Goal: Task Accomplishment & Management: Complete application form

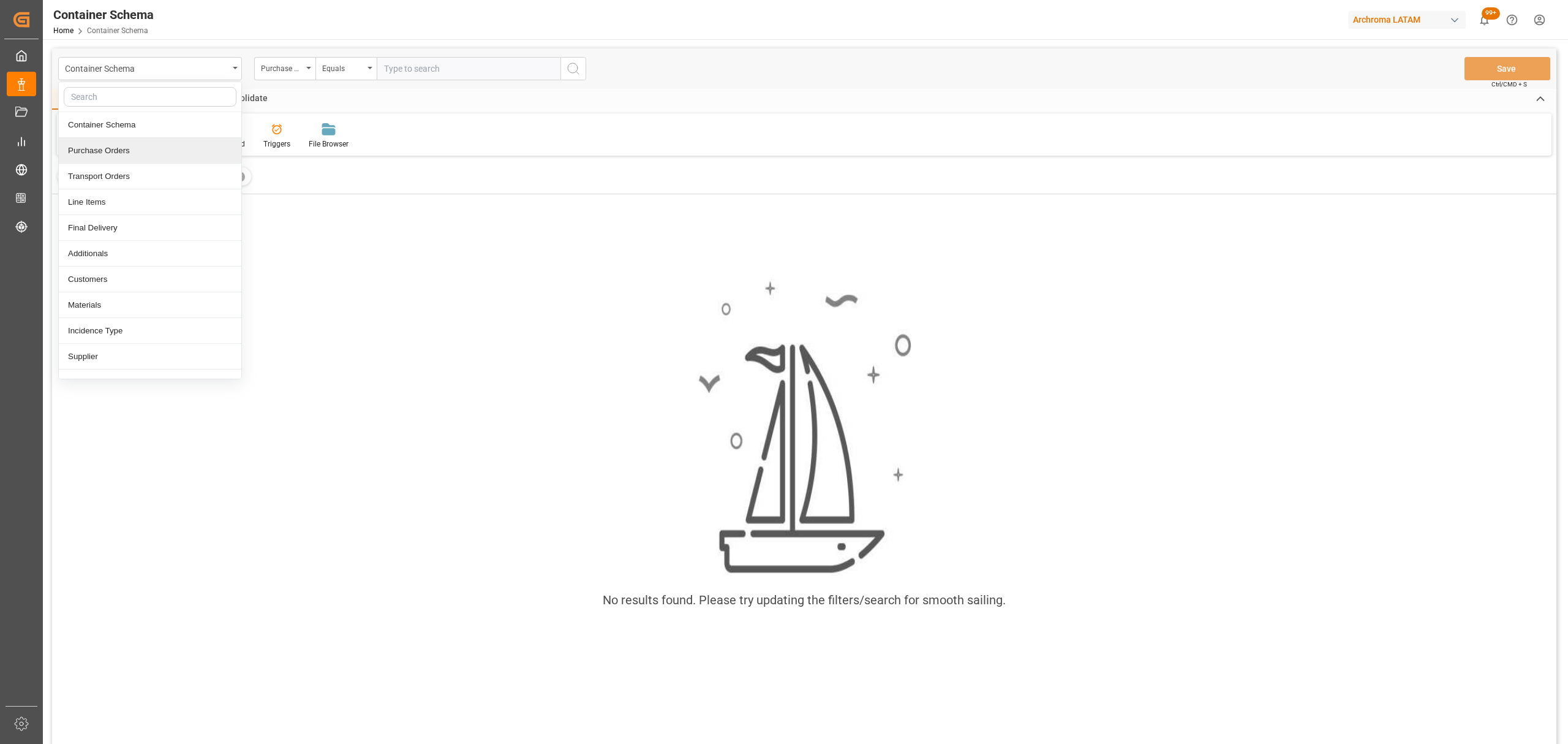
click at [129, 145] on div "Purchase Orders" at bounding box center [150, 150] width 183 height 25
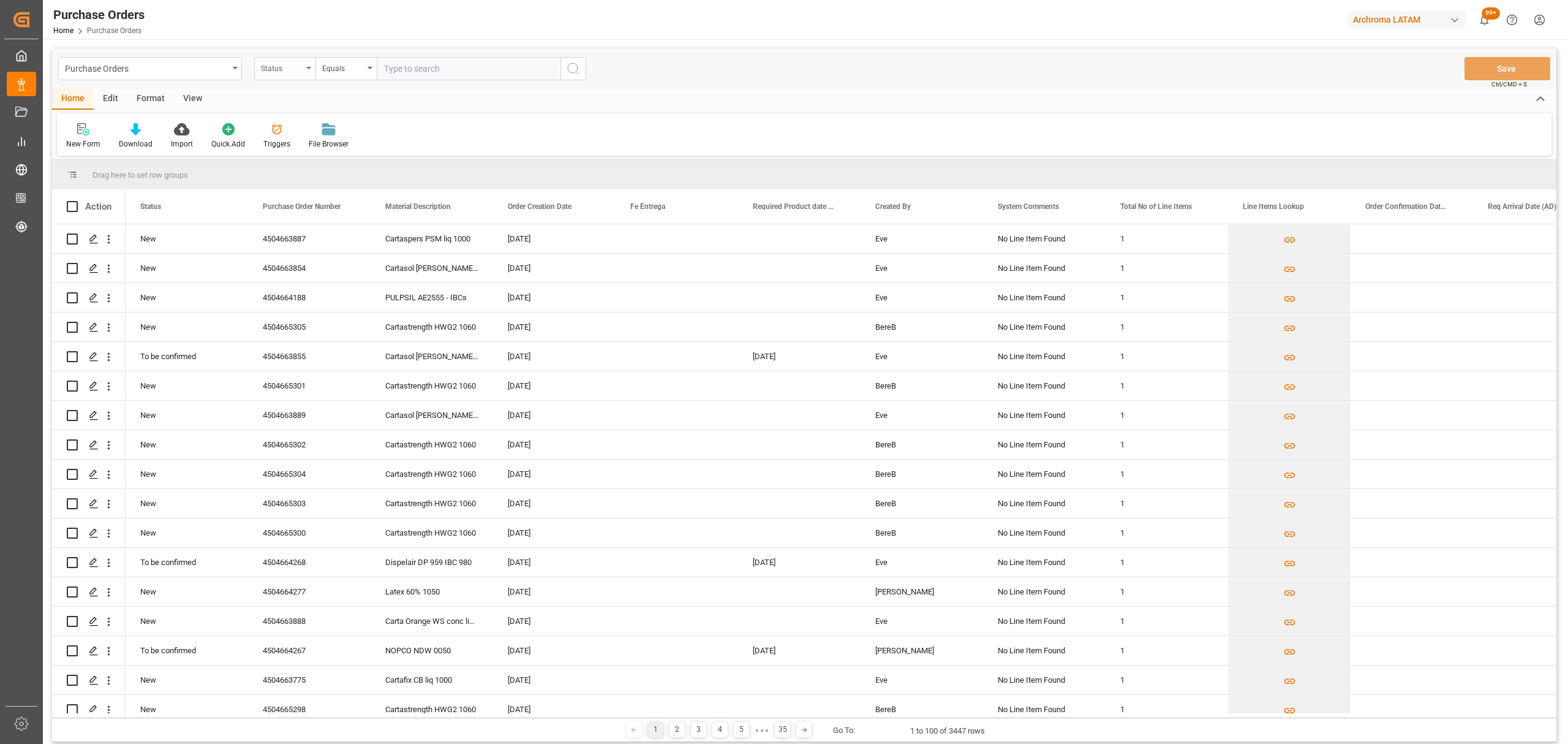
click at [283, 67] on div "Status" at bounding box center [281, 67] width 42 height 14
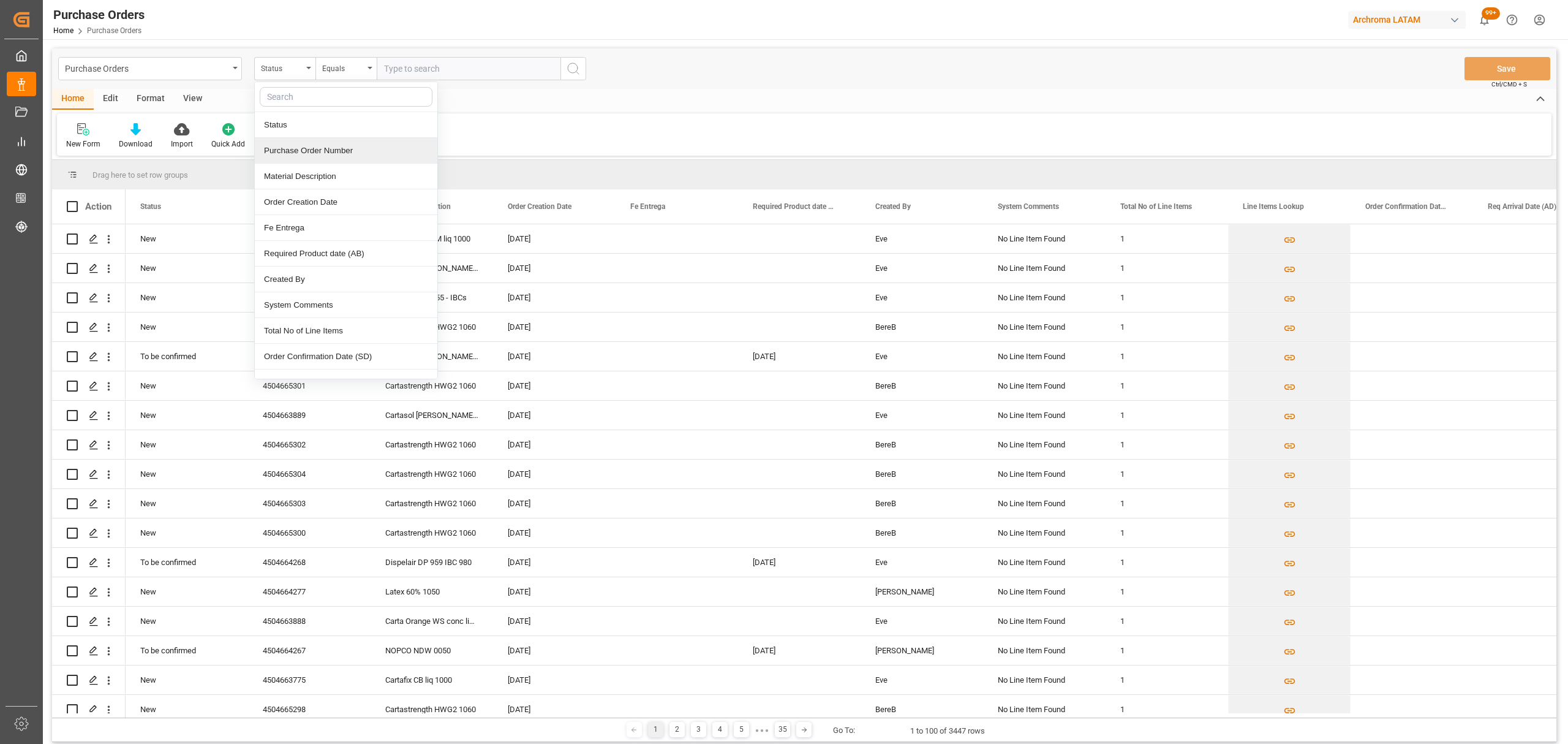
click at [308, 157] on div "Purchase Order Number" at bounding box center [346, 150] width 183 height 25
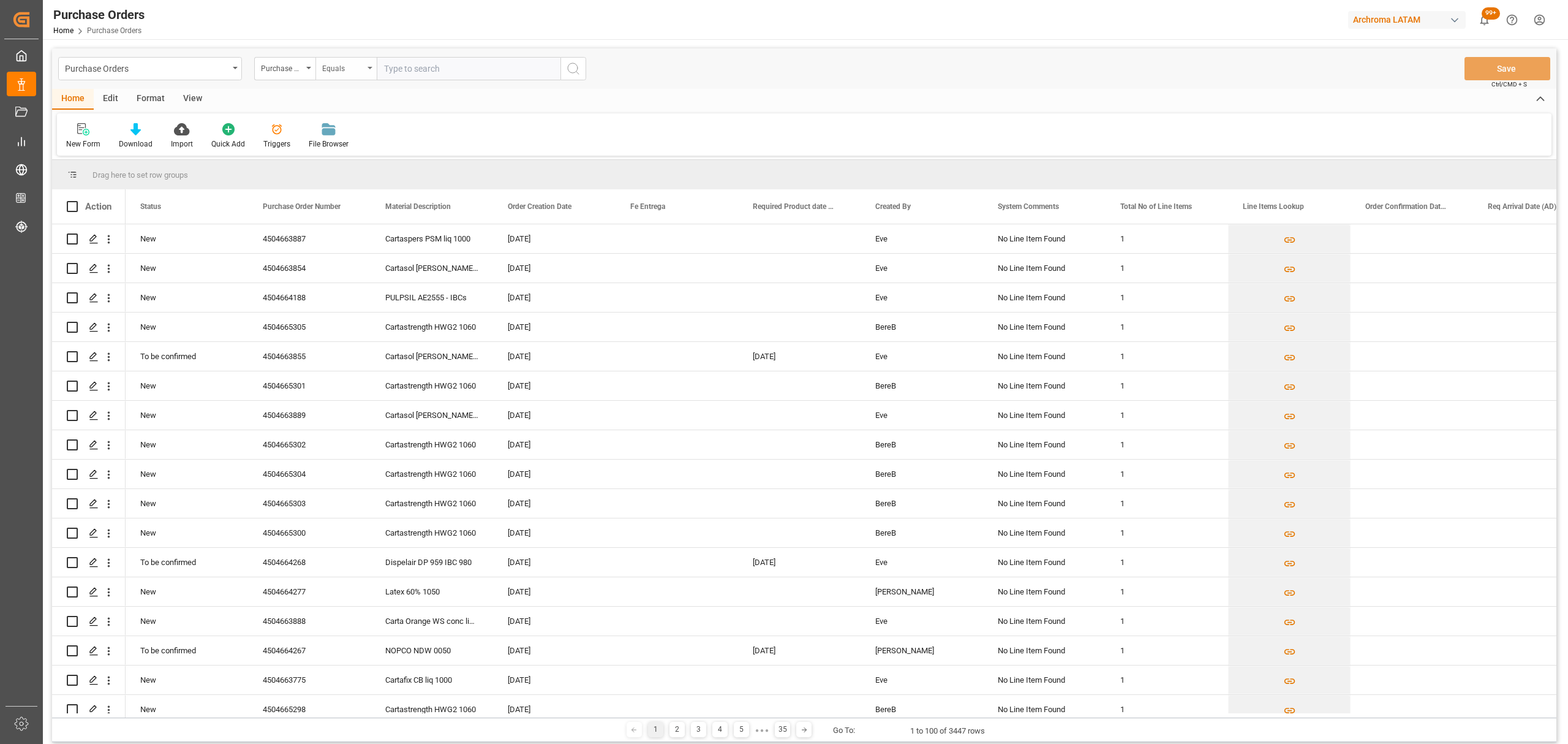
click at [366, 78] on div "Equals" at bounding box center [346, 68] width 62 height 23
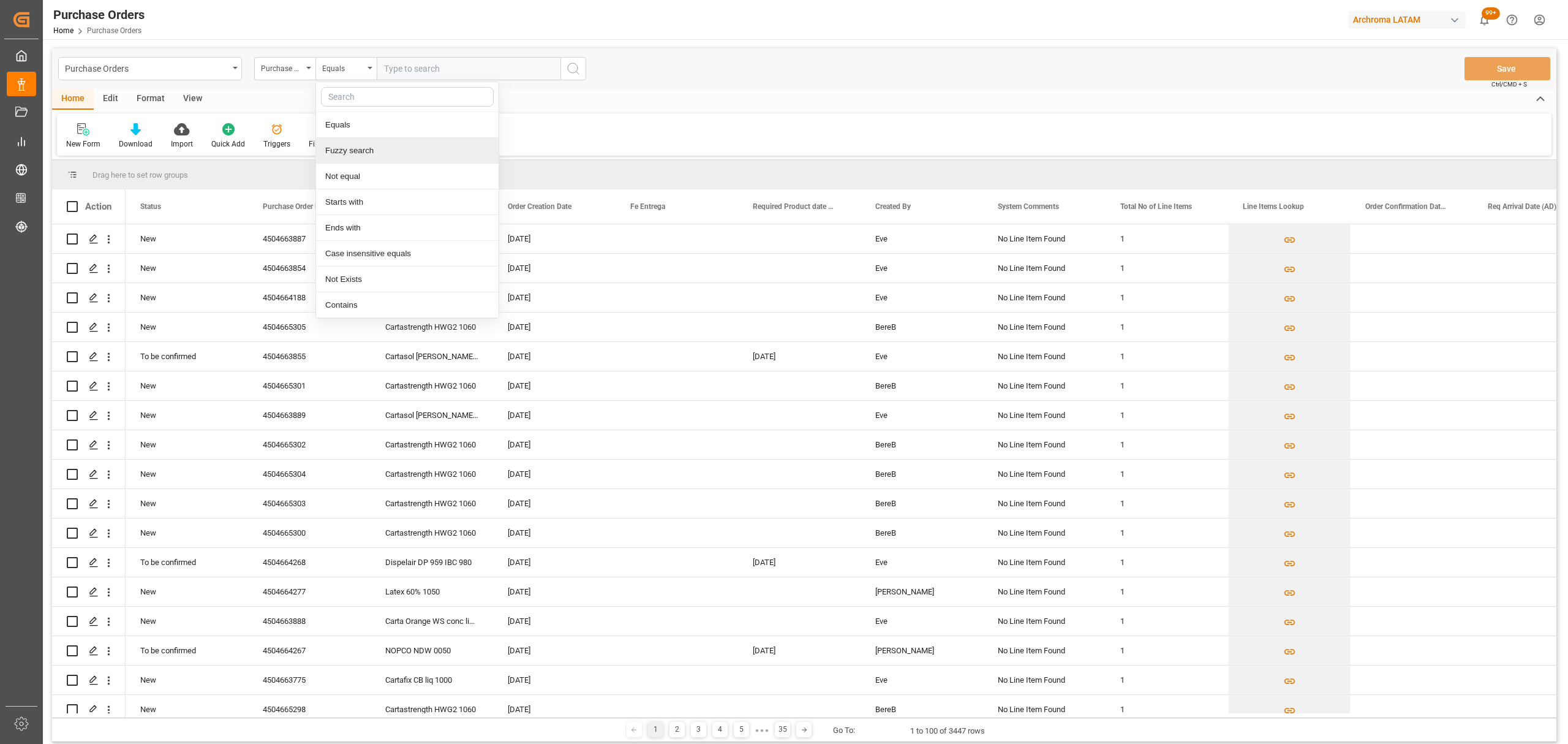
click at [374, 141] on div "Fuzzy search" at bounding box center [408, 150] width 183 height 25
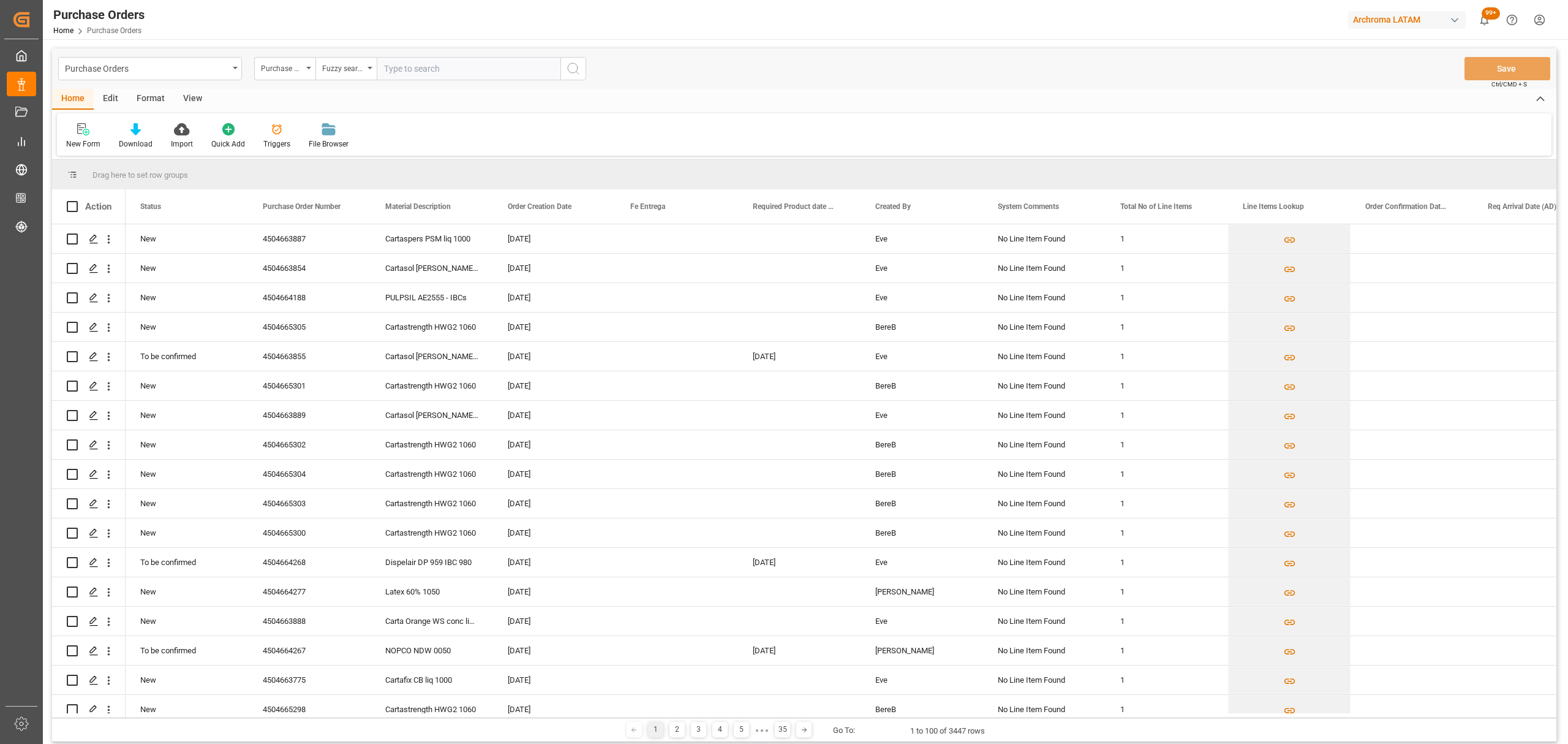
click at [451, 81] on div "Purchase Orders Purchase Order Number Fuzzy search Save Ctrl/CMD + S" at bounding box center [805, 68] width 1505 height 40
click at [452, 67] on input "text" at bounding box center [468, 68] width 184 height 23
paste input "4504651378"
type input "4504651378"
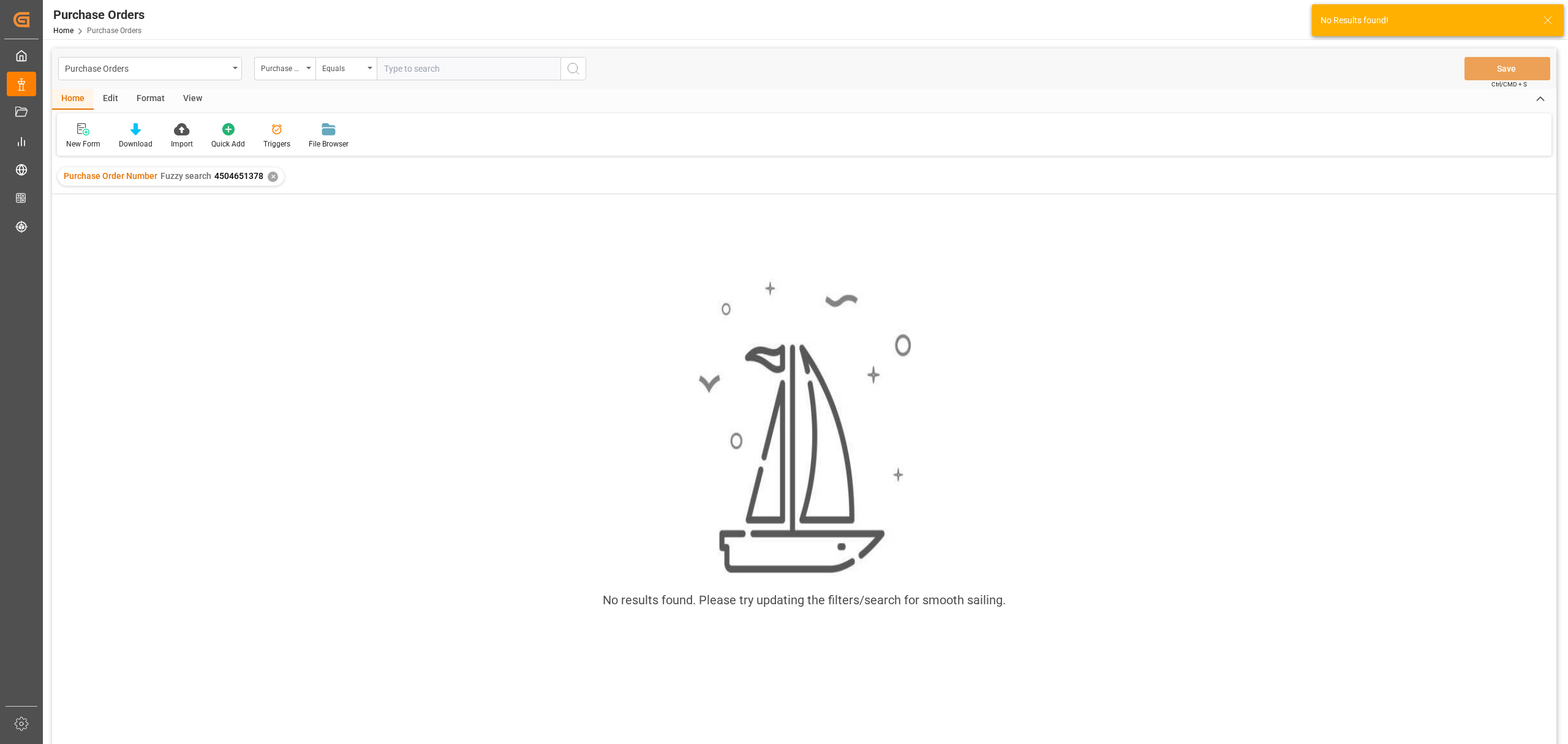
click at [419, 69] on input "text" at bounding box center [468, 68] width 184 height 23
type input "4504651378"
click at [272, 177] on div "✕" at bounding box center [273, 177] width 11 height 11
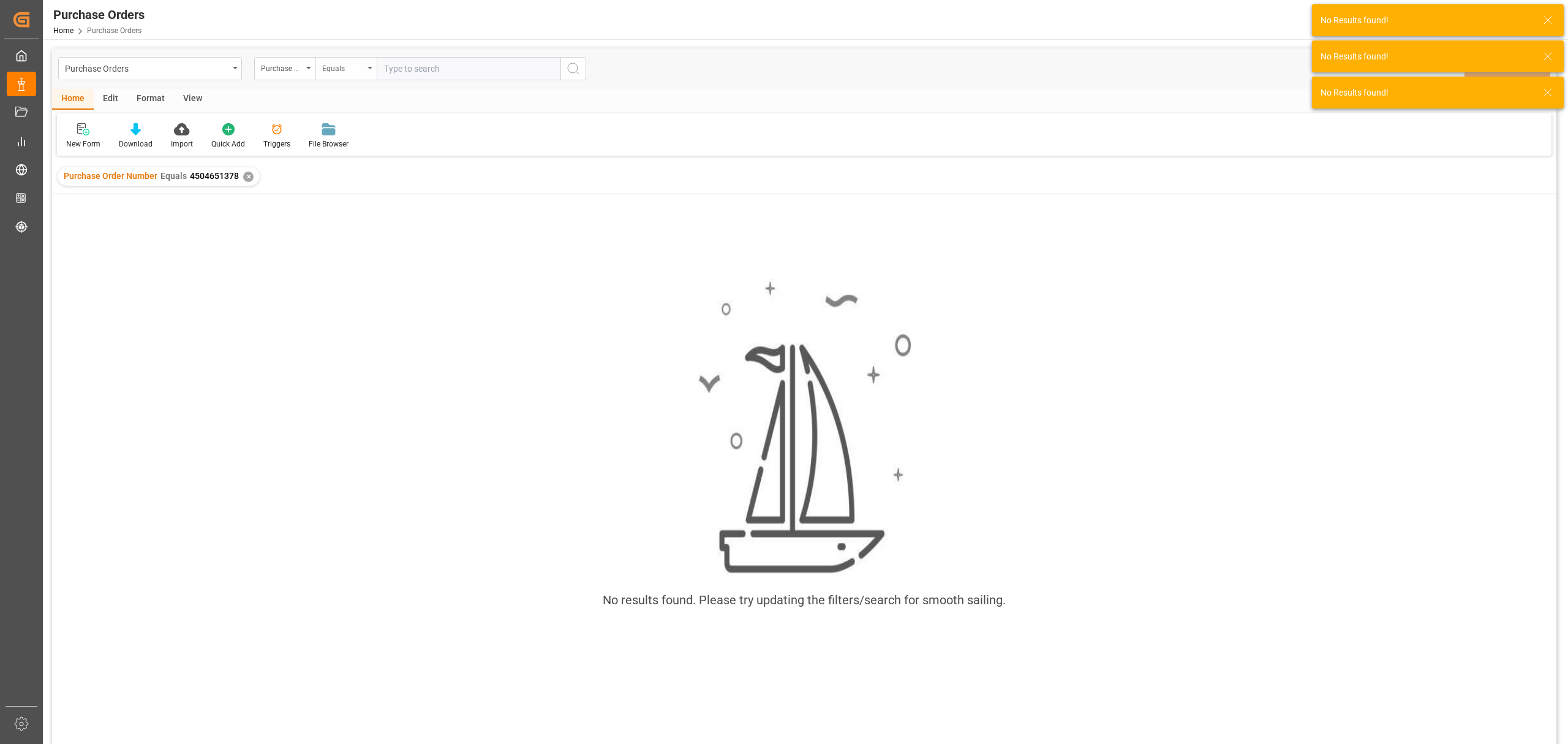
click at [364, 67] on div "Equals" at bounding box center [346, 68] width 62 height 23
click at [375, 145] on div "Fuzzy search" at bounding box center [408, 150] width 183 height 25
click at [416, 71] on input "text" at bounding box center [468, 68] width 184 height 23
paste input "4504651378"
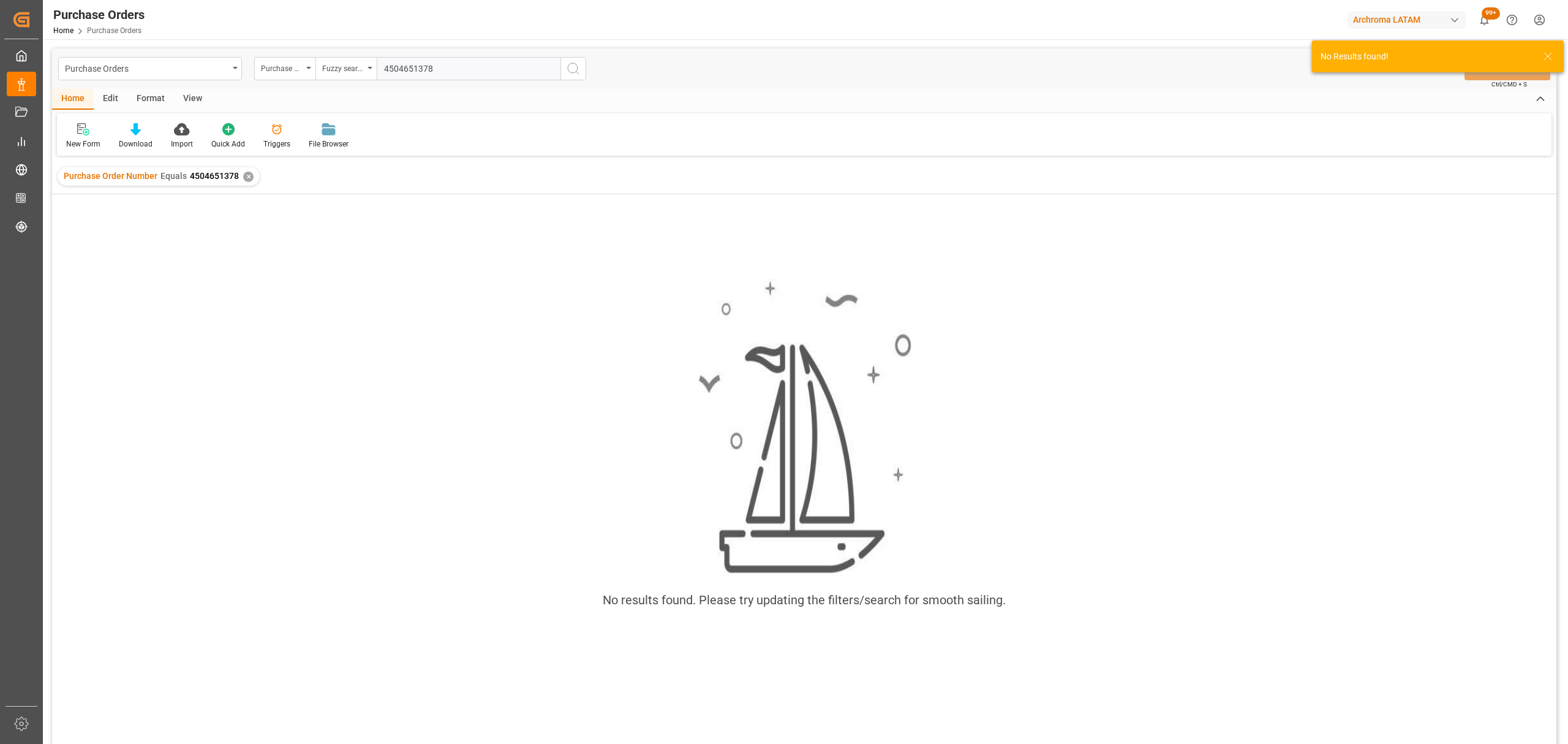
click at [385, 67] on input "4504651378" at bounding box center [468, 68] width 184 height 23
click at [463, 67] on input "4504651378" at bounding box center [468, 68] width 184 height 23
type input "4504651378"
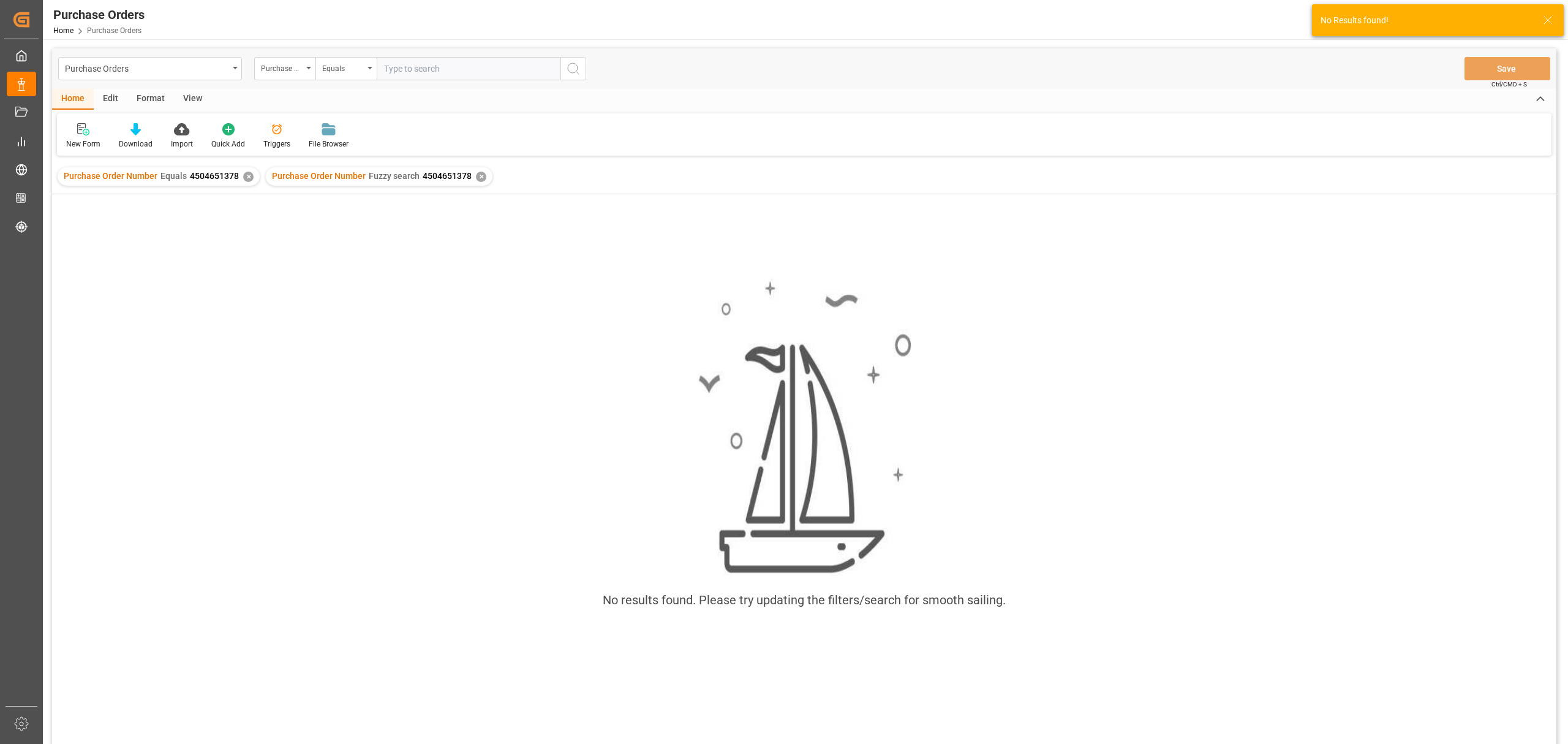
click at [252, 177] on div "Purchase Order Number Equals 4504651378 ✕" at bounding box center [158, 177] width 202 height 19
click at [247, 177] on div "✕" at bounding box center [248, 177] width 11 height 11
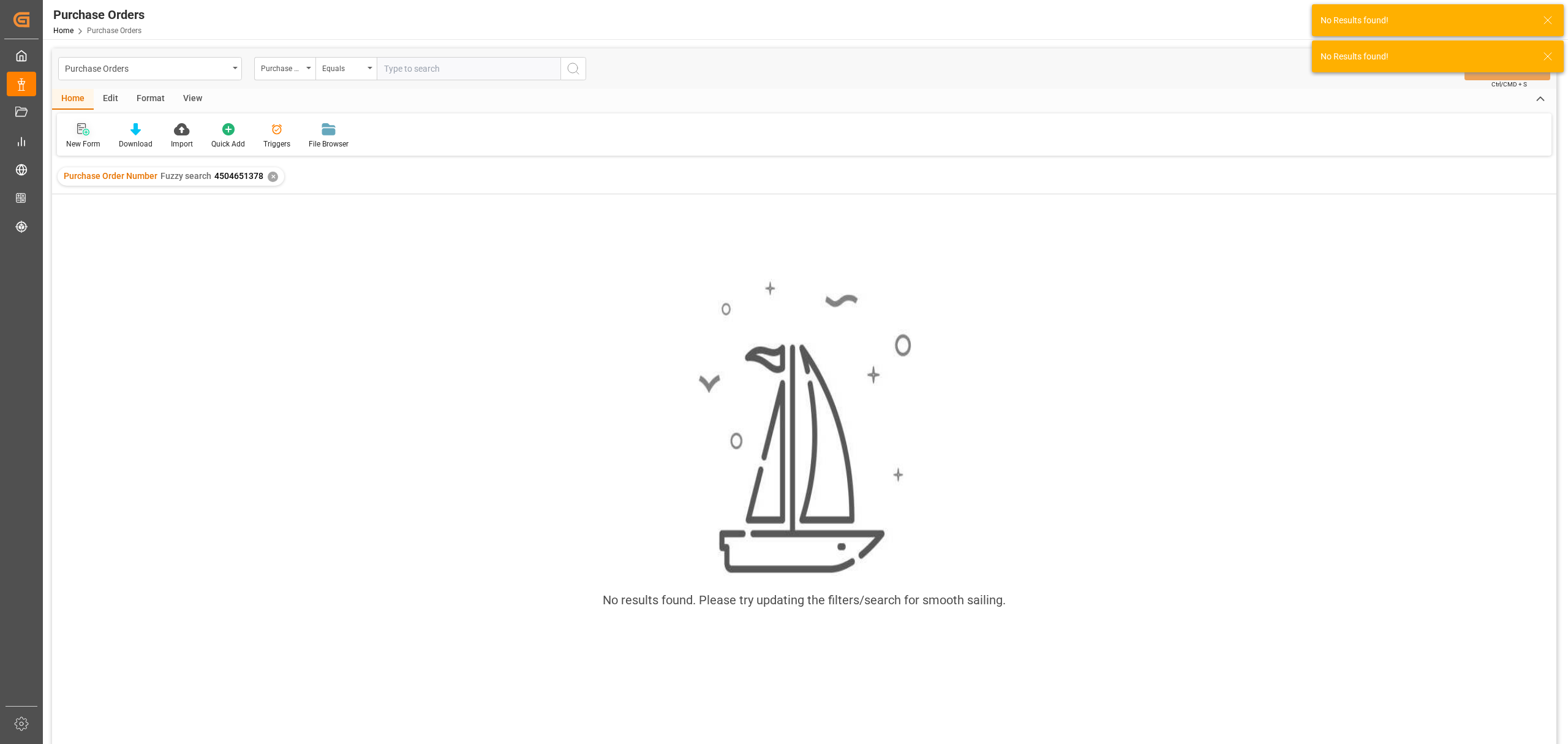
click at [78, 131] on icon at bounding box center [83, 129] width 12 height 12
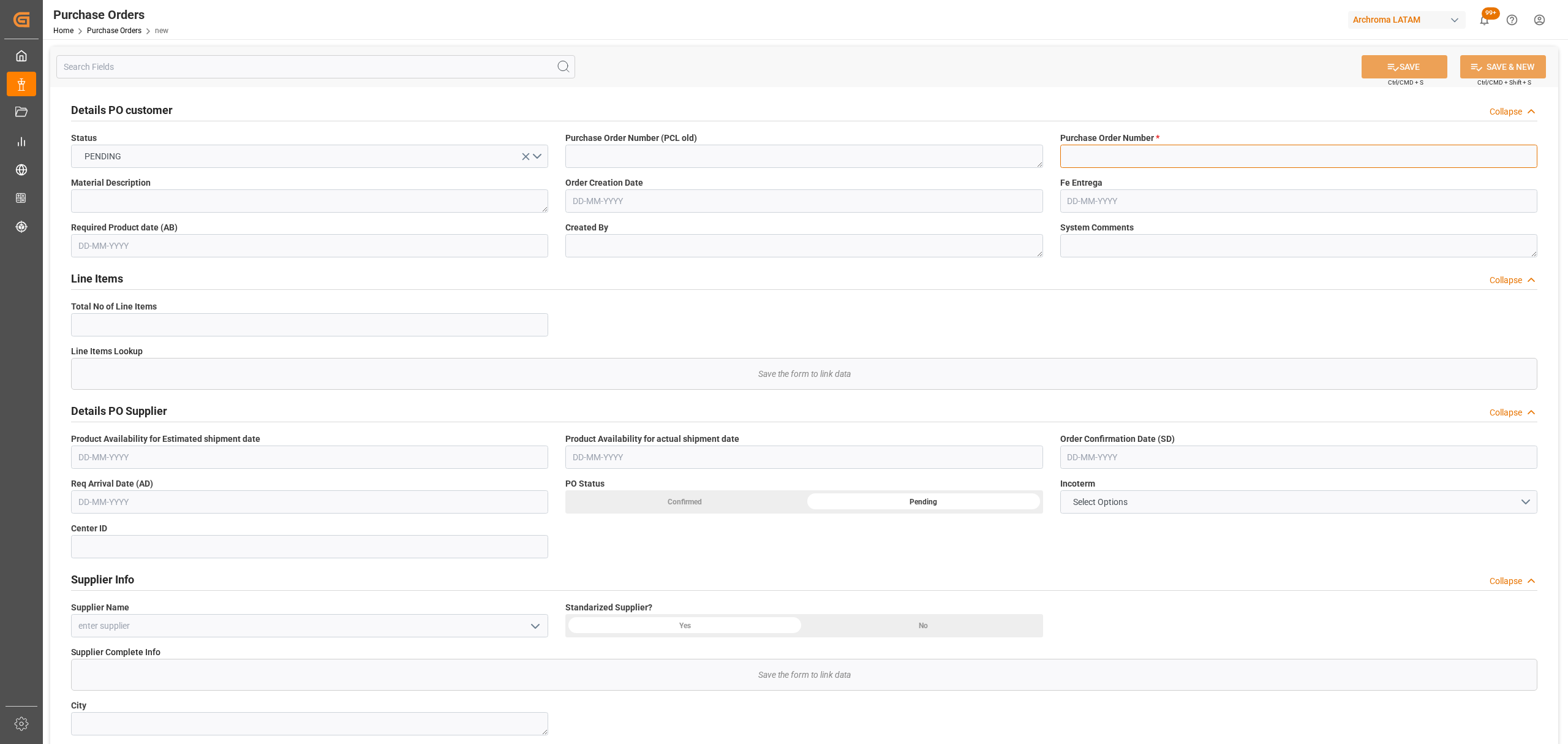
click at [1132, 158] on input at bounding box center [1299, 156] width 477 height 23
paste input "4504651378"
type input "4504651378"
click at [653, 204] on input "text" at bounding box center [804, 201] width 477 height 23
click at [631, 327] on span "17" at bounding box center [629, 323] width 8 height 9
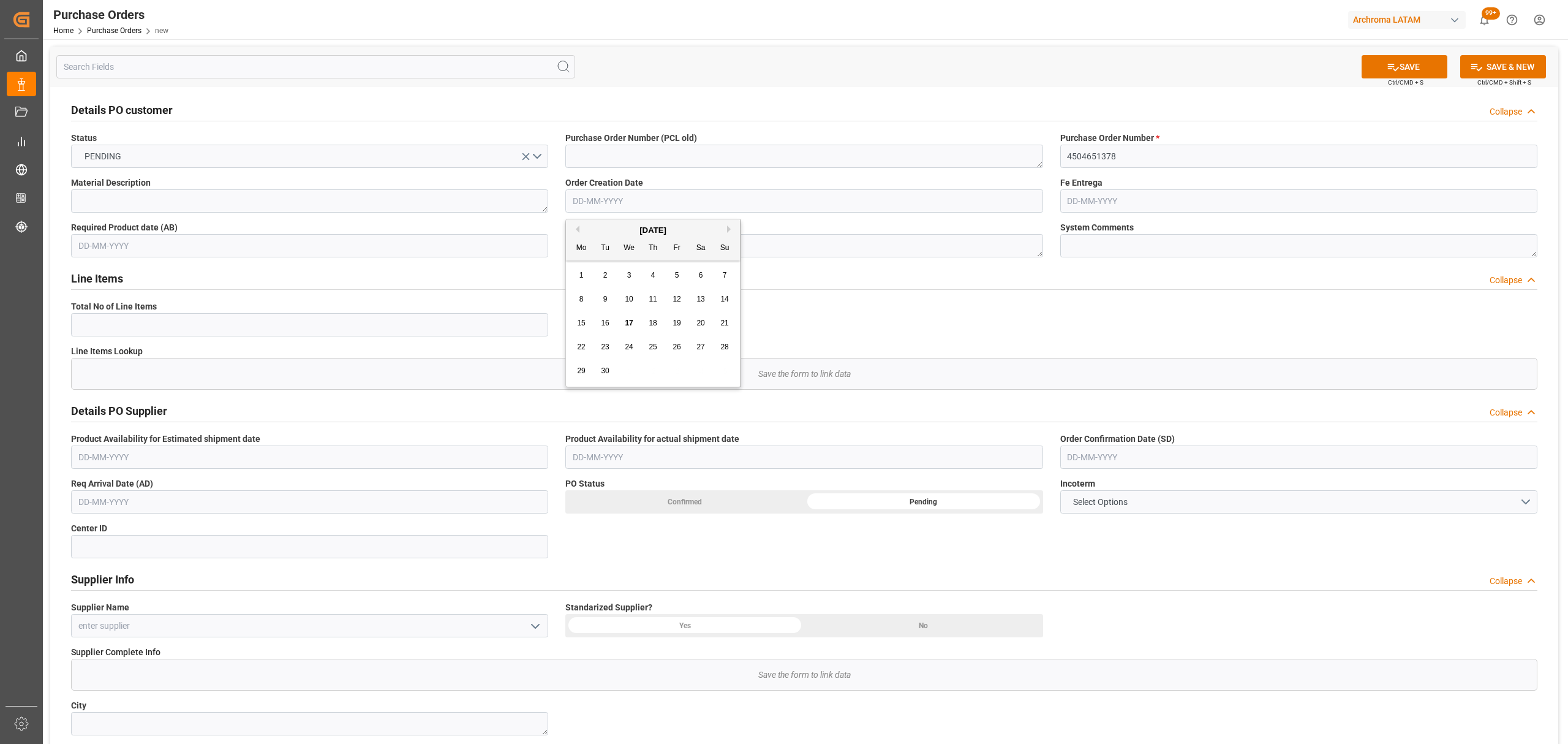
type input "17-09-2025"
click at [685, 250] on textarea at bounding box center [804, 246] width 477 height 23
type textarea "A"
click at [1164, 446] on input "text" at bounding box center [1299, 457] width 477 height 23
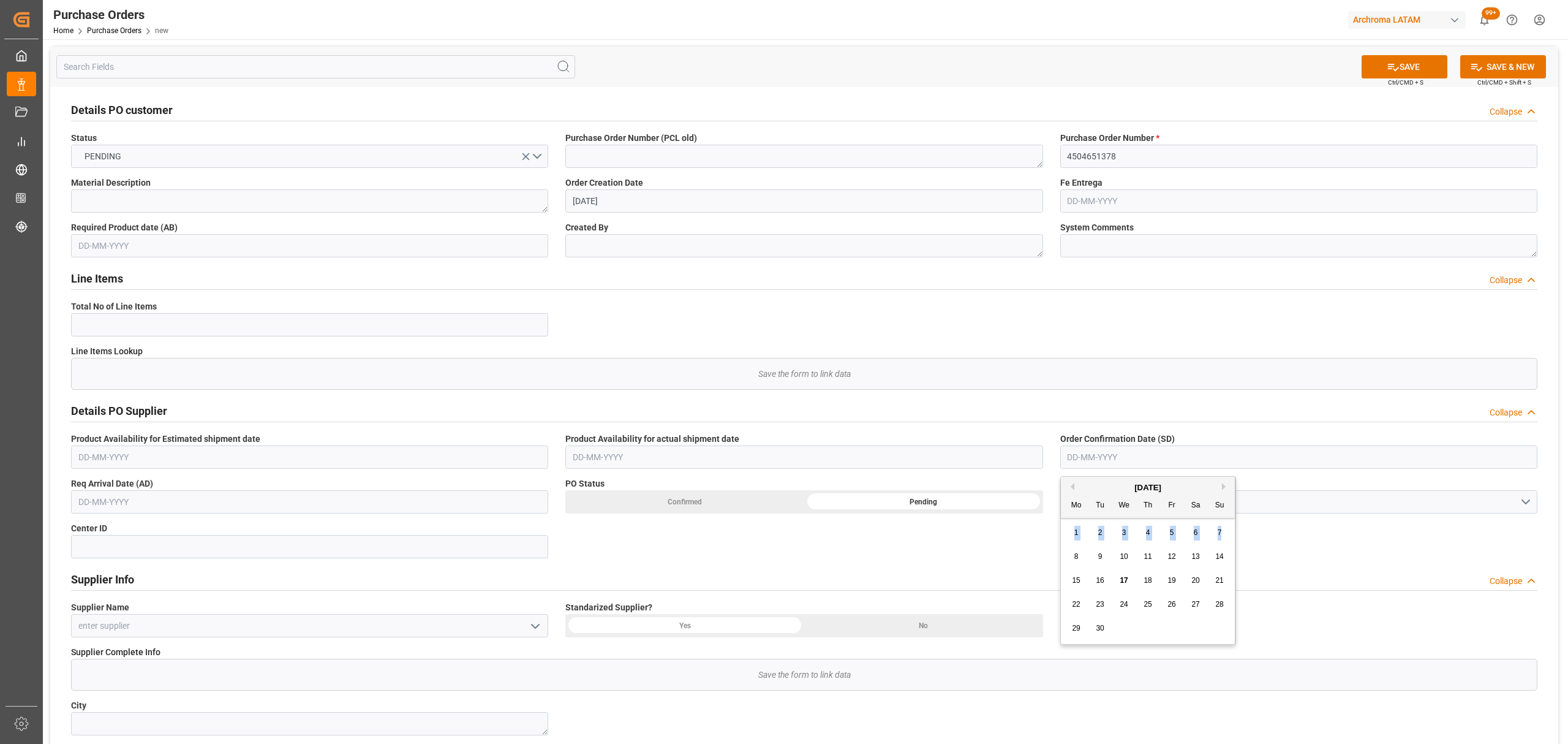
click at [1064, 546] on div "September 2025 Mo Tu We Th Fr Sa Su 1 2 3 4 5 6 7 8 9 10 11 12 13 14 15 16 17 1…" at bounding box center [1148, 560] width 175 height 167
click at [1165, 556] on div "12" at bounding box center [1172, 558] width 16 height 15
type input "12-09-2025"
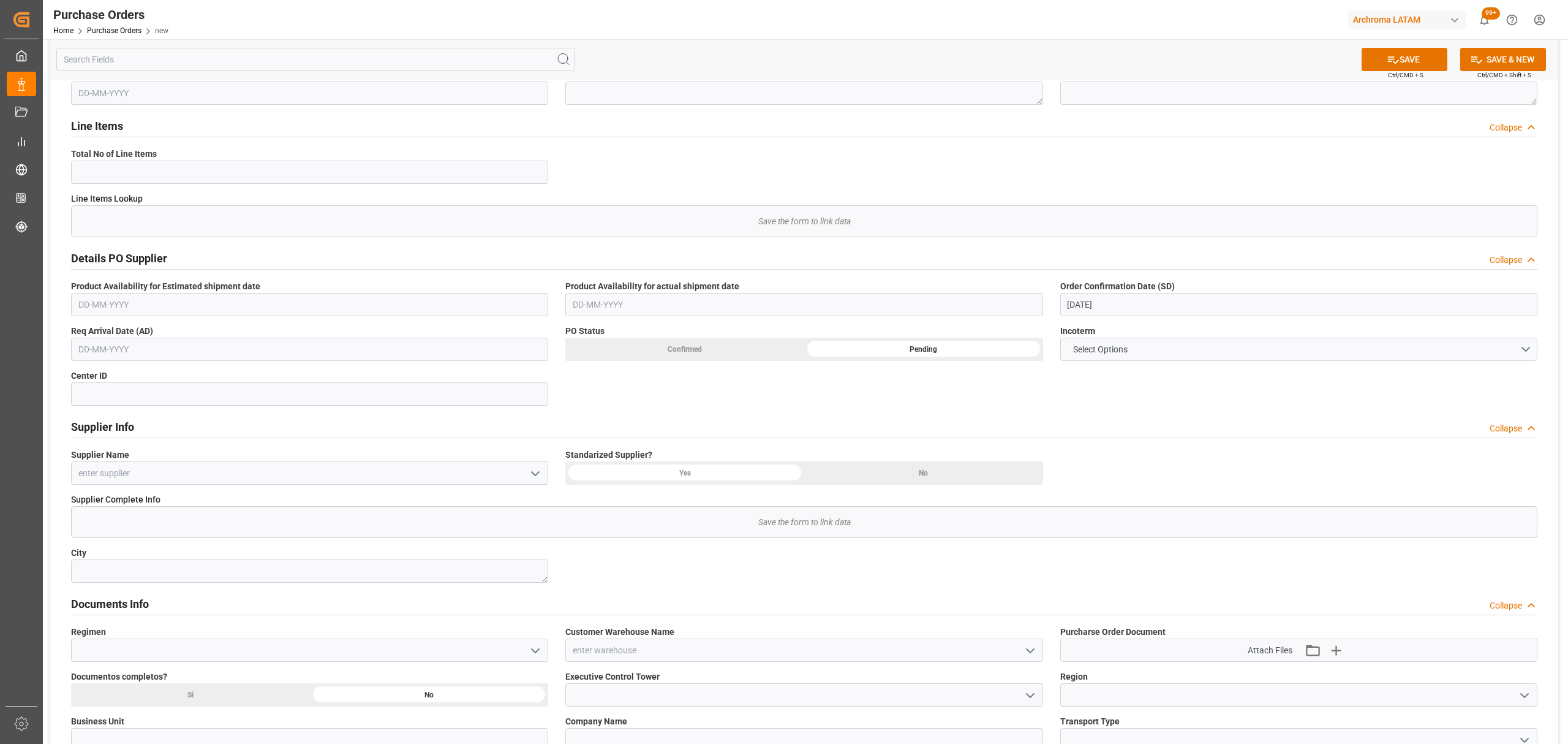
scroll to position [163, 0]
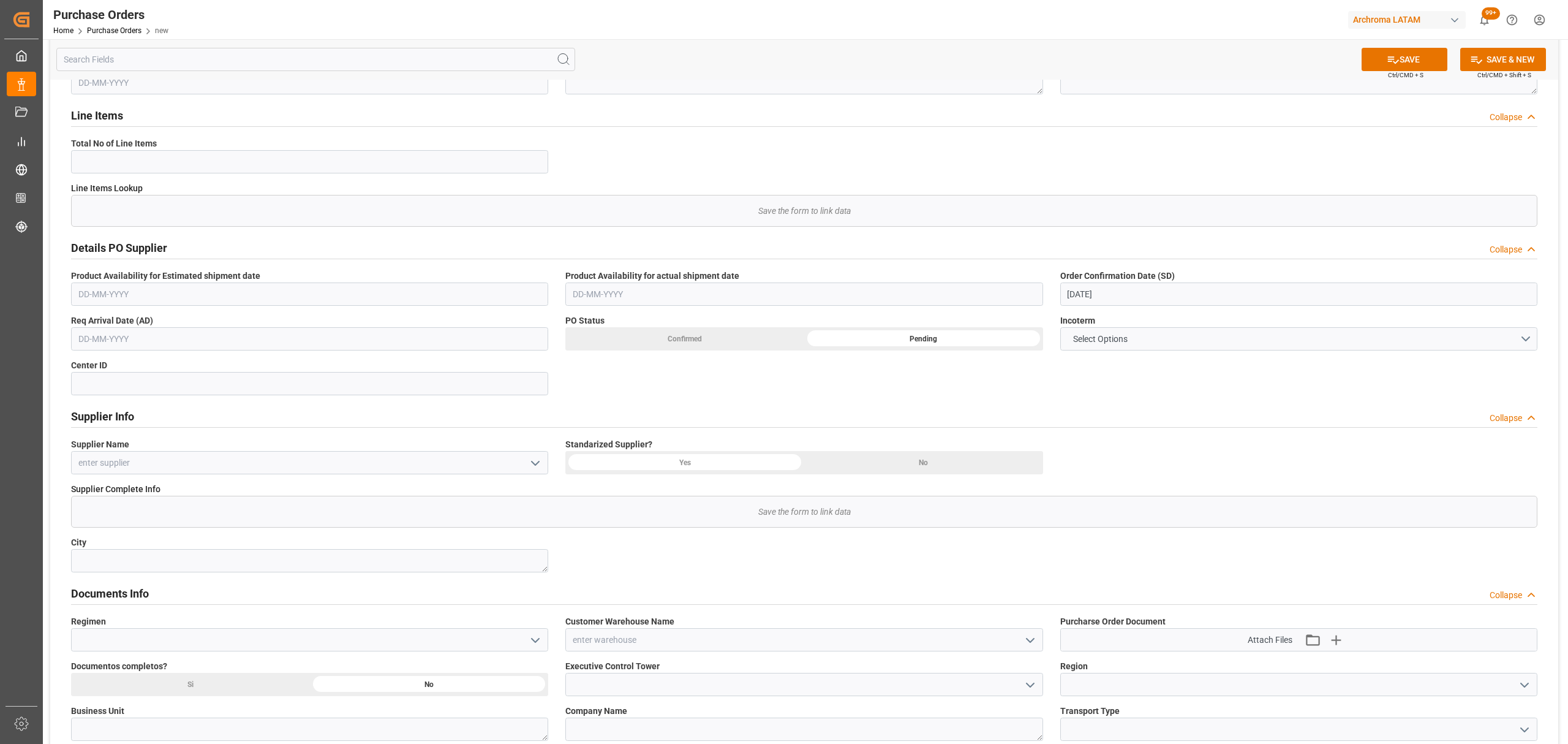
click at [169, 329] on input "text" at bounding box center [309, 339] width 477 height 23
click at [80, 432] on div "8" at bounding box center [87, 438] width 16 height 15
click at [153, 331] on input "08-09-2025" at bounding box center [309, 339] width 477 height 23
click at [234, 369] on div "Previous Month Next Month September 2025 Mo Tu We Th Fr Sa Su 1 2 3 4 5 6 7 8 9…" at bounding box center [158, 441] width 176 height 168
click at [232, 370] on div "September 2025" at bounding box center [158, 369] width 174 height 12
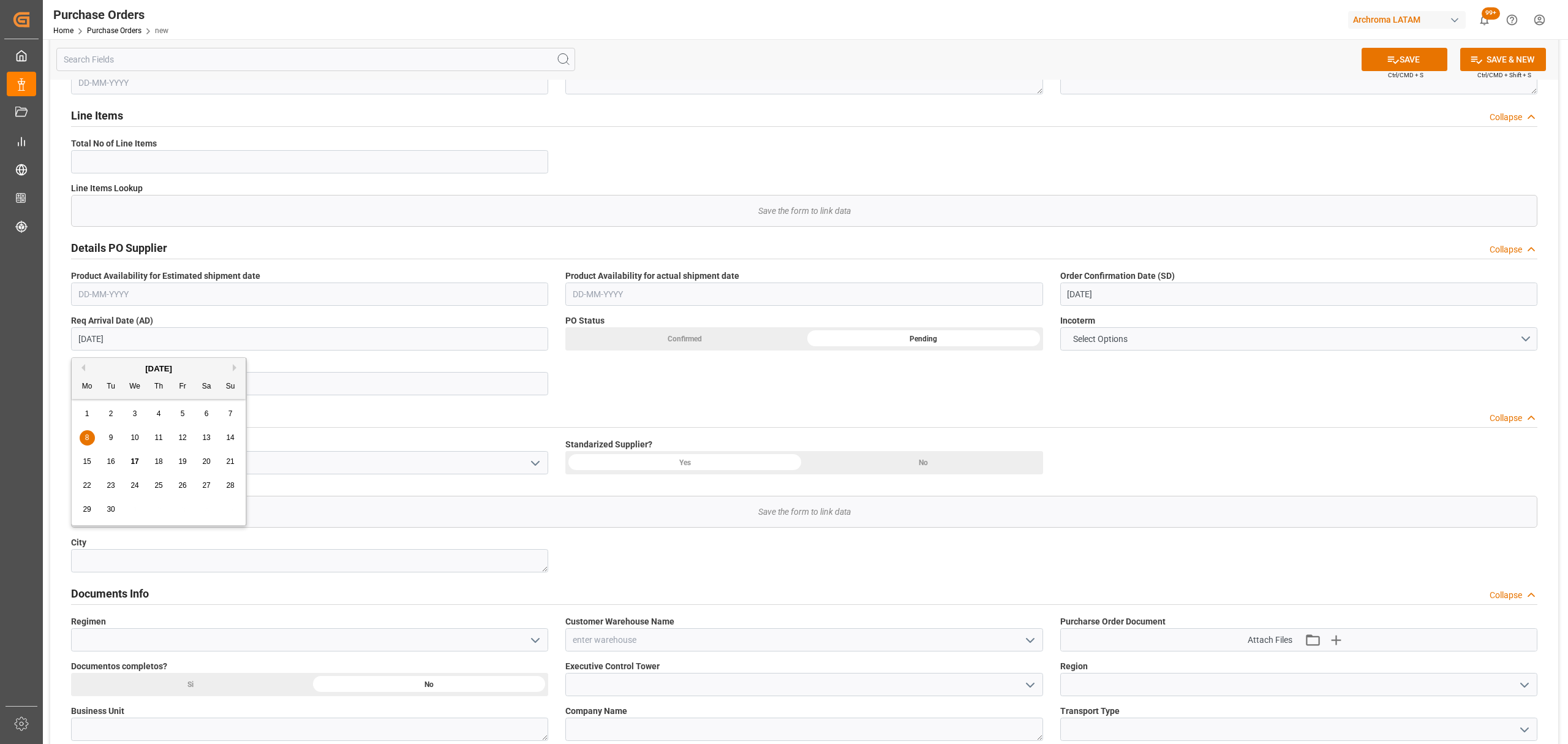
click at [237, 367] on button "Next Month" at bounding box center [237, 368] width 7 height 7
click at [188, 440] on div "10" at bounding box center [183, 438] width 16 height 15
type input "10-10-2025"
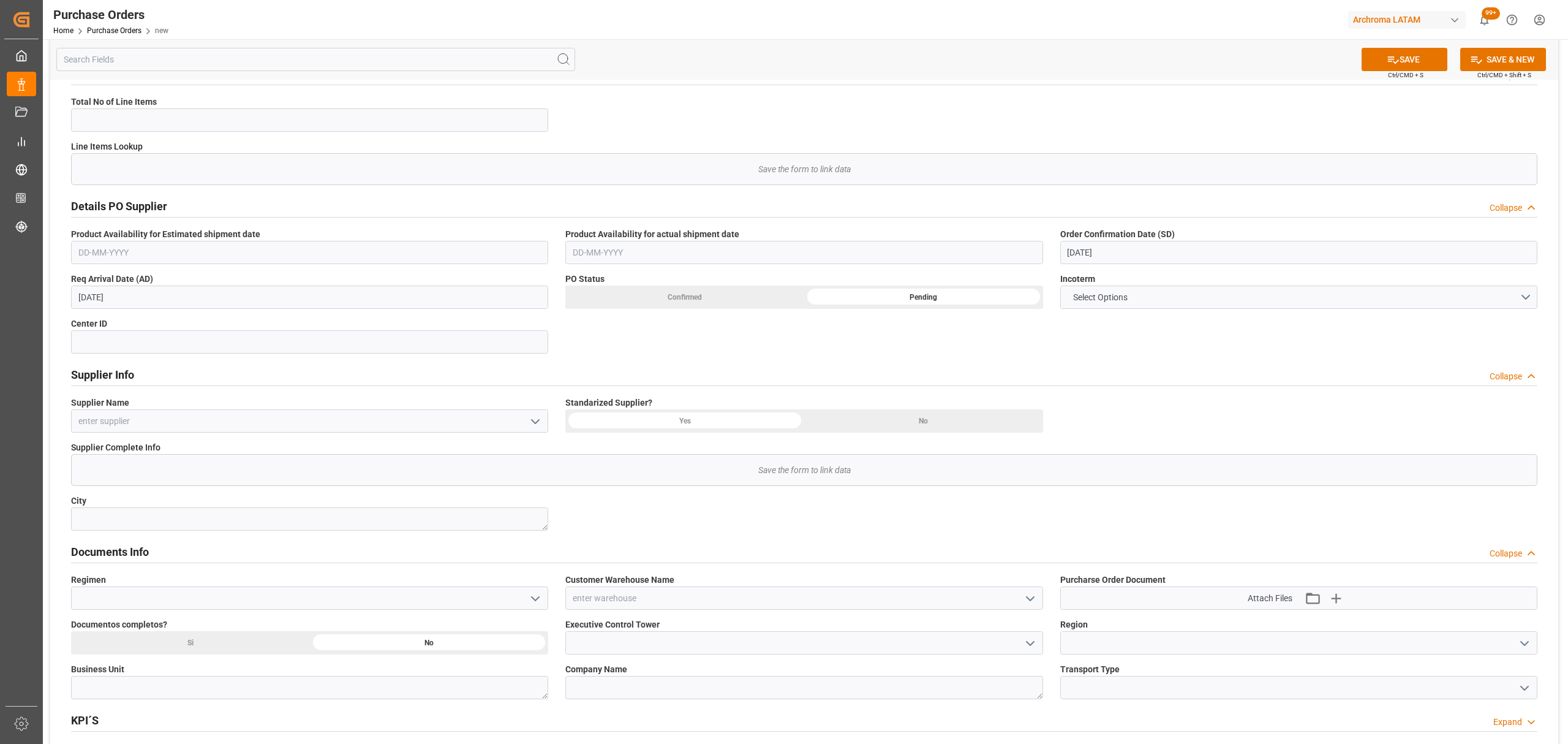
scroll to position [245, 0]
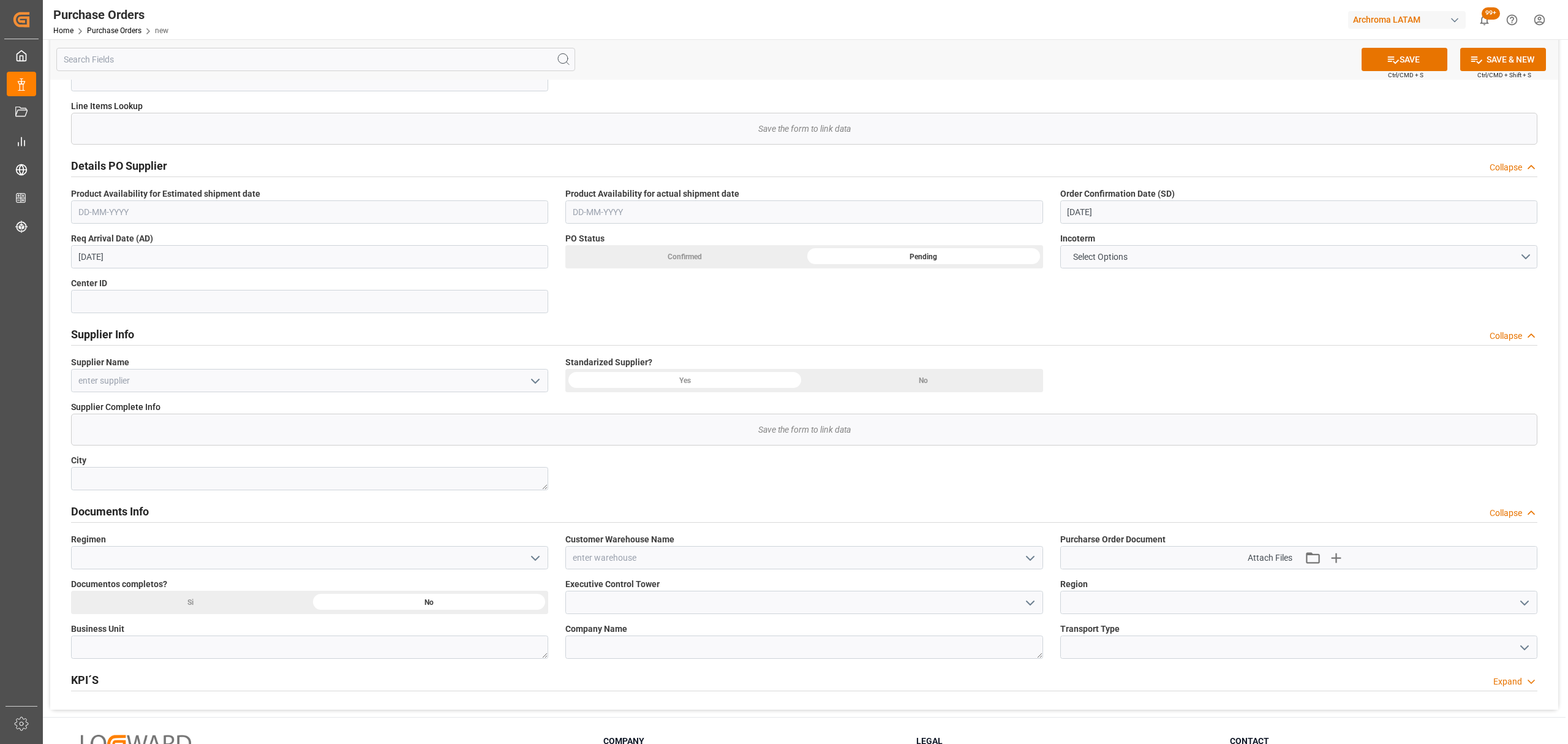
click at [1028, 558] on icon "open menu" at bounding box center [1031, 559] width 15 height 15
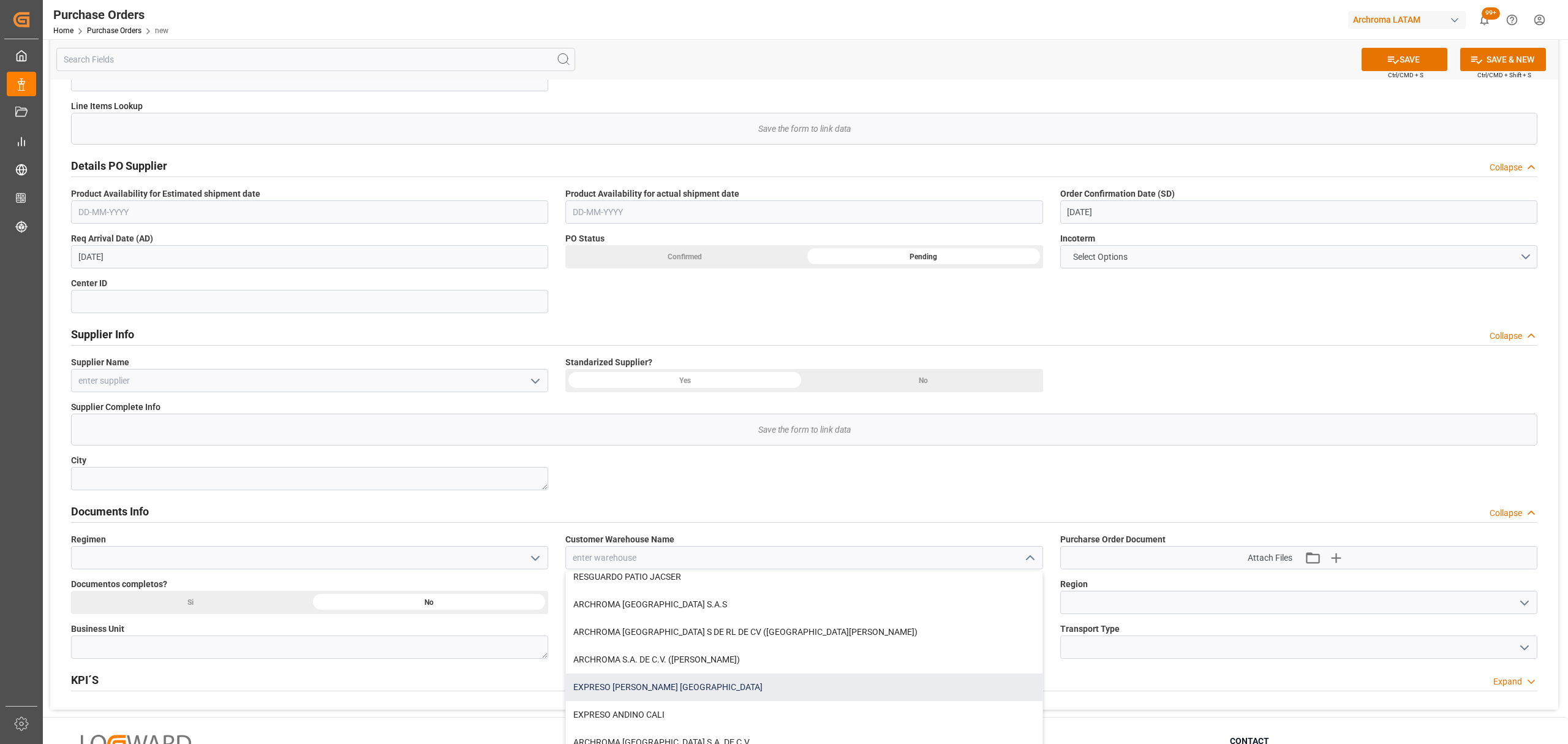
scroll to position [117, 0]
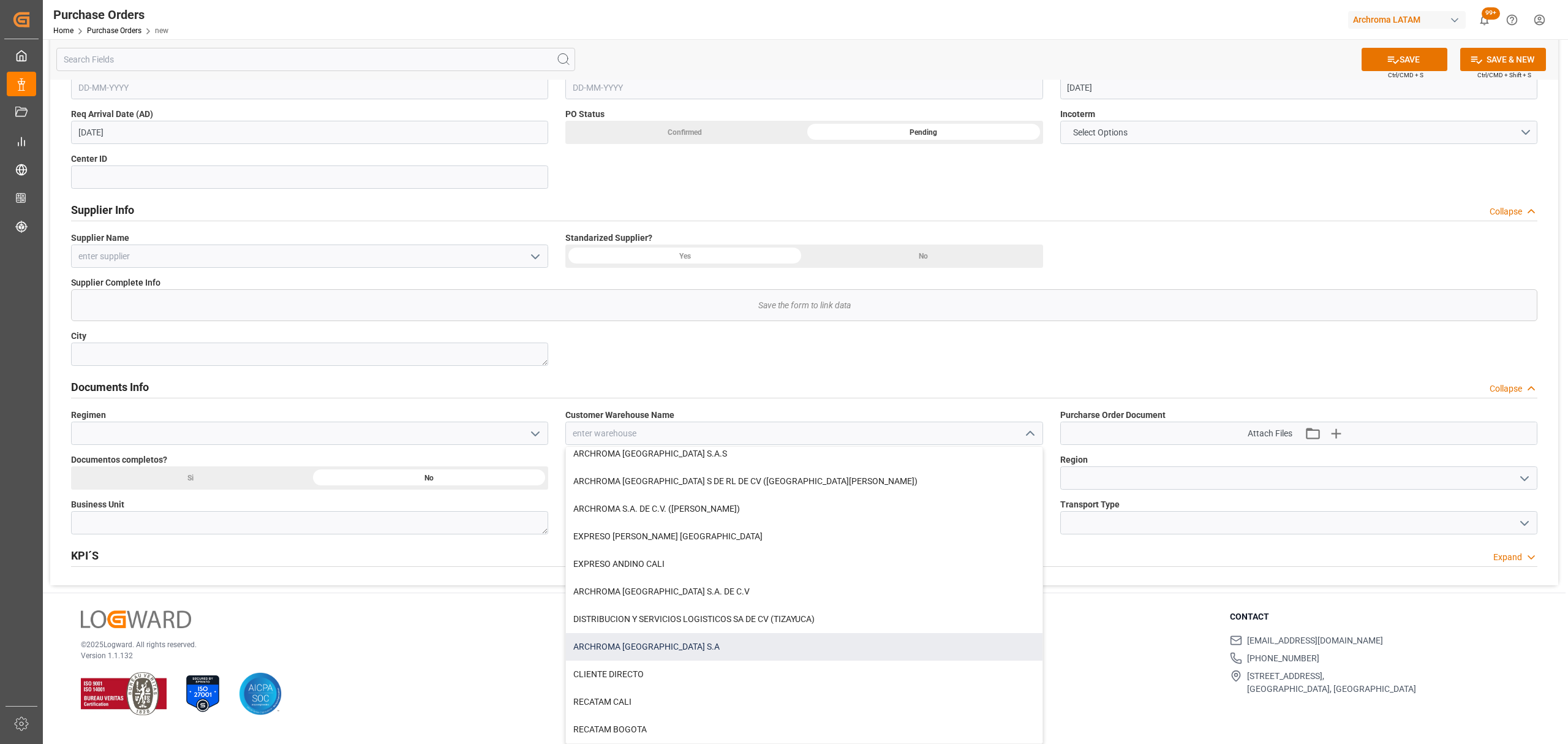
click at [690, 645] on div "ARCHROMA PERU S.A" at bounding box center [804, 647] width 476 height 27
type input "ARCHROMA PERU S.A"
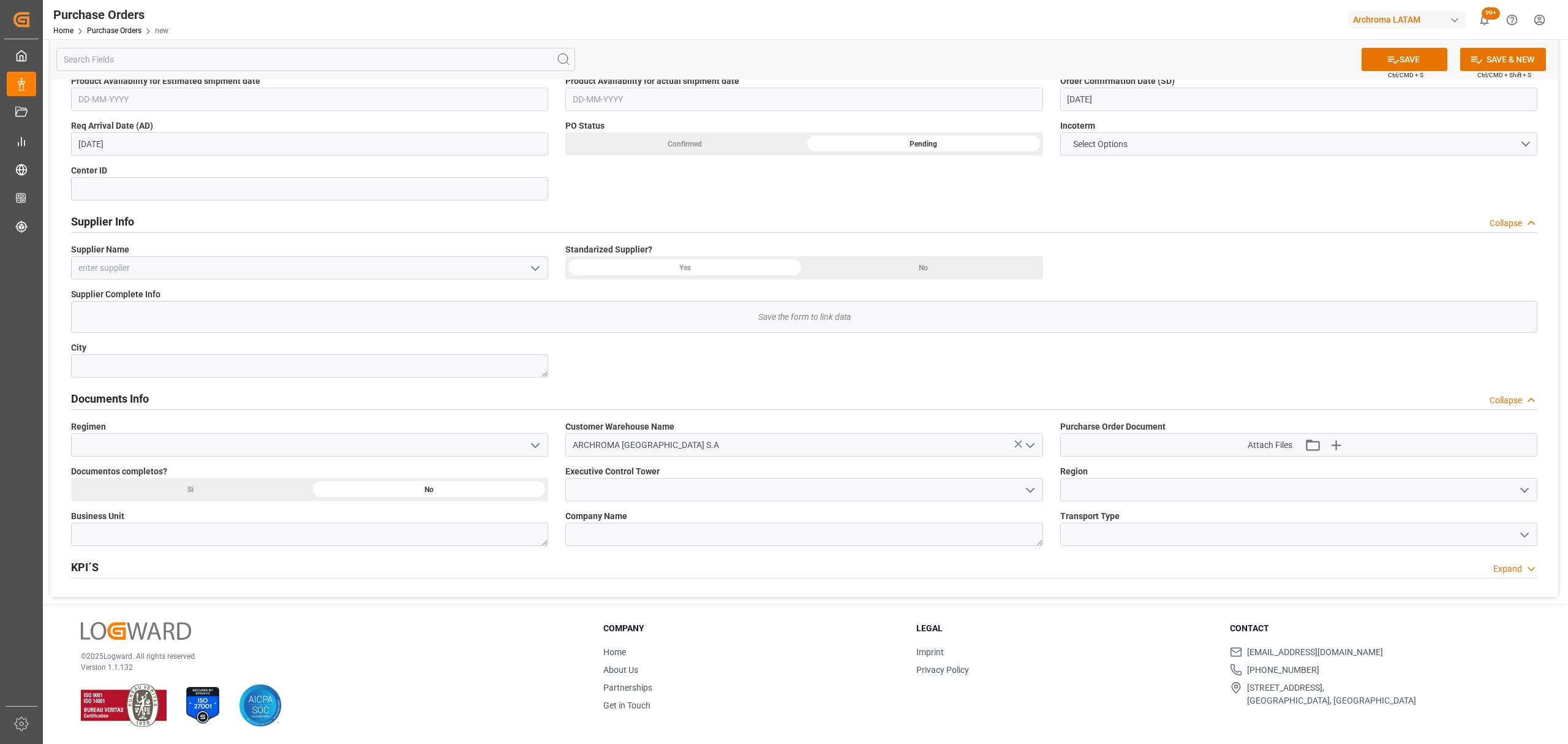
click at [255, 486] on div "Si" at bounding box center [190, 489] width 239 height 23
click at [496, 535] on textarea at bounding box center [309, 534] width 477 height 23
type textarea "t"
type textarea "TEXTIL"
click at [534, 444] on icon "open menu" at bounding box center [536, 446] width 15 height 15
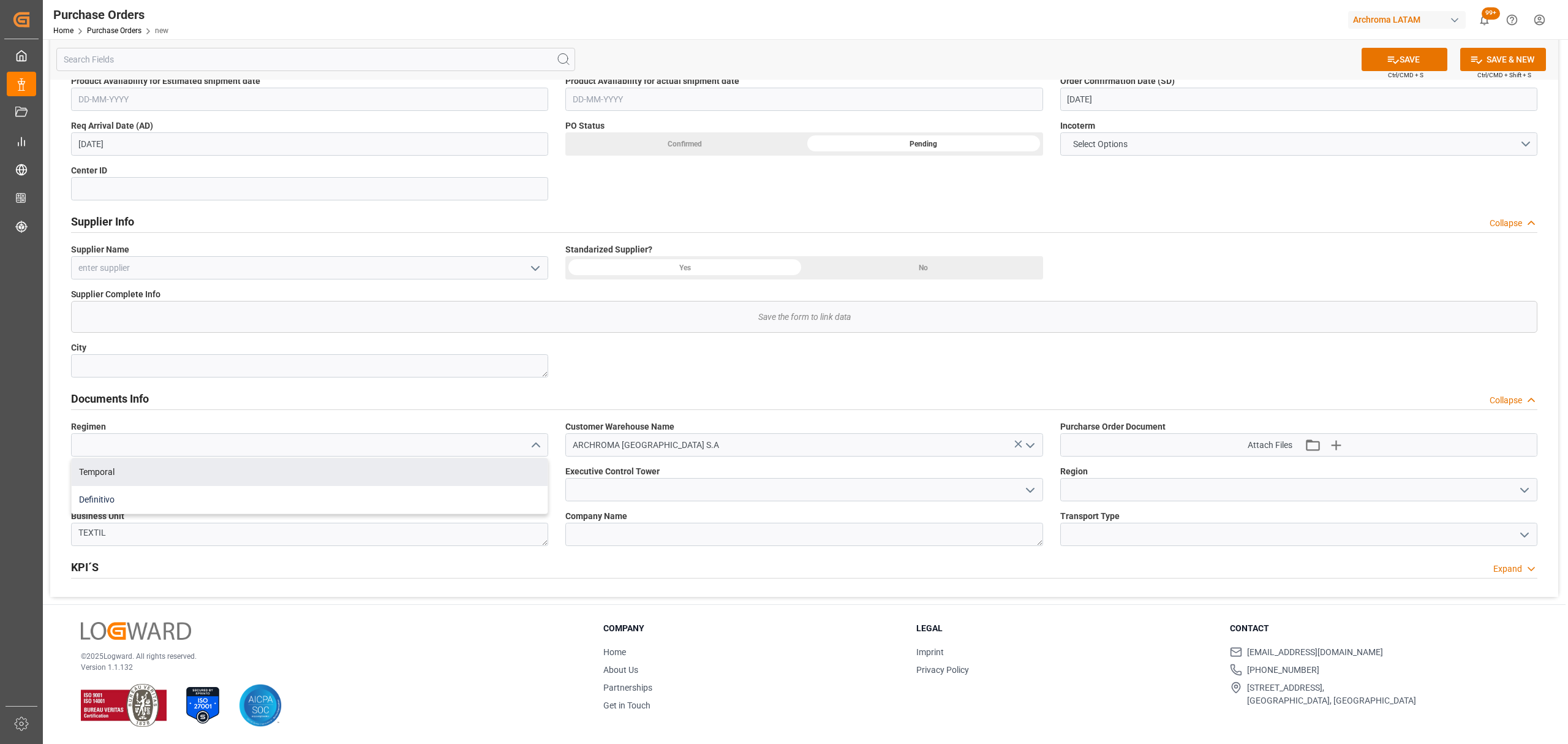
click at [252, 490] on div "Definitivo" at bounding box center [309, 500] width 476 height 27
type input "Definitivo"
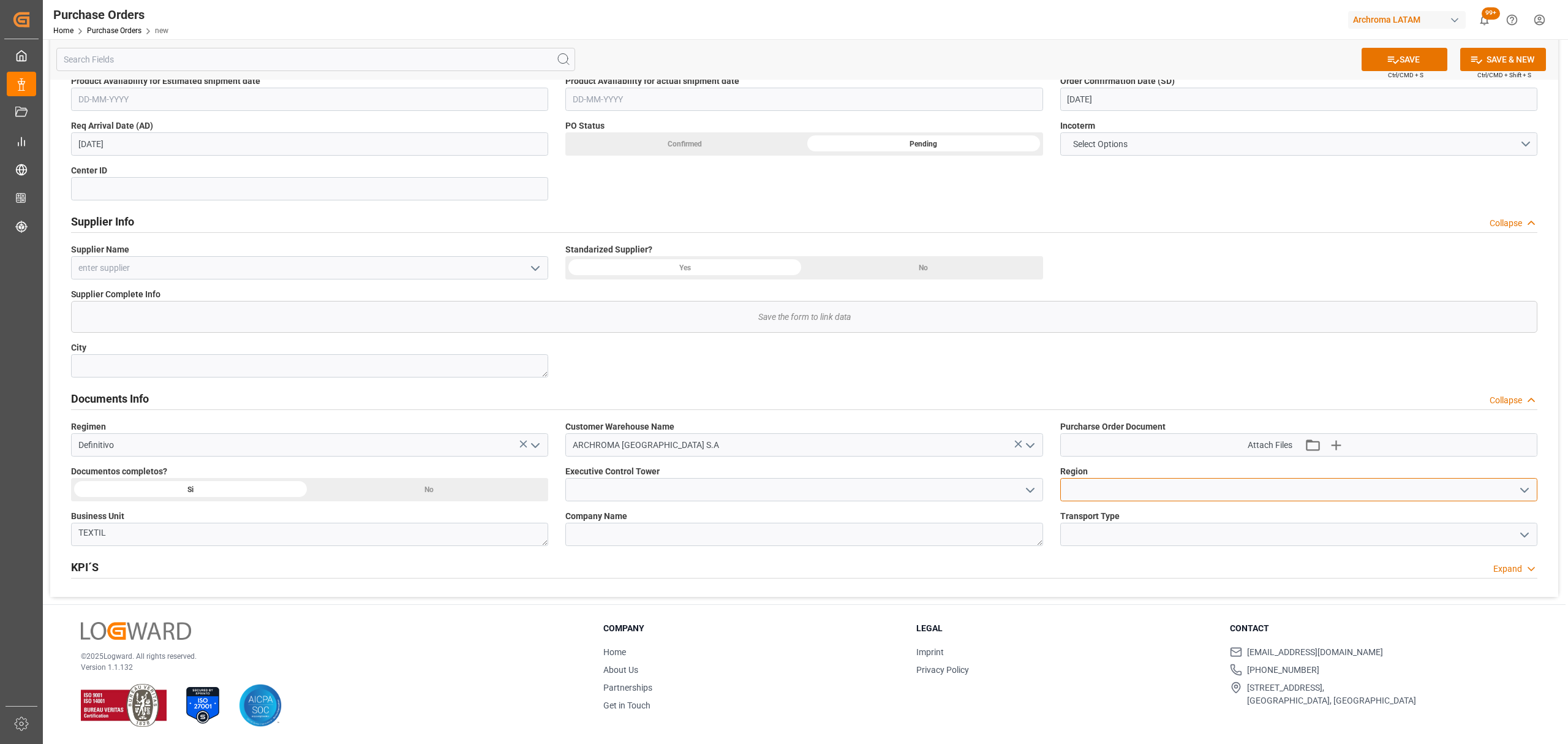
click at [1536, 489] on input at bounding box center [1299, 489] width 477 height 23
click at [1524, 489] on icon "open menu" at bounding box center [1525, 490] width 15 height 15
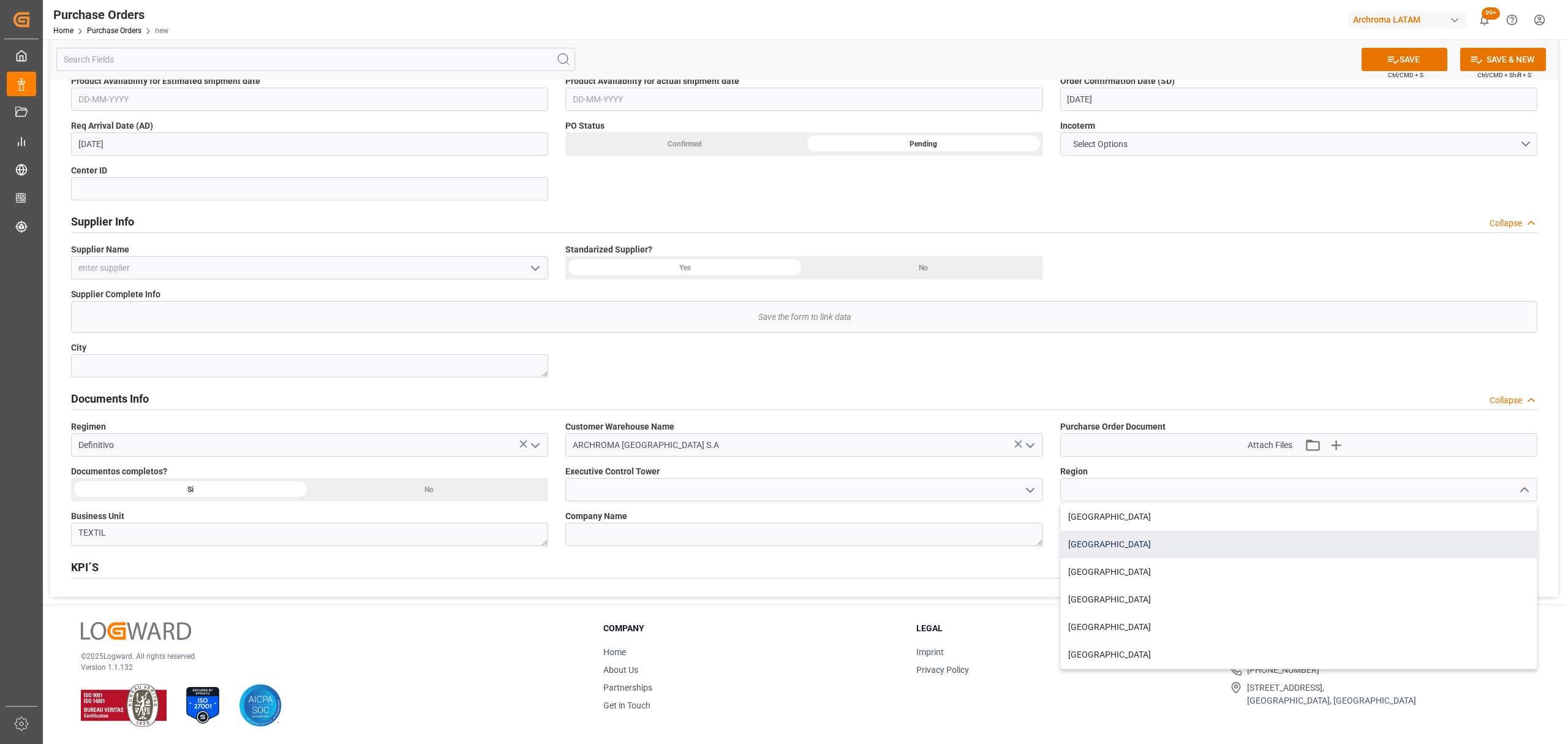
click at [1093, 546] on div "PERU" at bounding box center [1299, 544] width 476 height 27
type input "PERU"
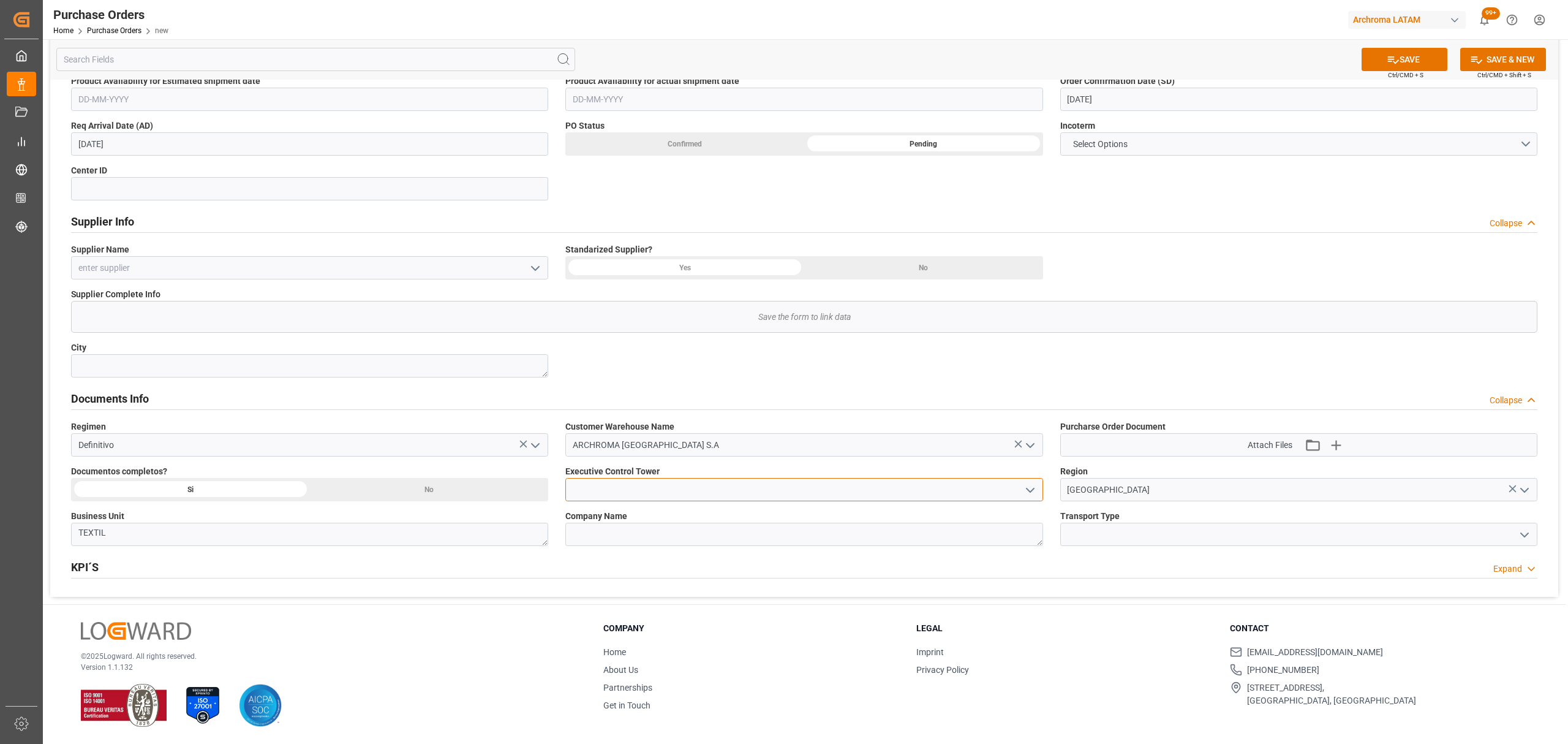
click at [807, 495] on input at bounding box center [804, 489] width 477 height 23
click at [1033, 486] on icon "open menu" at bounding box center [1031, 490] width 15 height 15
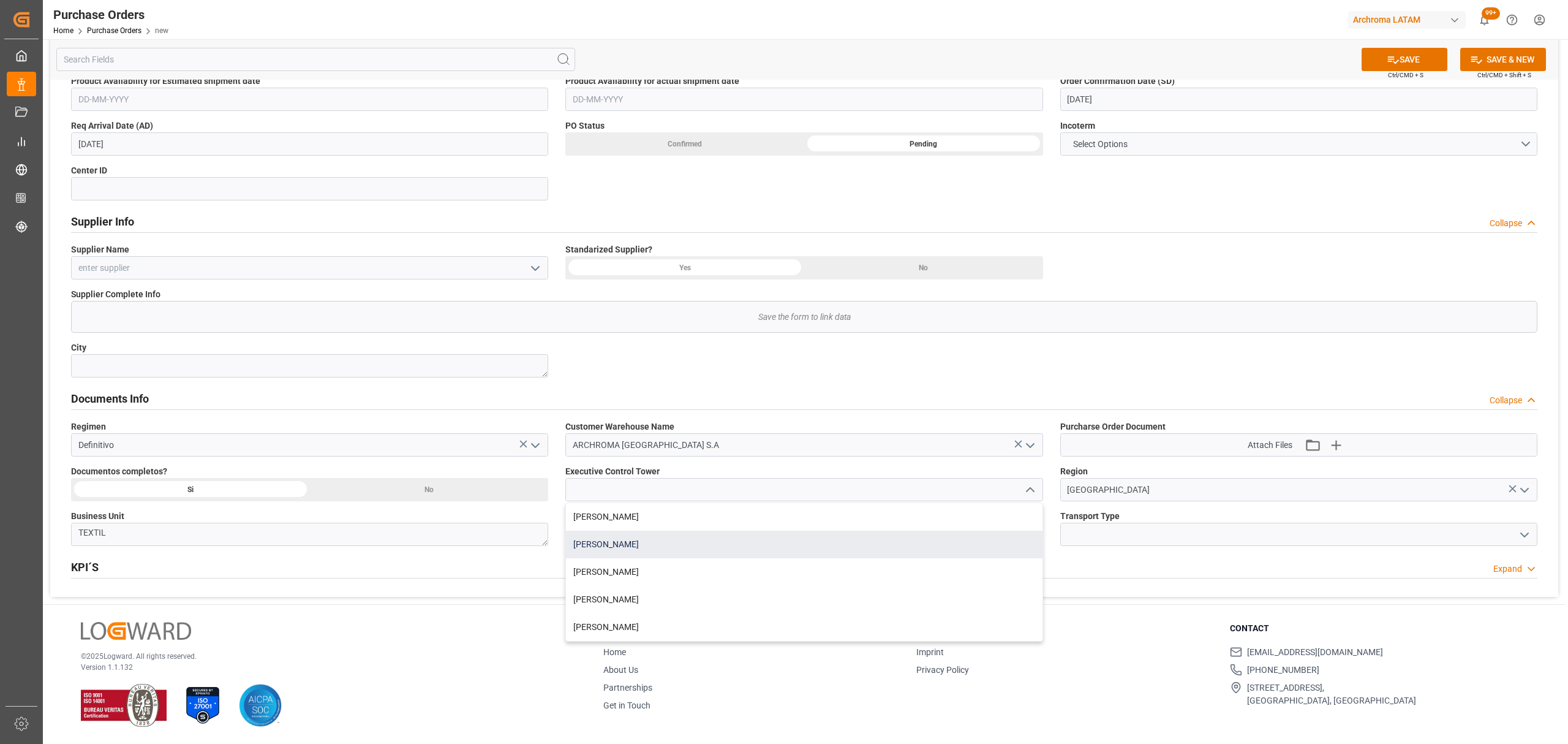
click at [672, 548] on div "Maria Piranquive" at bounding box center [804, 544] width 476 height 27
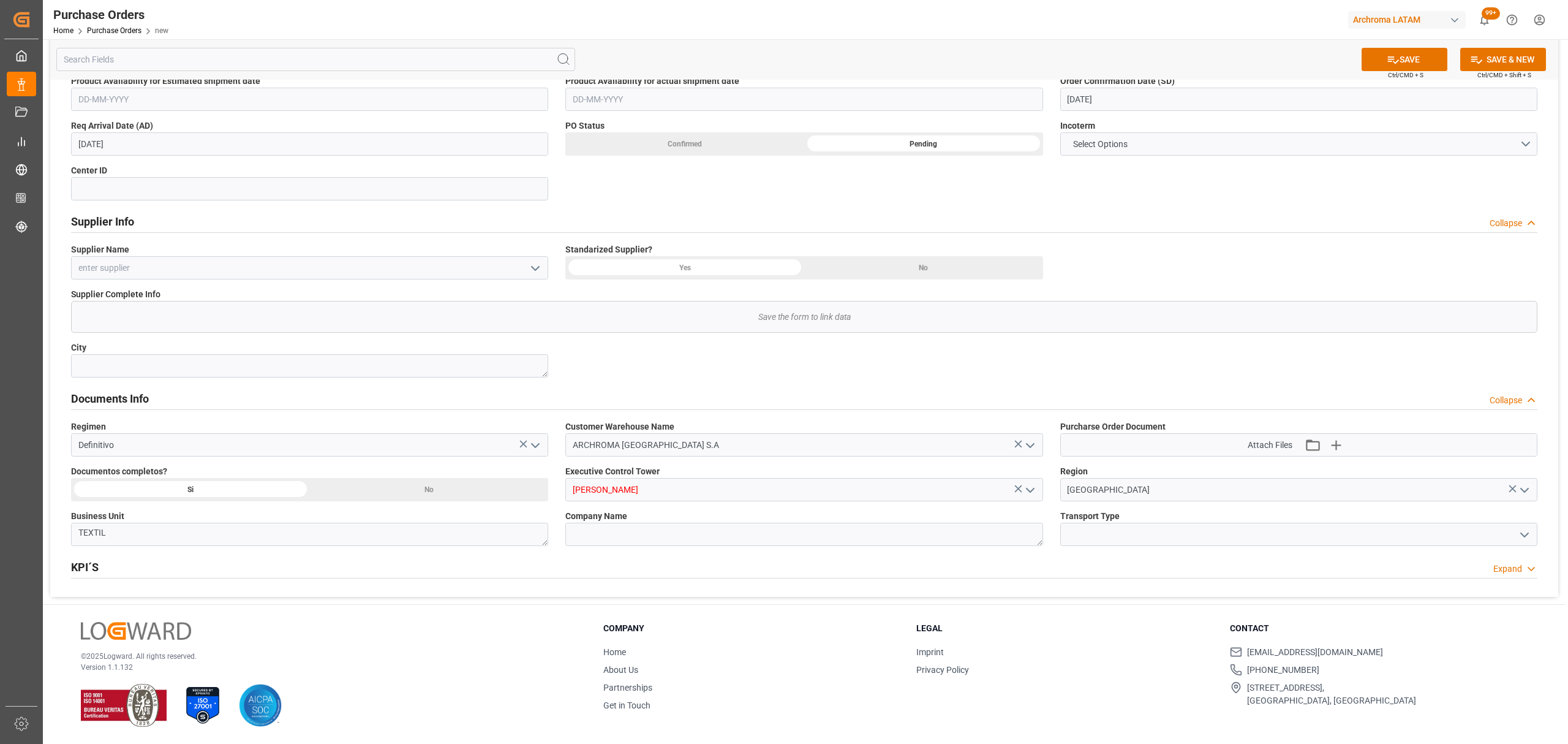
type input "Maria Piranquive"
click at [1525, 533] on icon "open menu" at bounding box center [1525, 535] width 15 height 15
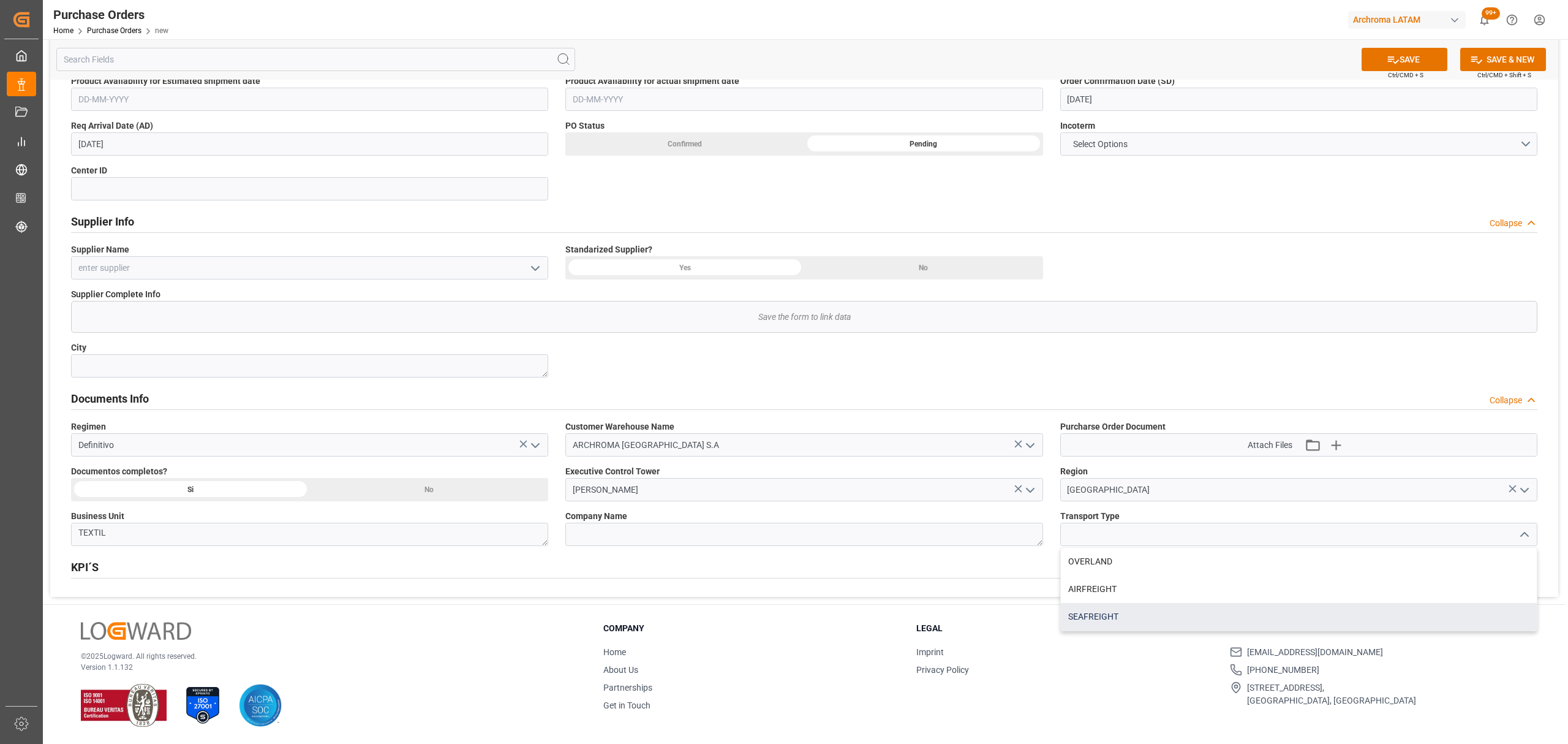
click at [1116, 624] on div "SEAFREIGHT" at bounding box center [1299, 617] width 476 height 27
type input "SEAFREIGHT"
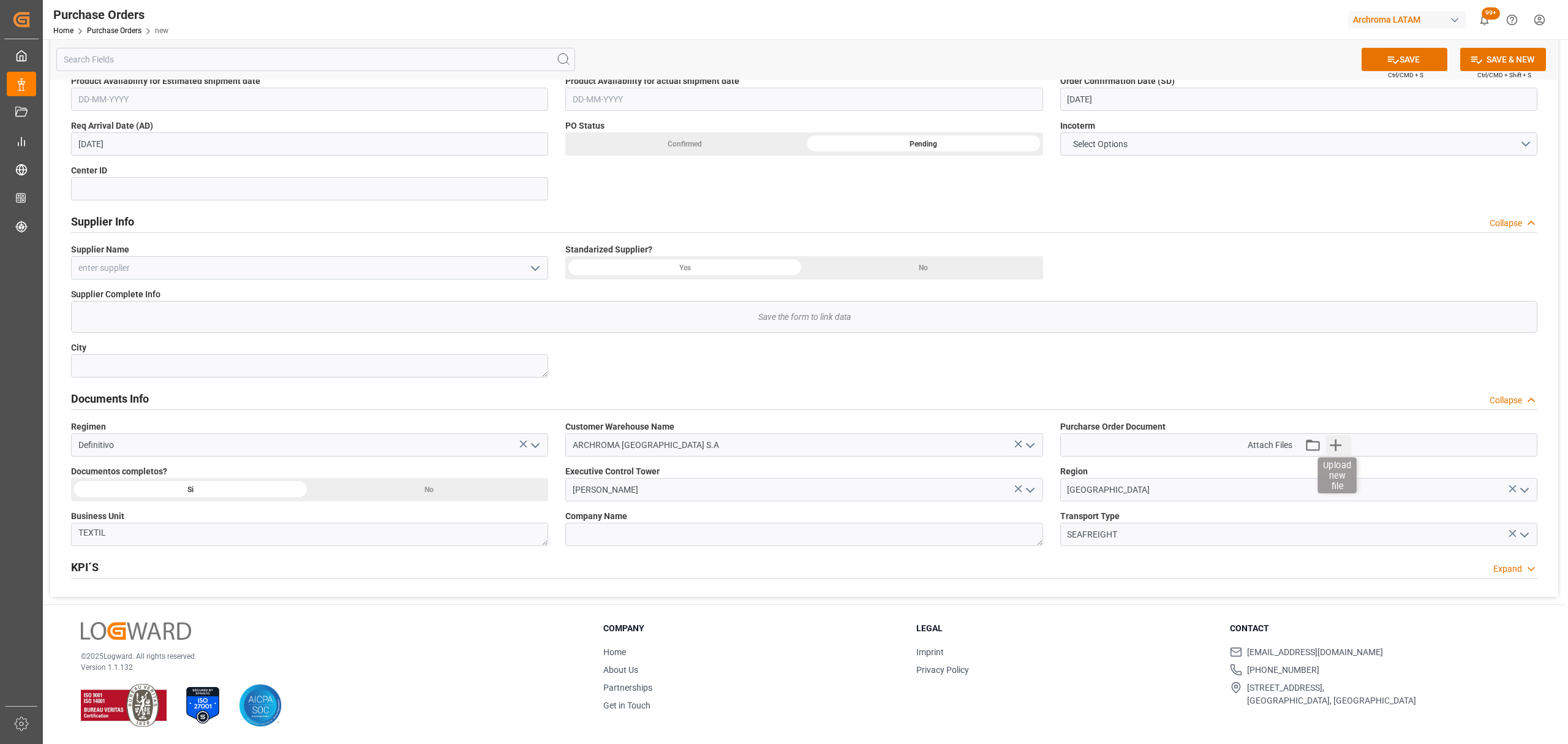
click at [1339, 441] on icon "button" at bounding box center [1336, 445] width 20 height 20
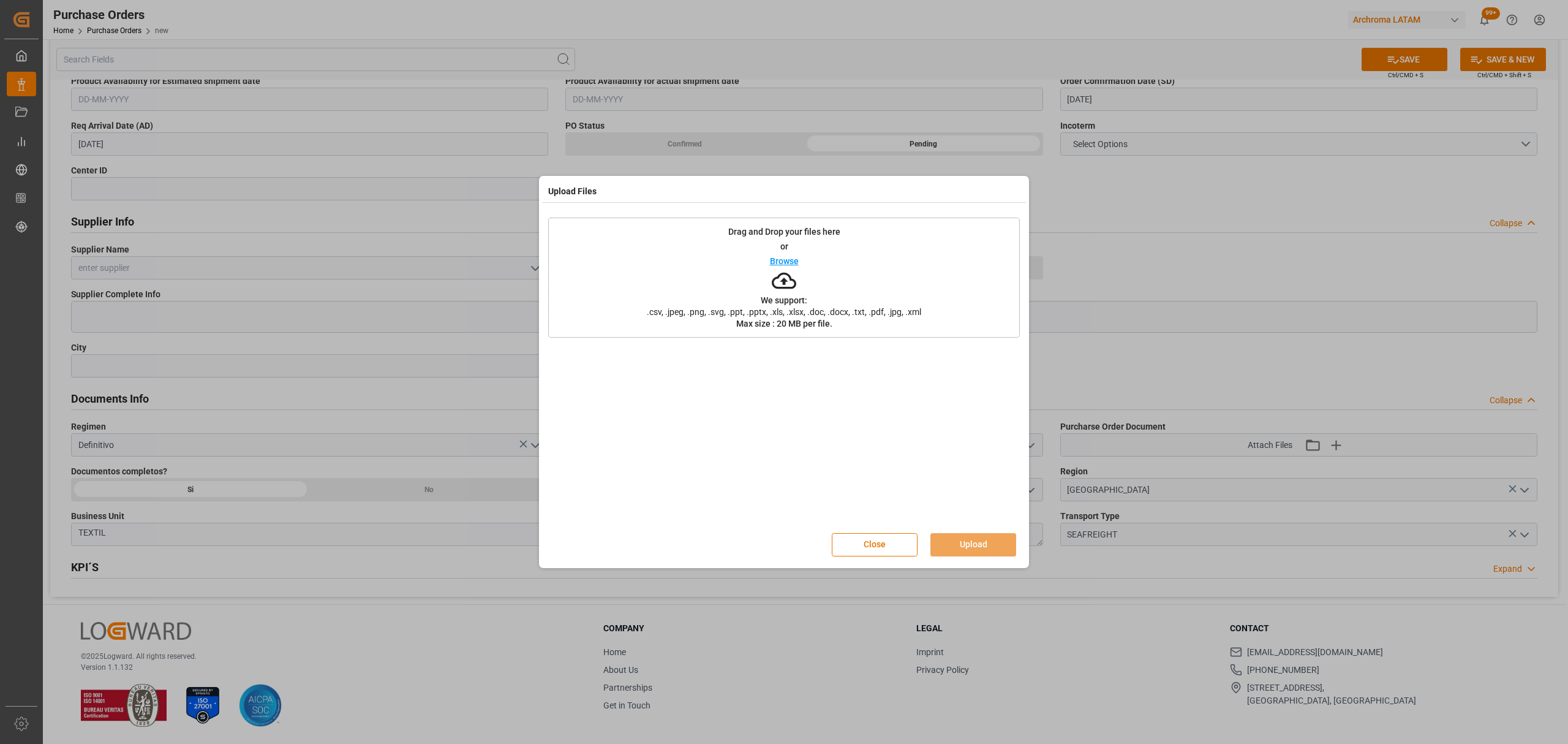
click at [785, 259] on p "Browse" at bounding box center [785, 261] width 29 height 9
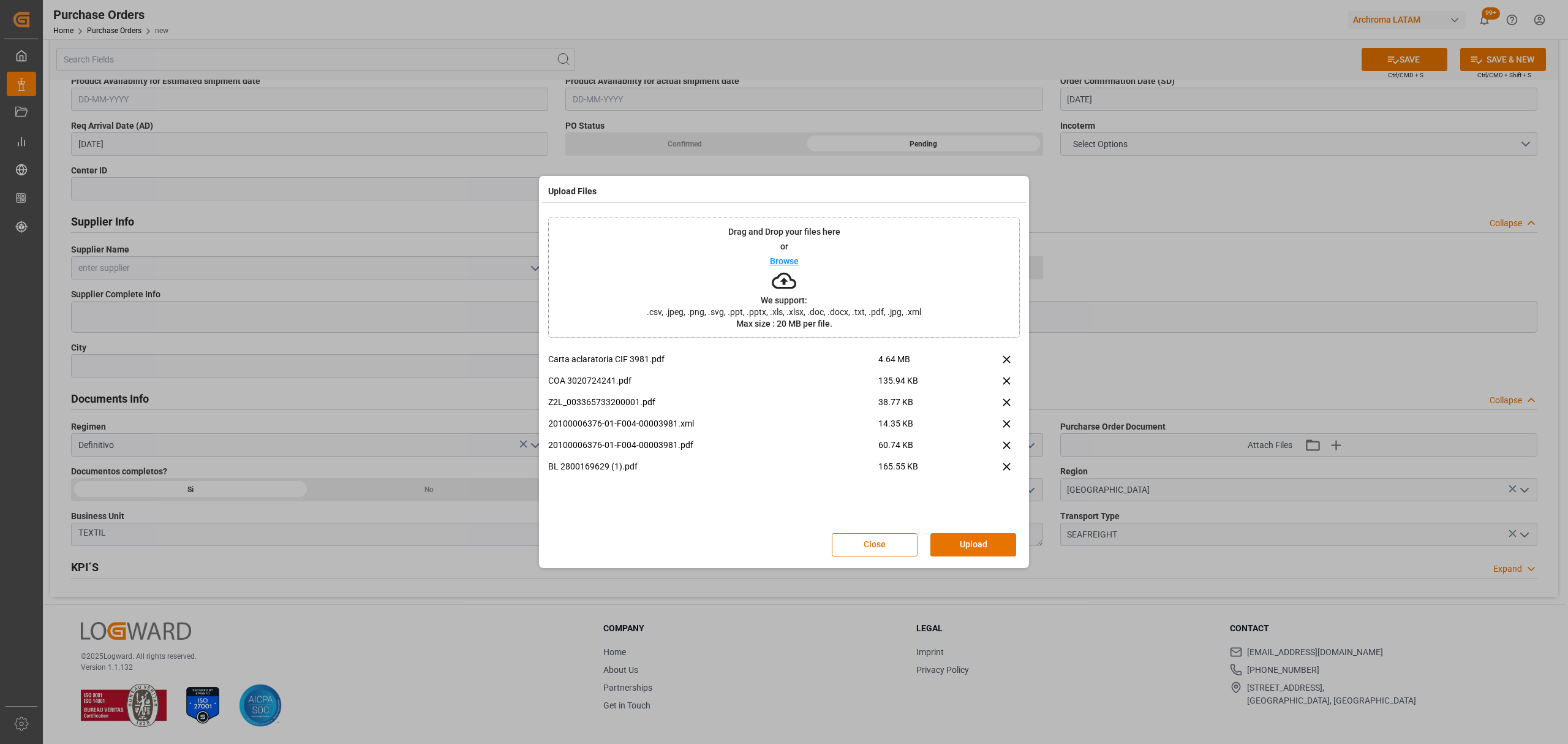
click at [978, 543] on button "Upload" at bounding box center [973, 544] width 86 height 23
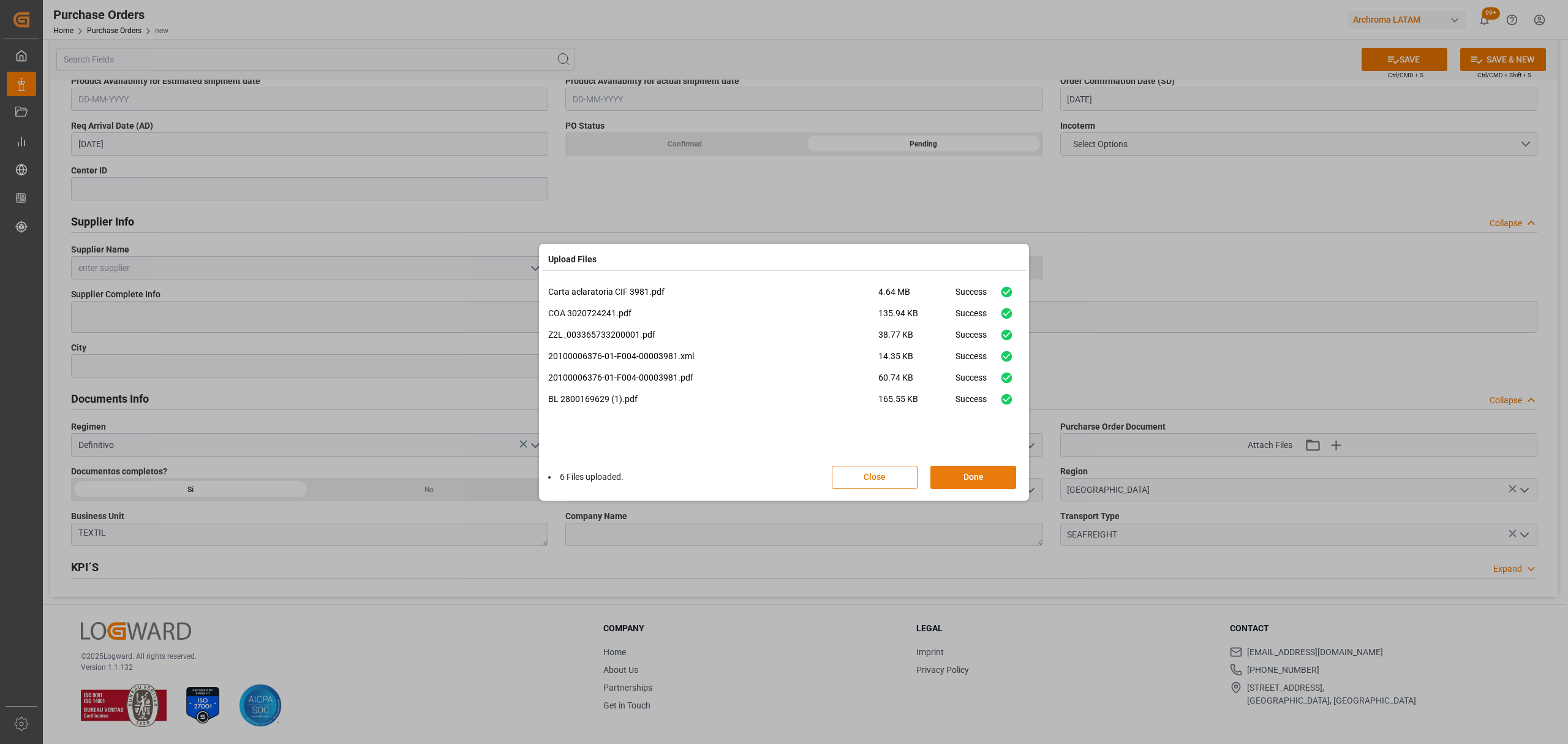
click at [964, 488] on button "Done" at bounding box center [973, 477] width 86 height 23
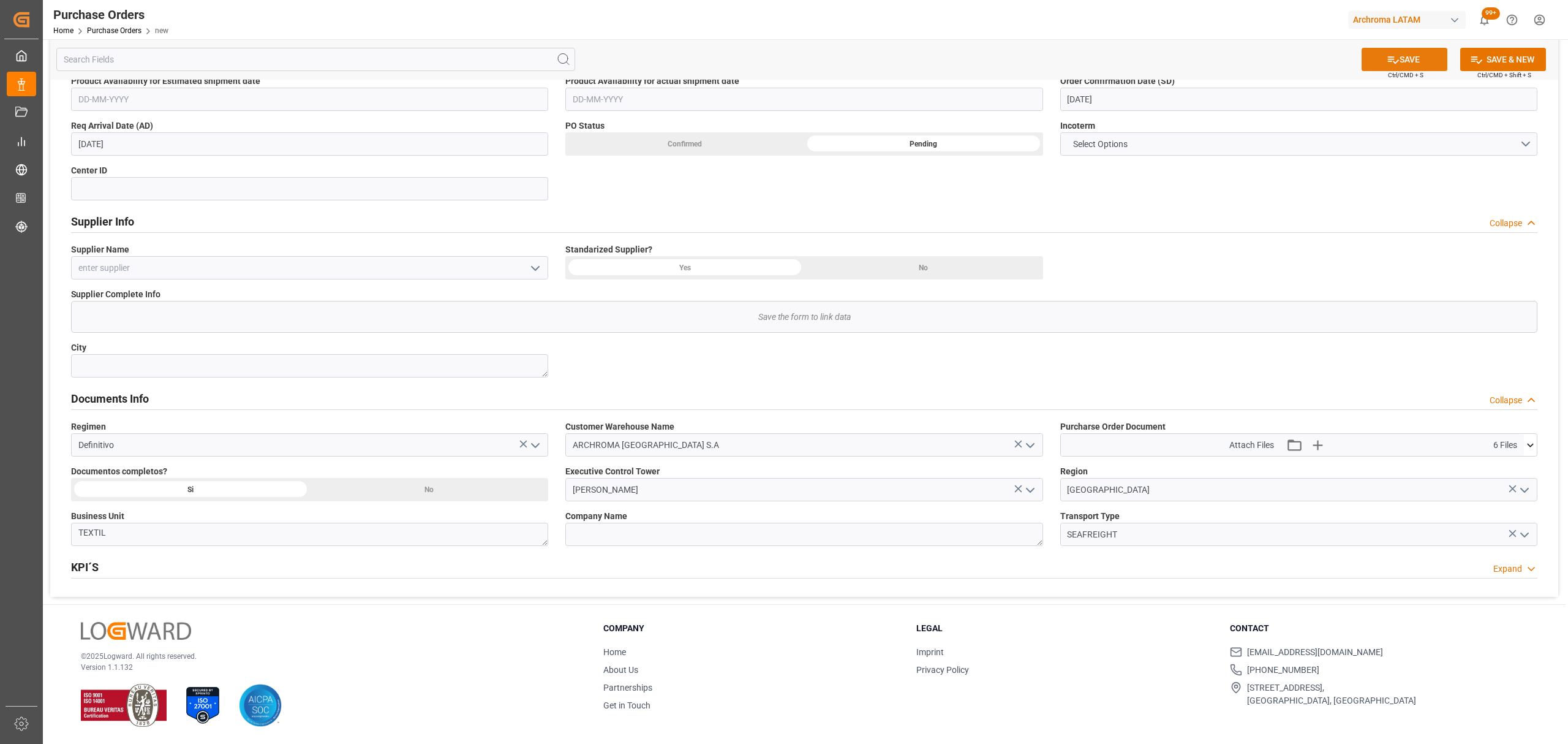
click at [1390, 63] on icon at bounding box center [1393, 60] width 13 height 13
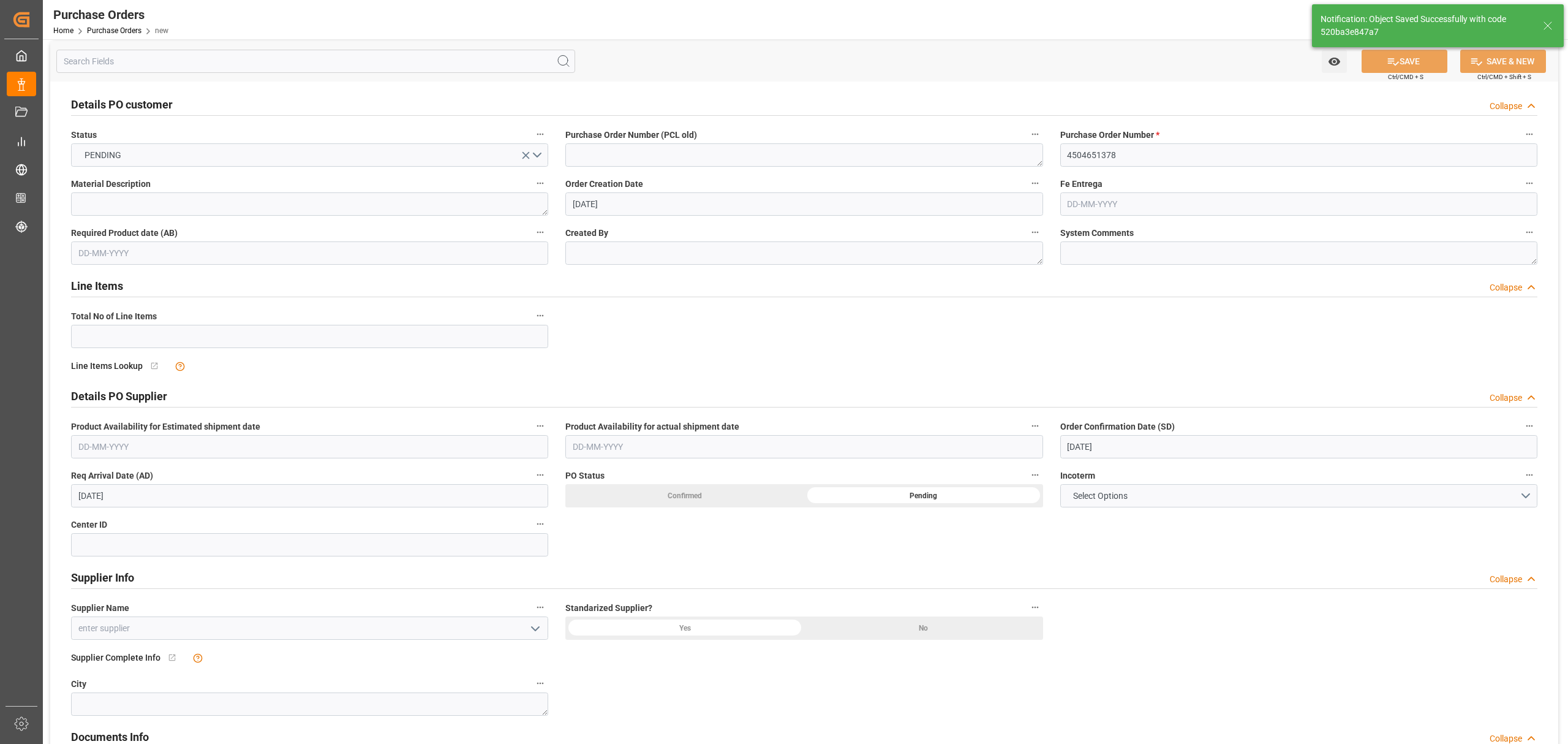
scroll to position [0, 0]
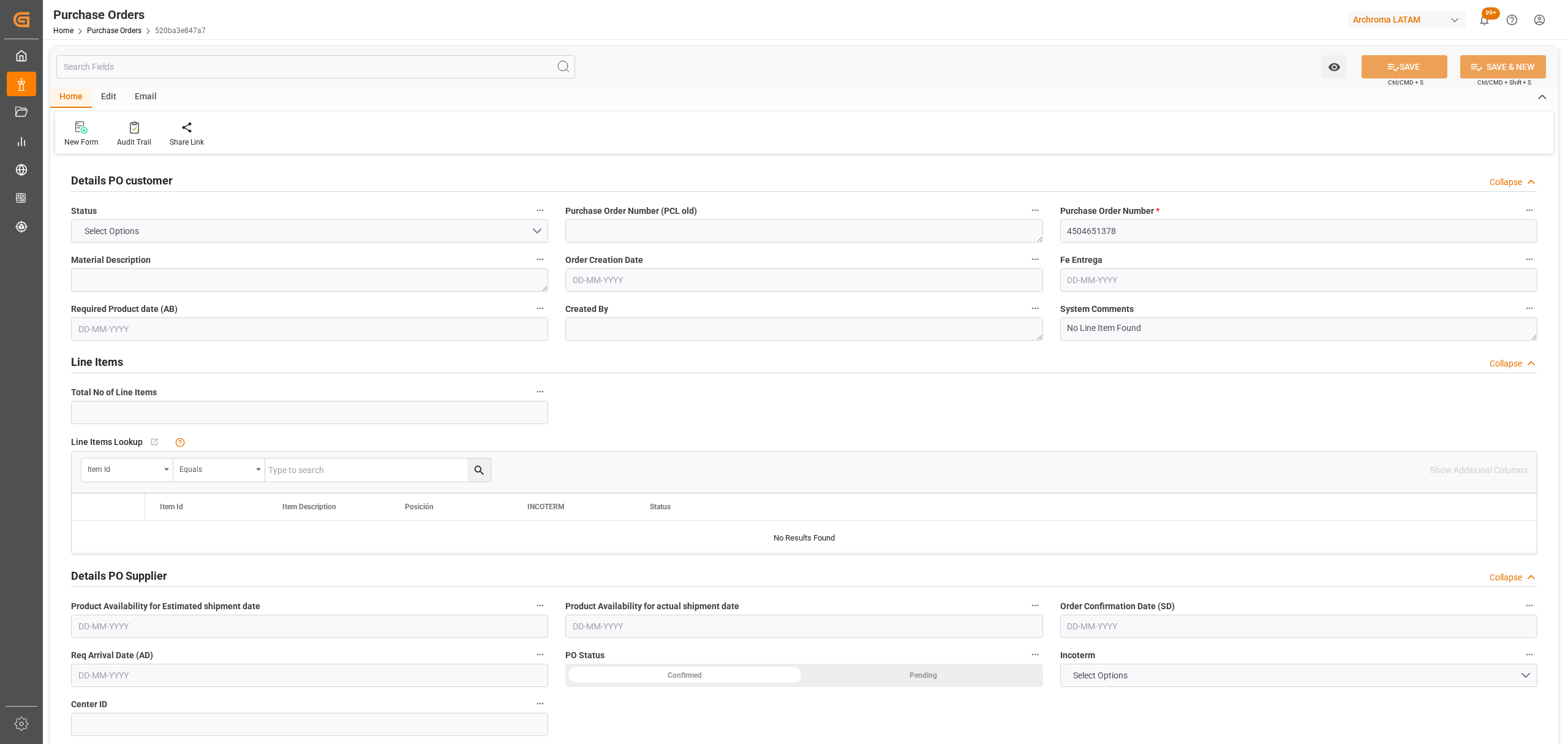
type input "0"
type input "17-09-2025"
type input "12-09-2025"
type input "10-10-2025"
click at [1088, 229] on input "4504651378" at bounding box center [1299, 231] width 477 height 23
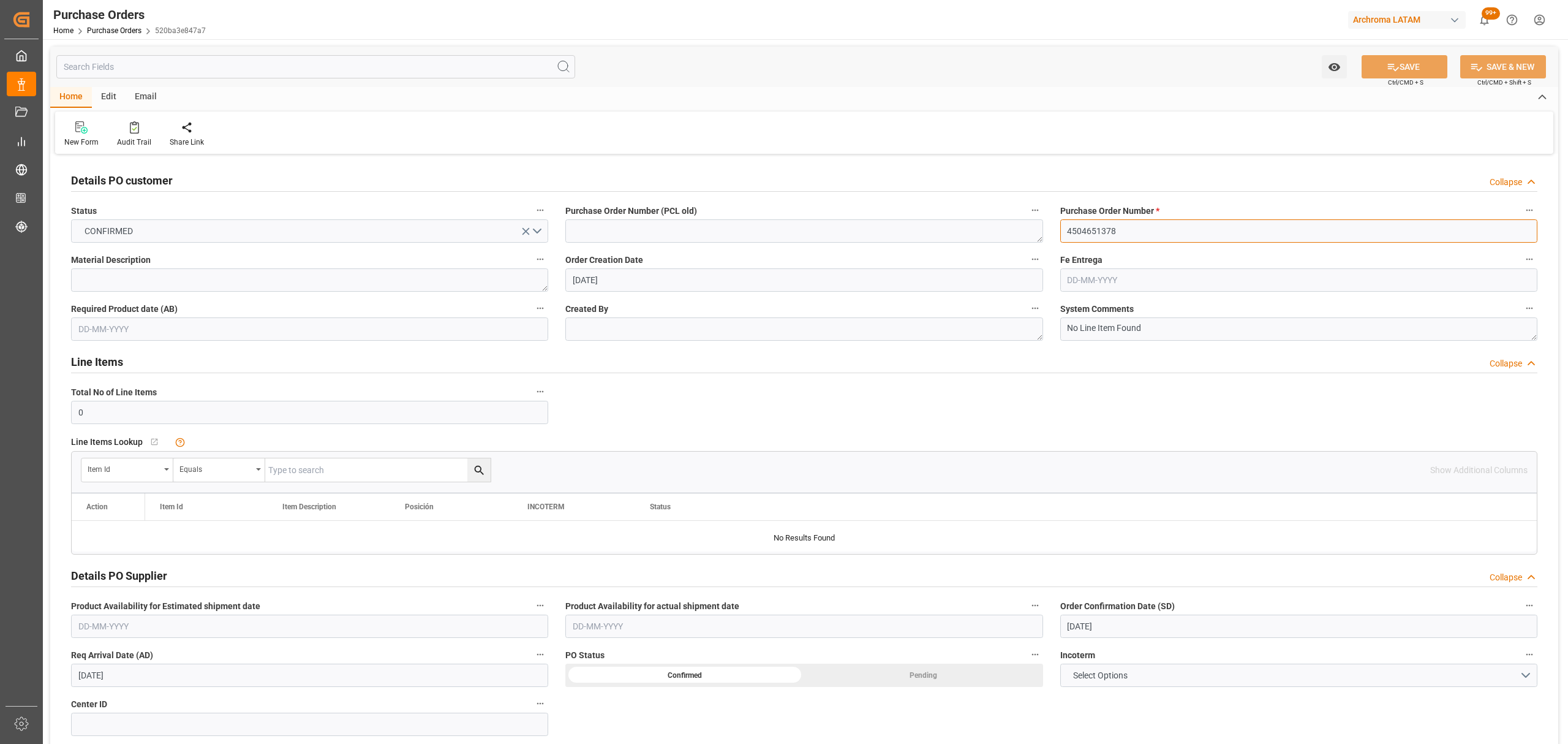
click at [1088, 229] on input "4504651378" at bounding box center [1299, 231] width 477 height 23
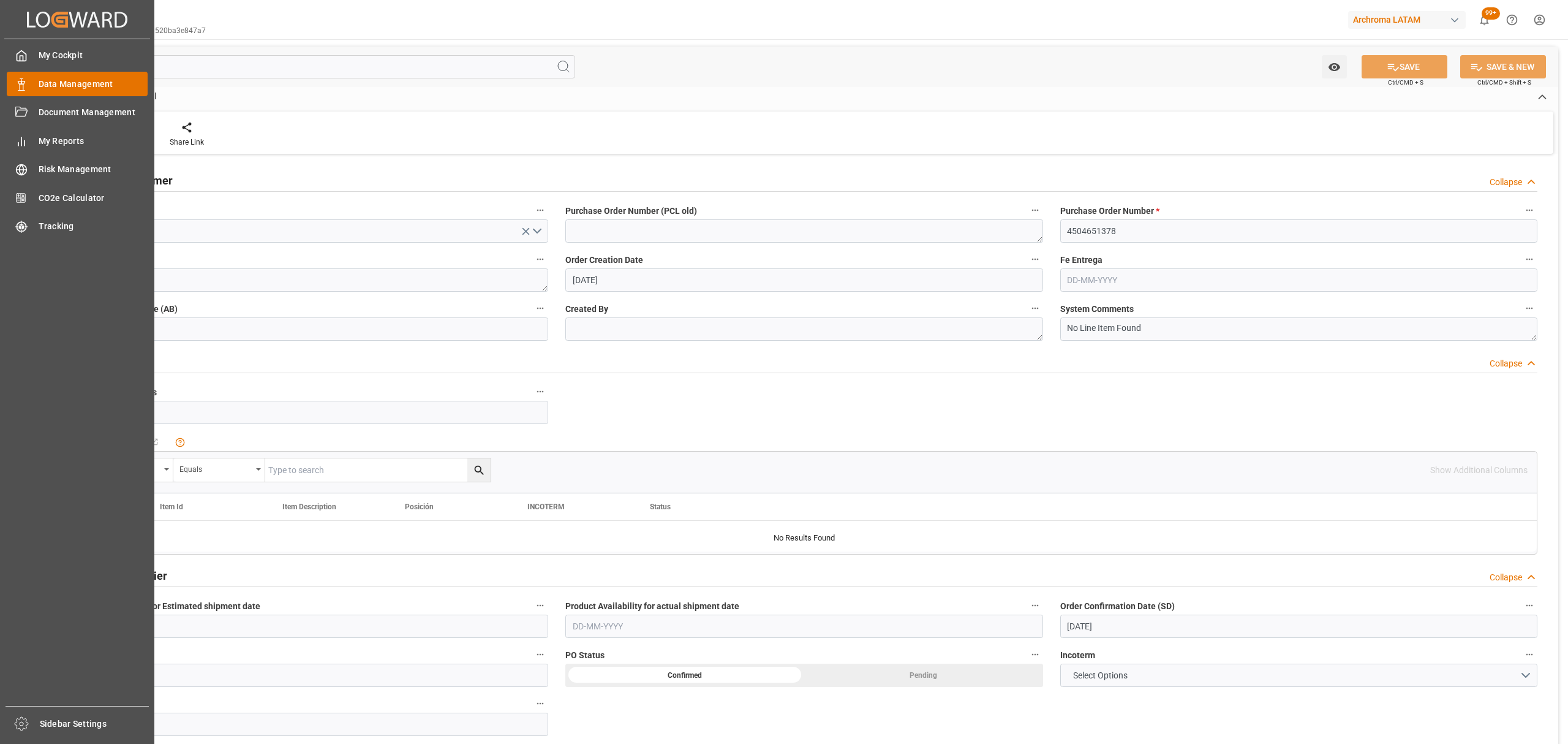
click at [19, 82] on polygon at bounding box center [20, 83] width 4 height 2
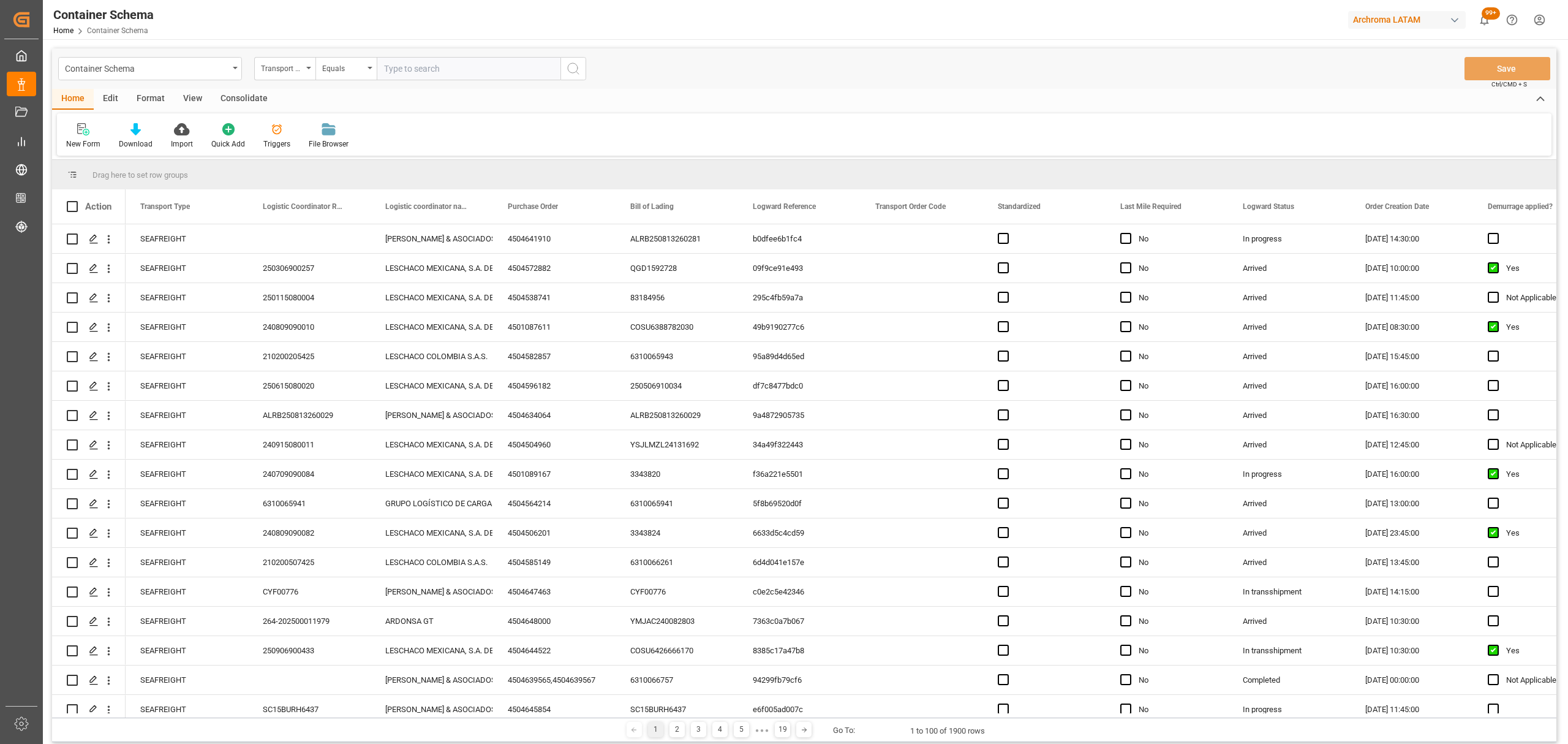
click at [224, 71] on div "Container Schema" at bounding box center [147, 68] width 163 height 16
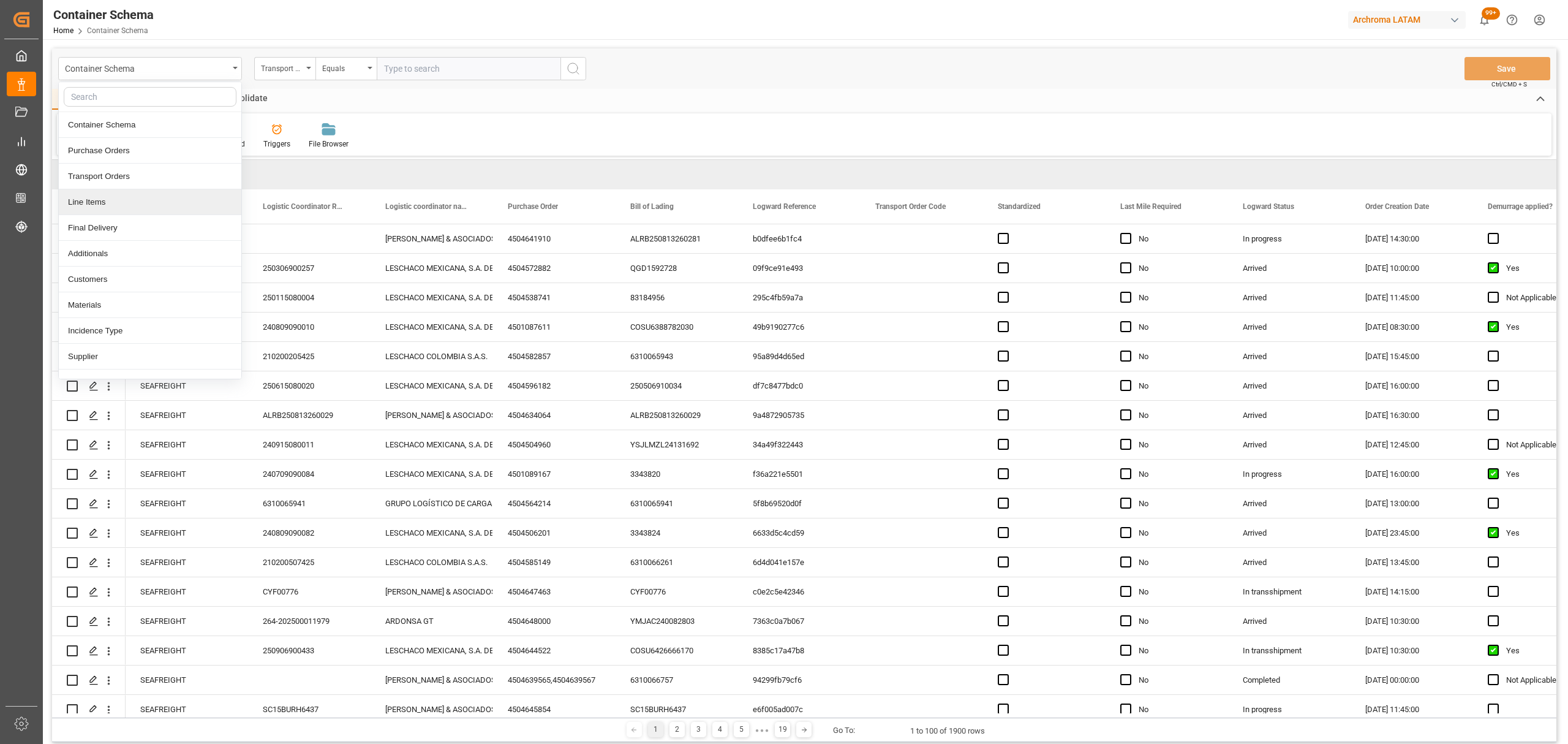
click at [127, 209] on div "Line Items" at bounding box center [150, 202] width 183 height 25
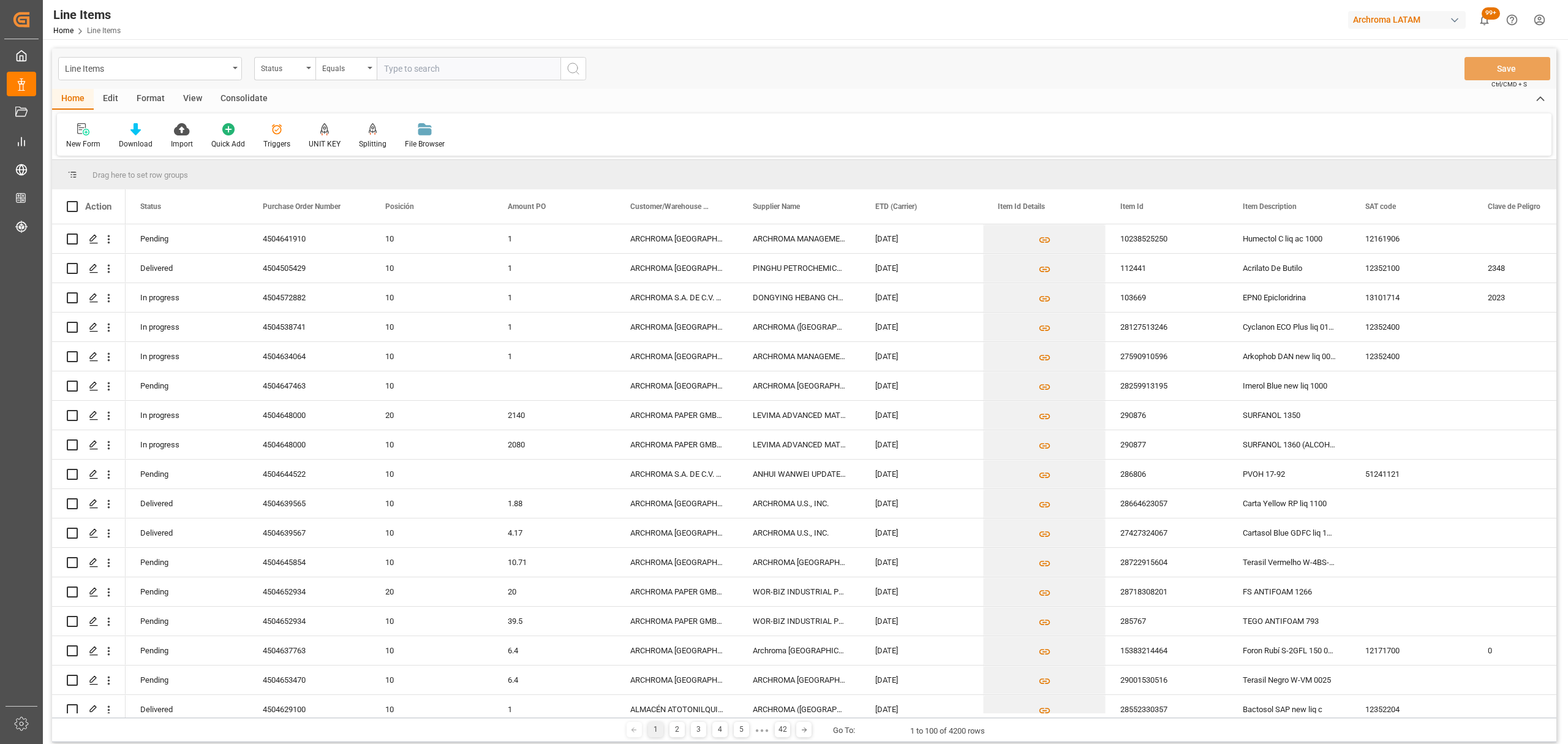
click at [297, 71] on div "Status" at bounding box center [281, 67] width 42 height 14
click at [311, 155] on div "Purchase Order Number" at bounding box center [346, 150] width 183 height 25
click at [354, 76] on div "Equals" at bounding box center [346, 68] width 62 height 23
click at [373, 140] on div "Fuzzy search" at bounding box center [408, 150] width 183 height 25
click at [422, 69] on input "text" at bounding box center [468, 68] width 184 height 23
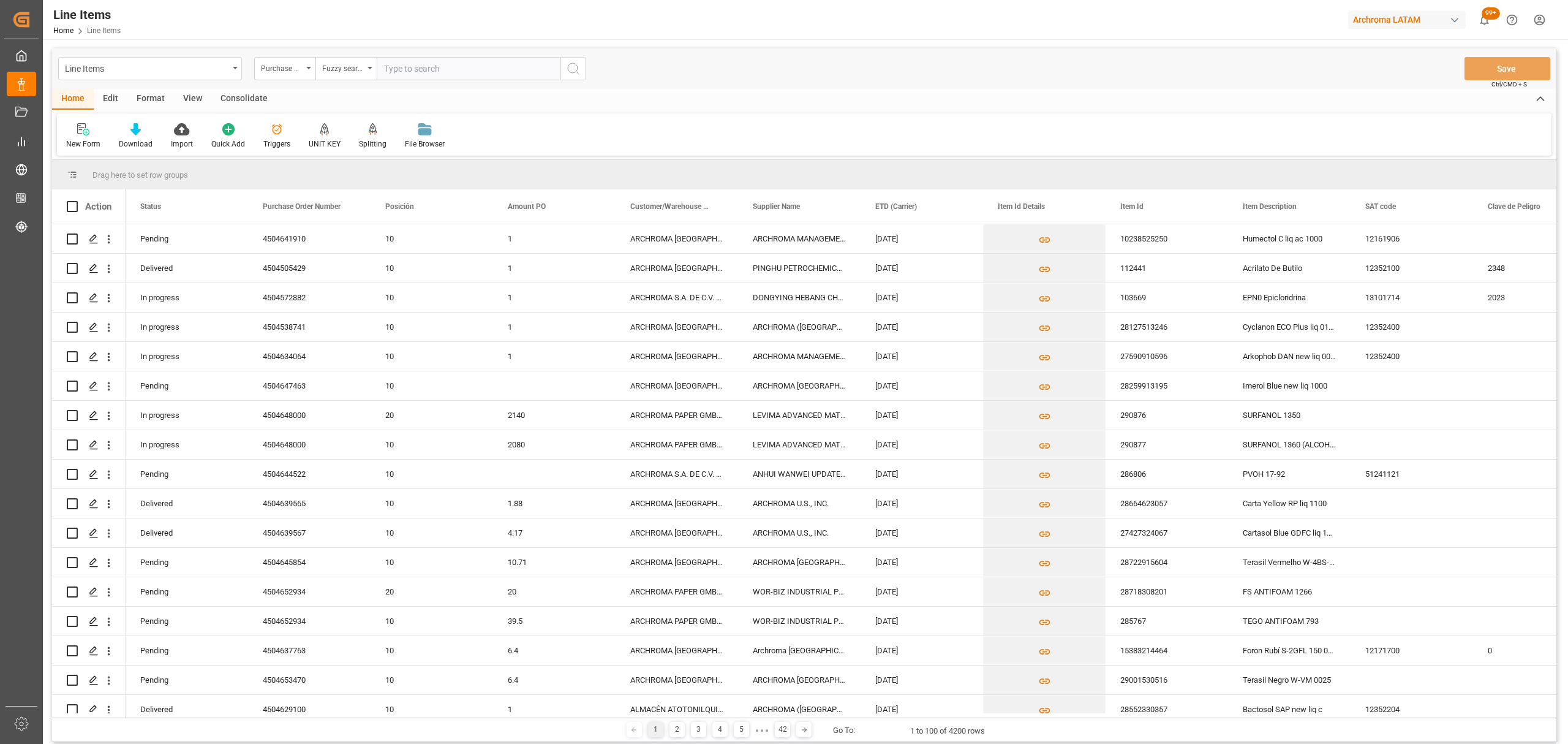
paste input "4504651378"
type input "4504651378"
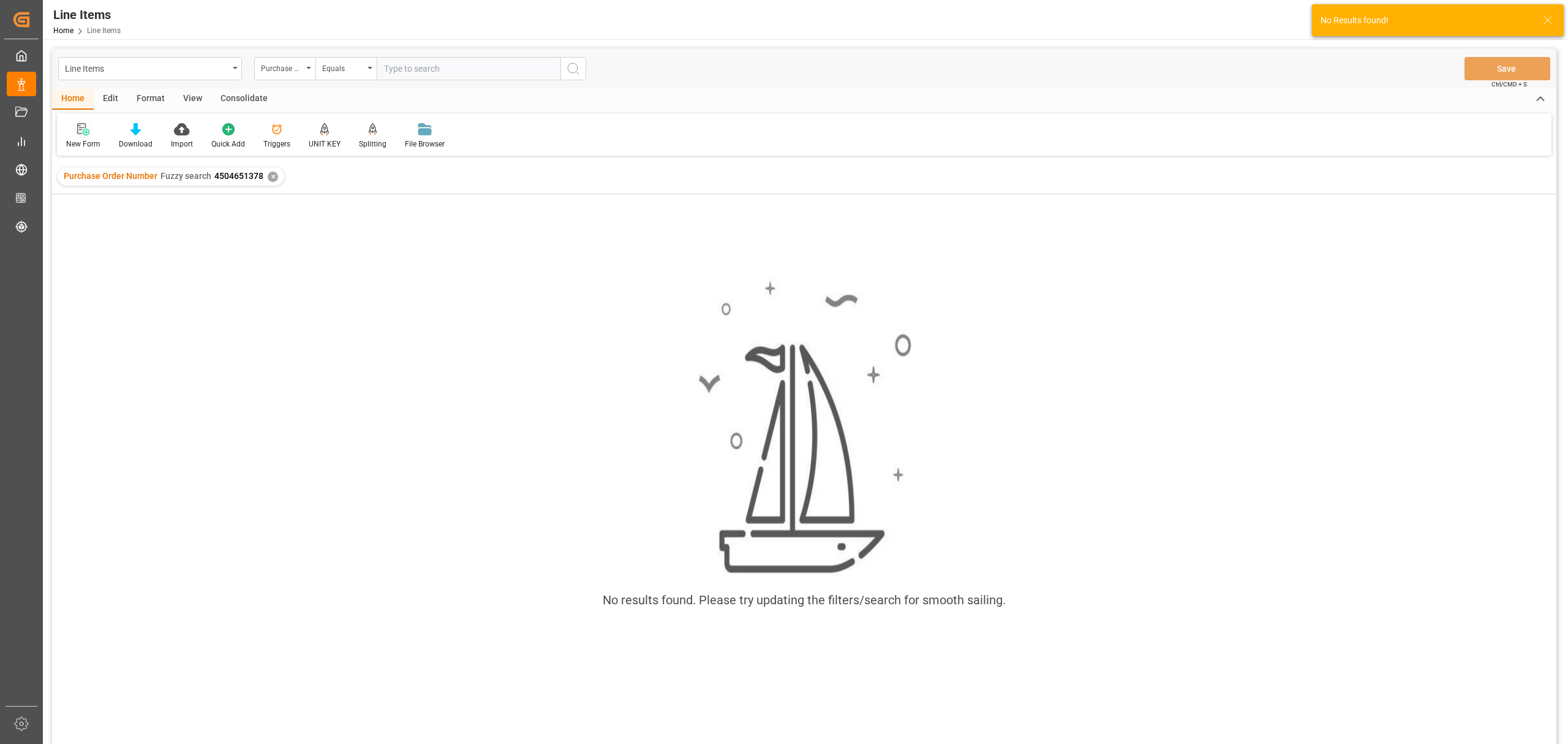
click at [88, 141] on div "New Form" at bounding box center [83, 144] width 34 height 11
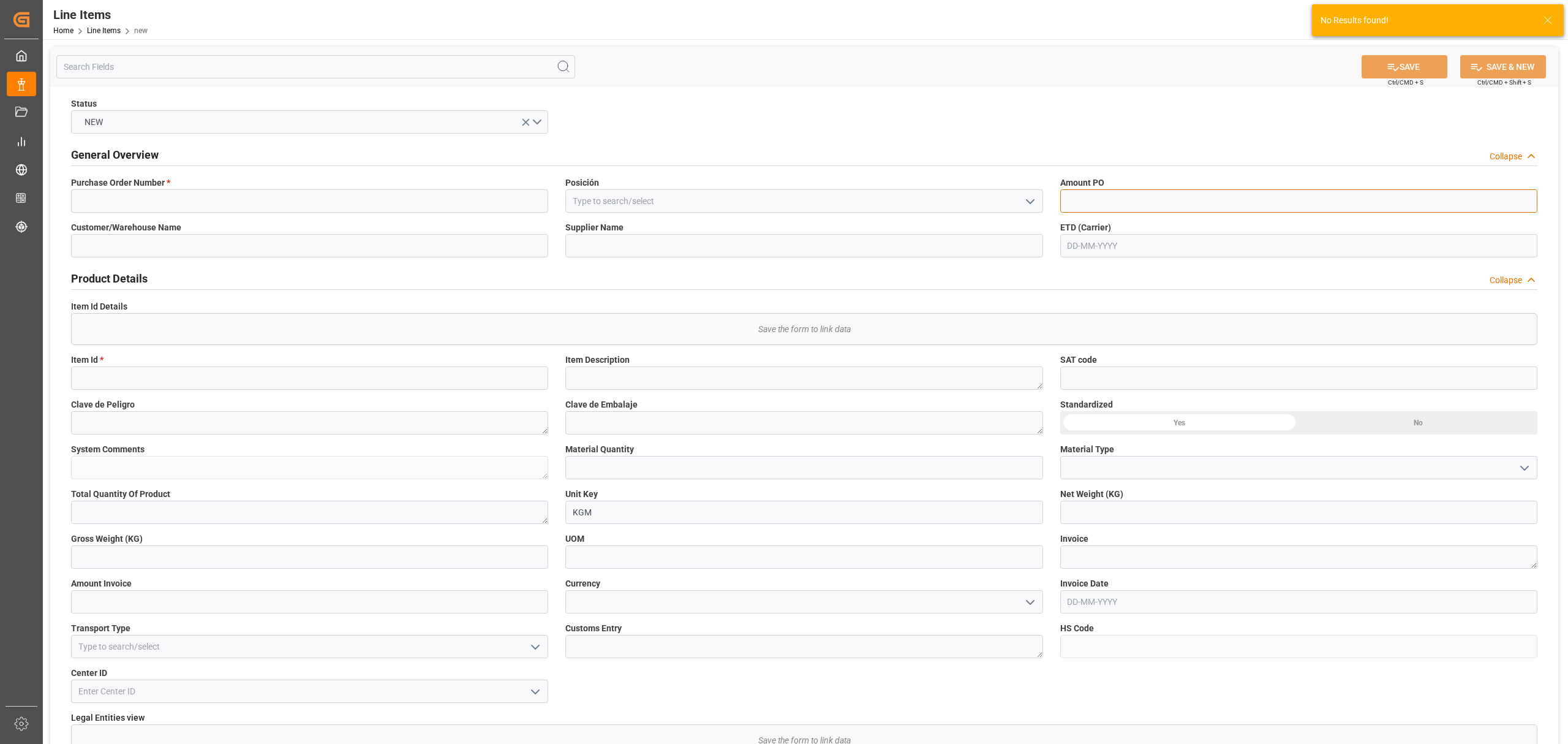
click at [1109, 201] on input "text" at bounding box center [1299, 201] width 477 height 23
click at [793, 208] on input at bounding box center [804, 201] width 477 height 23
click at [331, 202] on input at bounding box center [309, 201] width 477 height 23
paste input "4504651378"
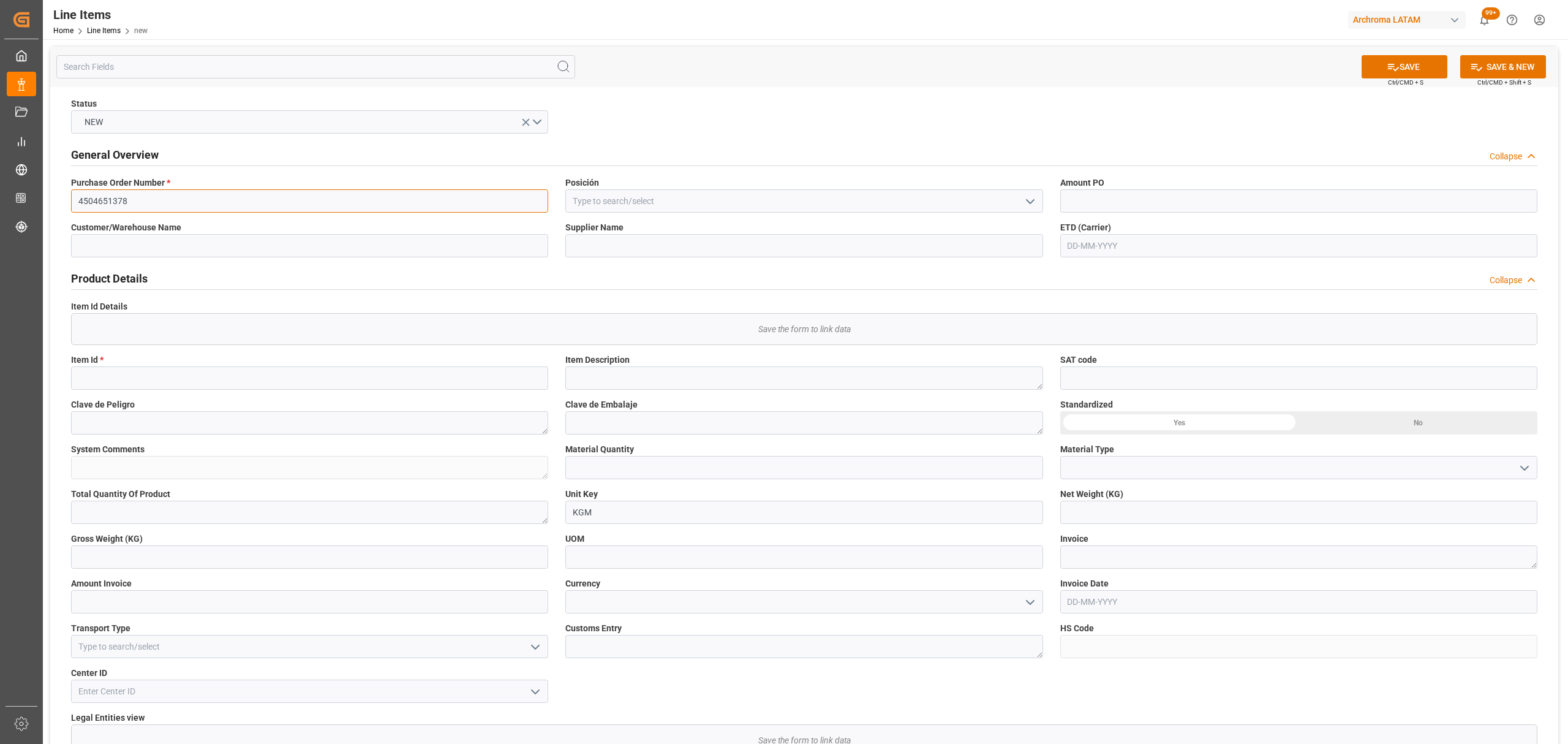
type input "4504651378"
click at [1033, 206] on icon "open menu" at bounding box center [1031, 202] width 15 height 15
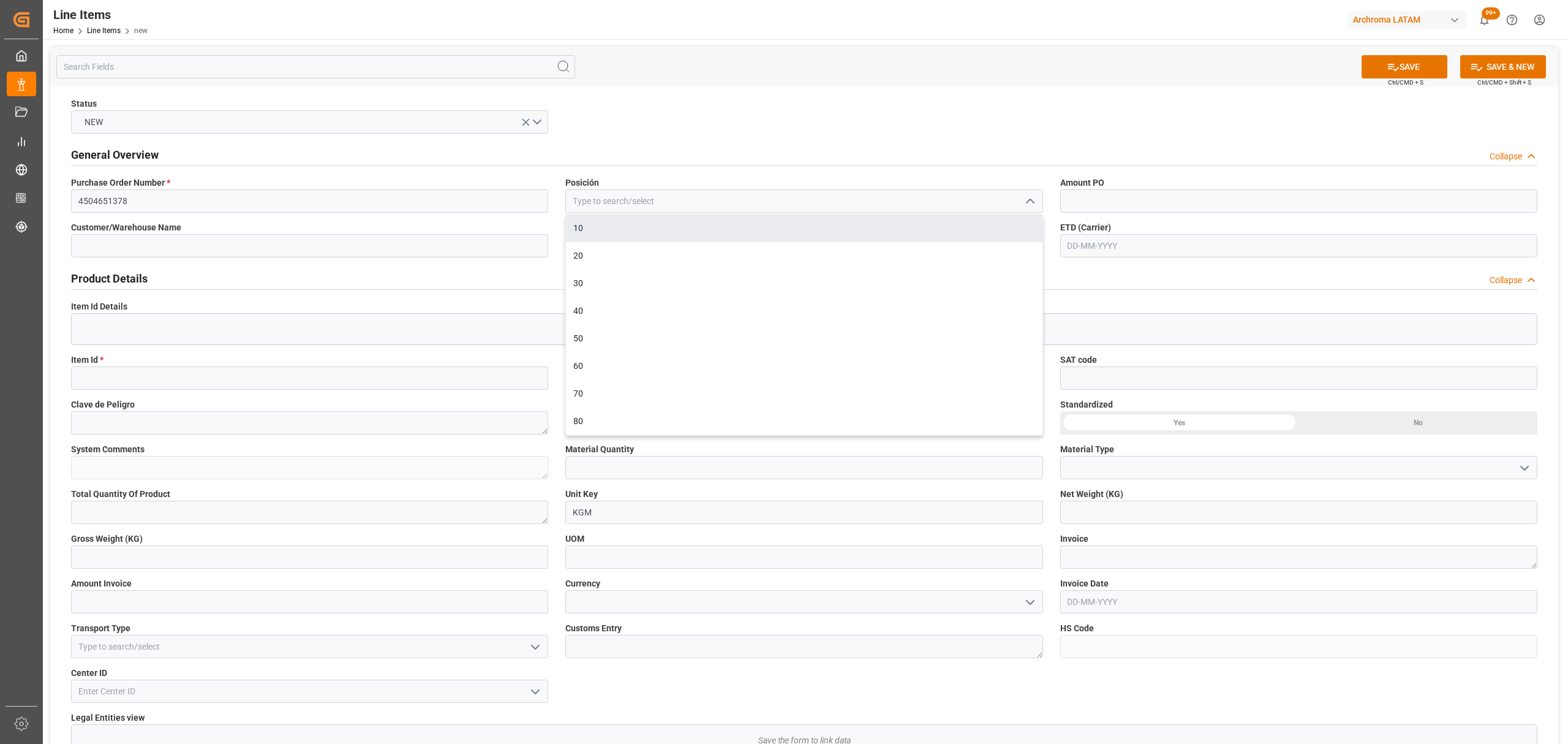
click at [657, 229] on div "10" at bounding box center [804, 228] width 476 height 27
type input "10"
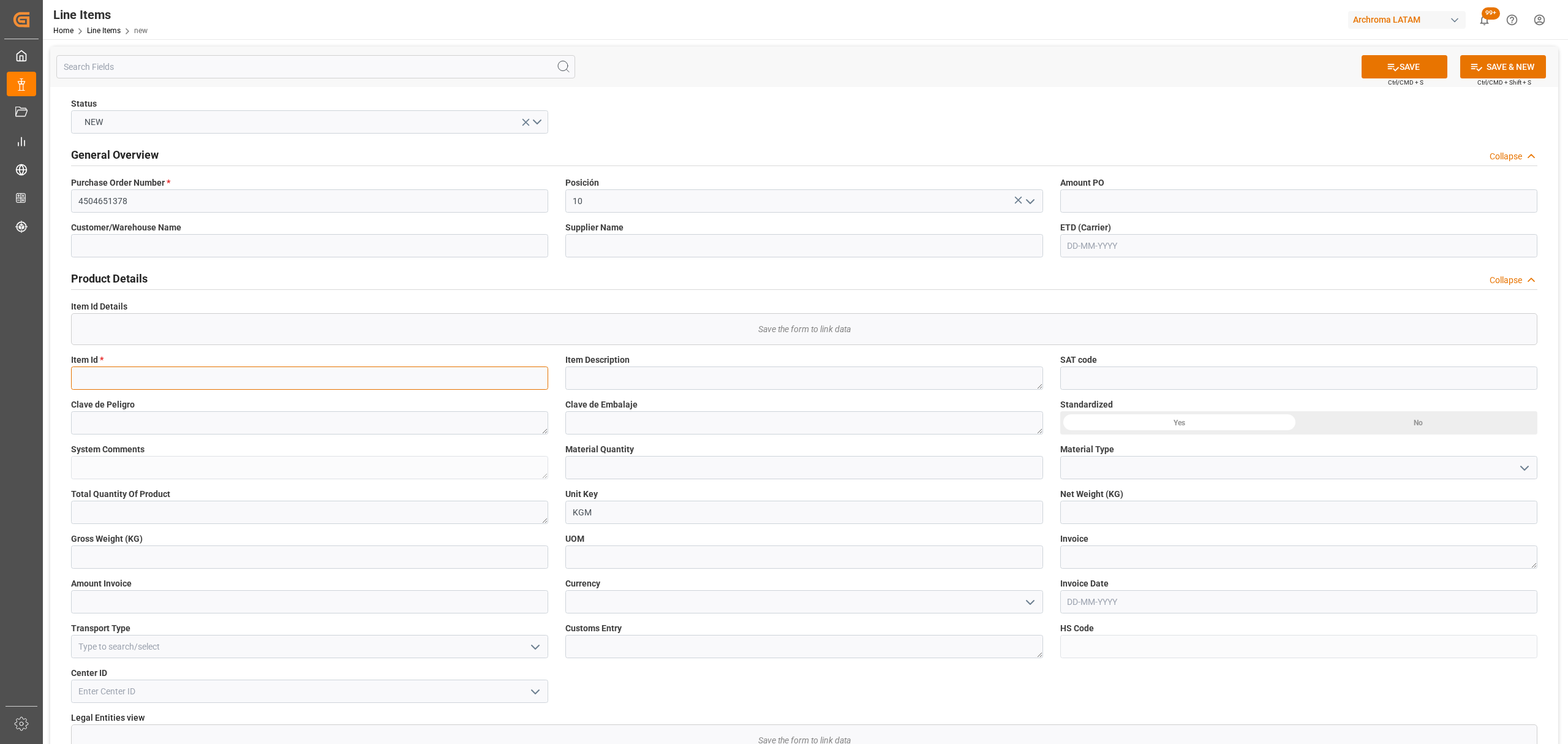
click at [281, 381] on input at bounding box center [309, 378] width 477 height 23
type input "10466713195"
click at [605, 379] on textarea at bounding box center [804, 378] width 477 height 23
type textarea "GLYOXAL 40 LIQ 1200"
click at [600, 467] on input "text" at bounding box center [804, 467] width 477 height 23
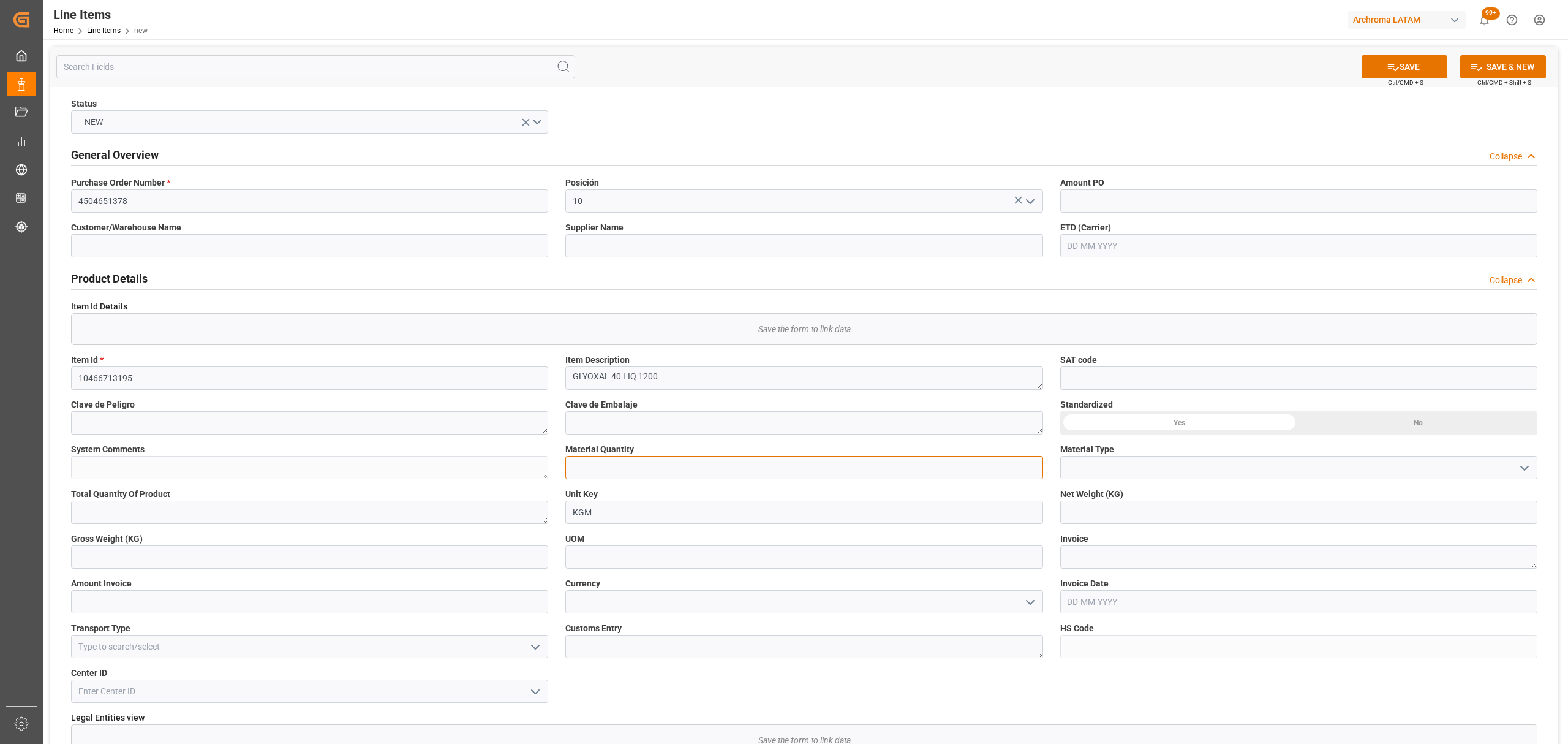
click at [638, 474] on input "text" at bounding box center [804, 467] width 477 height 23
type input "18"
click at [1527, 471] on icon "open menu" at bounding box center [1525, 469] width 15 height 15
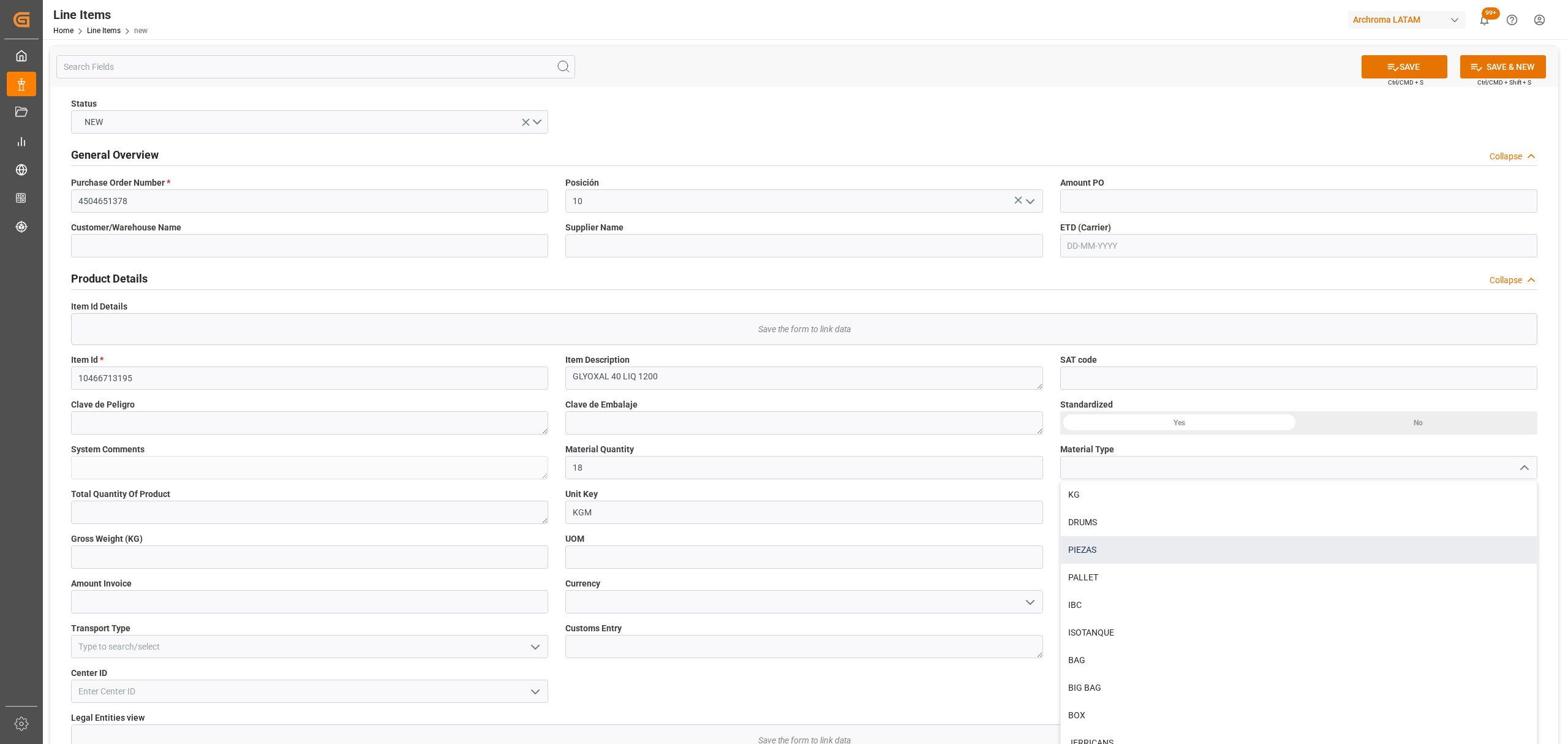
click at [1108, 557] on div "PIEZAS" at bounding box center [1299, 550] width 476 height 27
type input "PIEZAS"
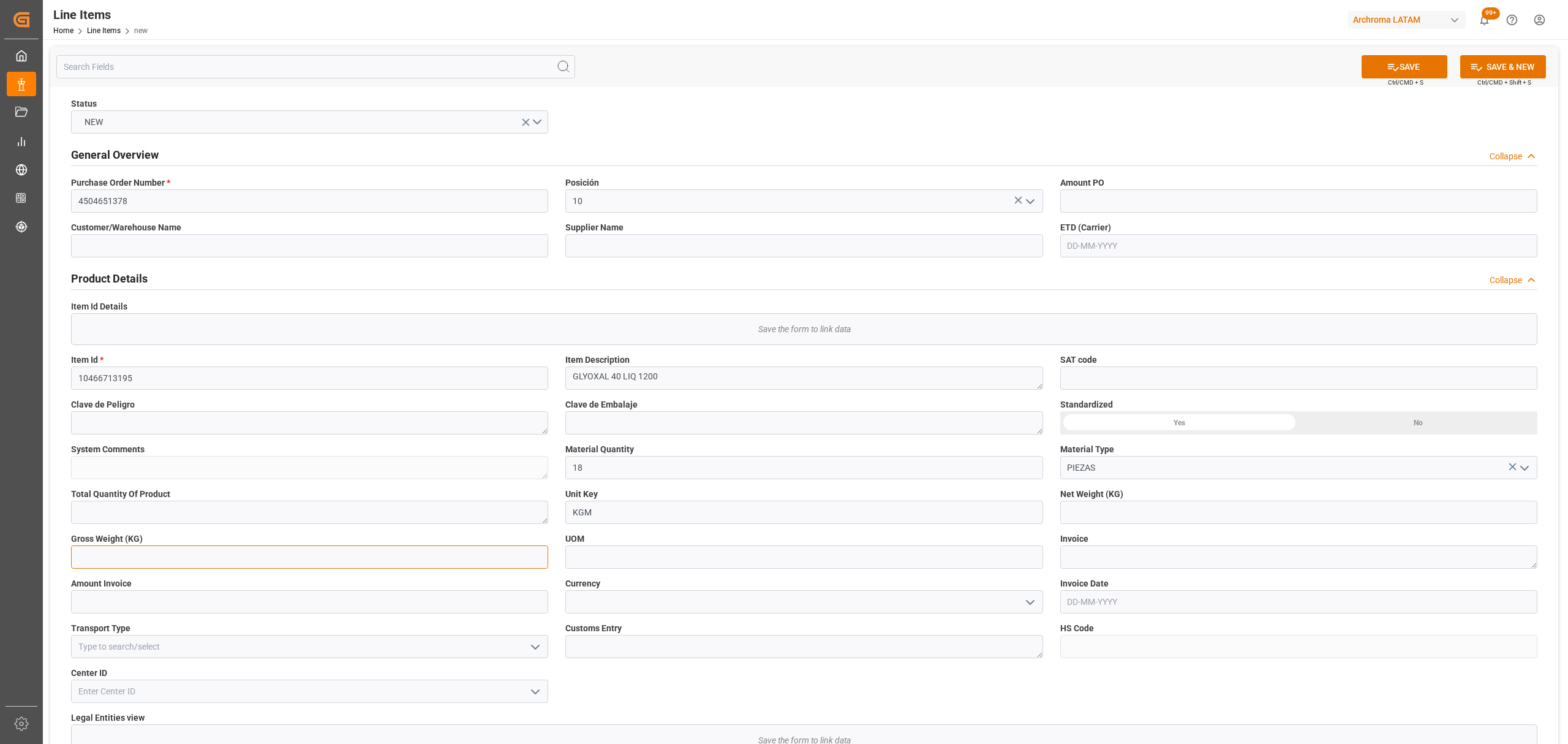
click at [171, 555] on input "text" at bounding box center [309, 557] width 477 height 23
type input "24480"
click at [792, 564] on input at bounding box center [804, 557] width 477 height 23
type input "K"
click at [1126, 559] on textarea at bounding box center [1299, 557] width 477 height 23
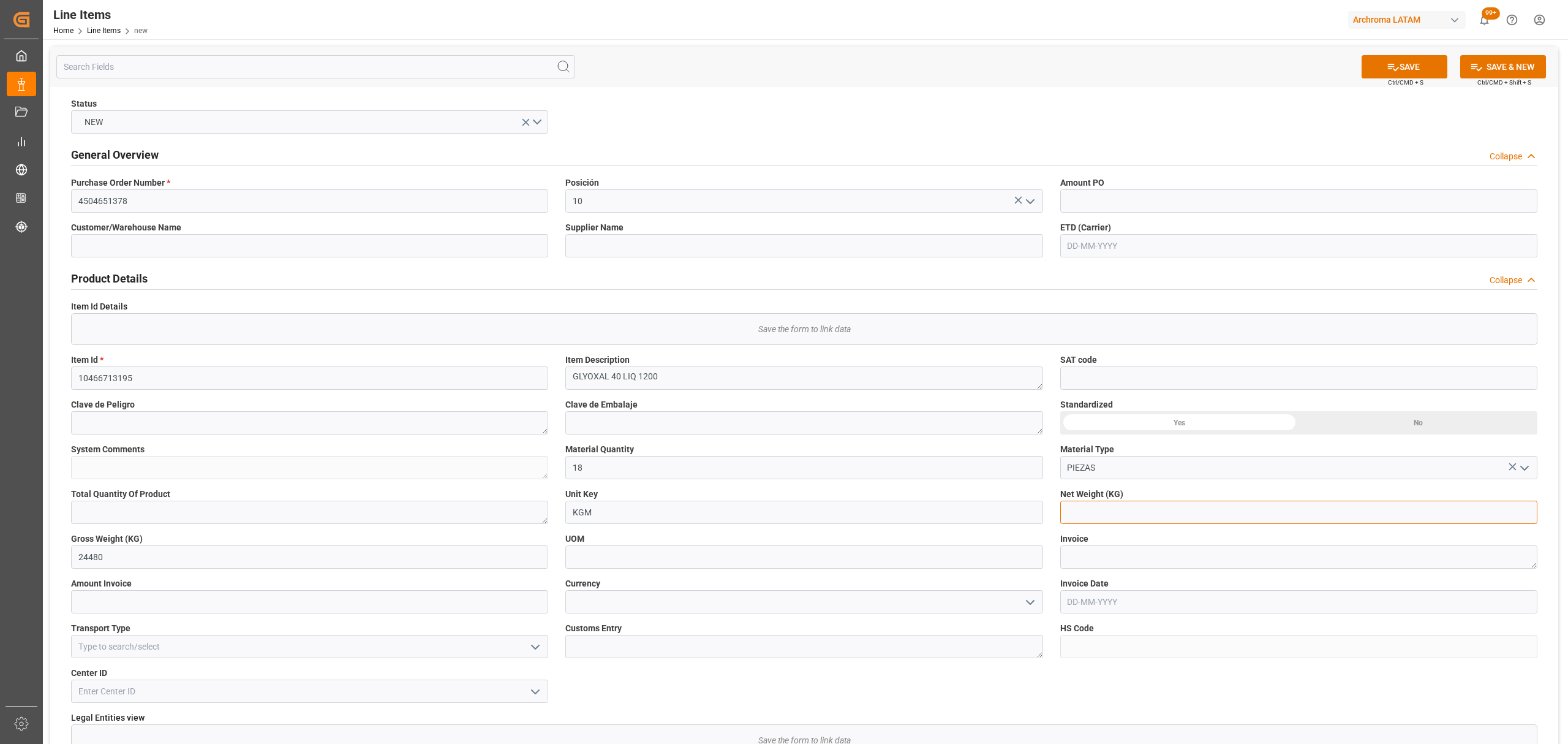
click at [1113, 505] on input "text" at bounding box center [1299, 512] width 477 height 23
click at [1118, 566] on textarea at bounding box center [1299, 557] width 477 height 23
paste textarea "N°F004-3981"
type textarea "N°F004-3981"
click at [1028, 605] on icon "open menu" at bounding box center [1031, 603] width 15 height 15
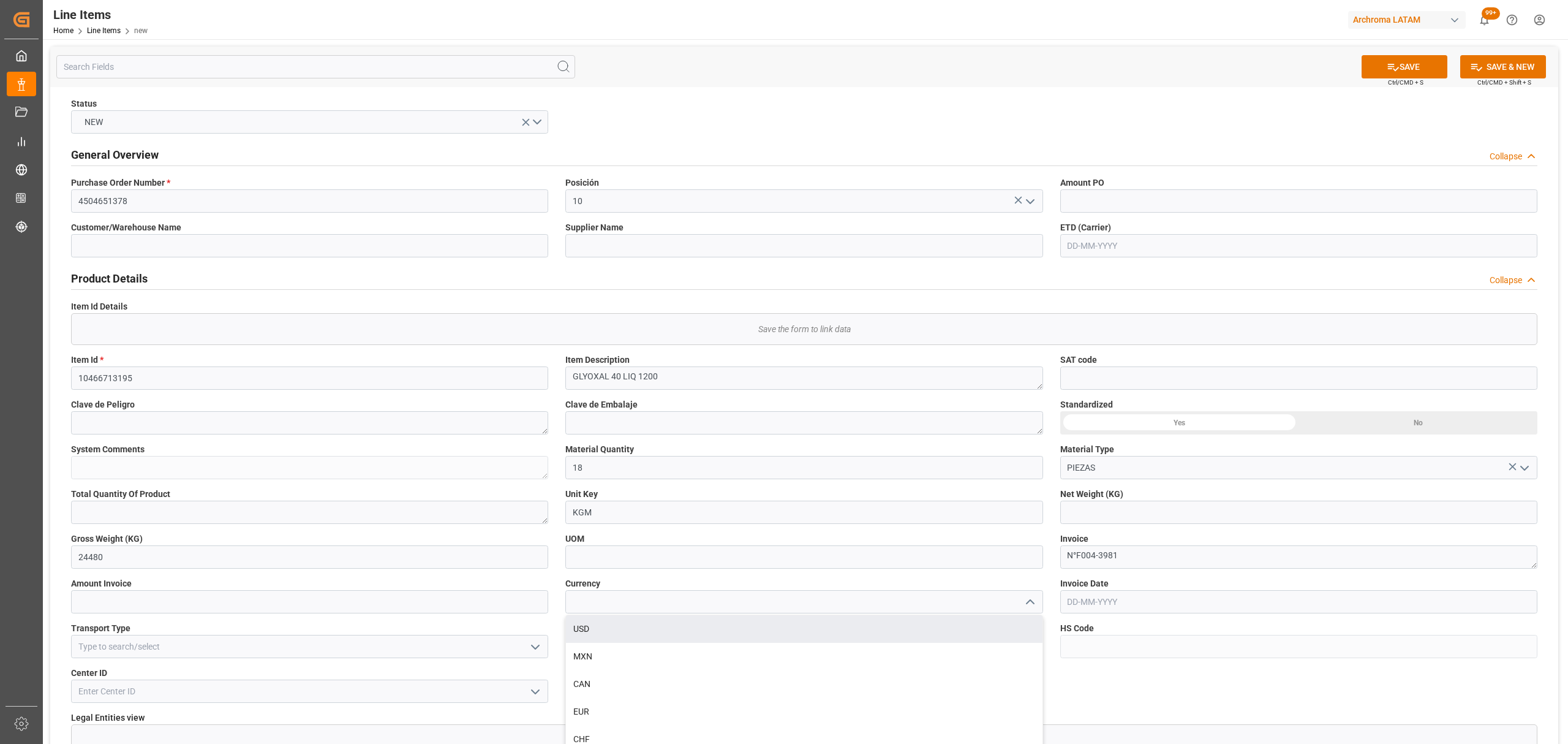
drag, startPoint x: 732, startPoint y: 631, endPoint x: 797, endPoint y: 625, distance: 65.3
click at [733, 631] on div "USD" at bounding box center [804, 629] width 476 height 27
type input "USD"
click at [140, 606] on input "text" at bounding box center [309, 602] width 477 height 23
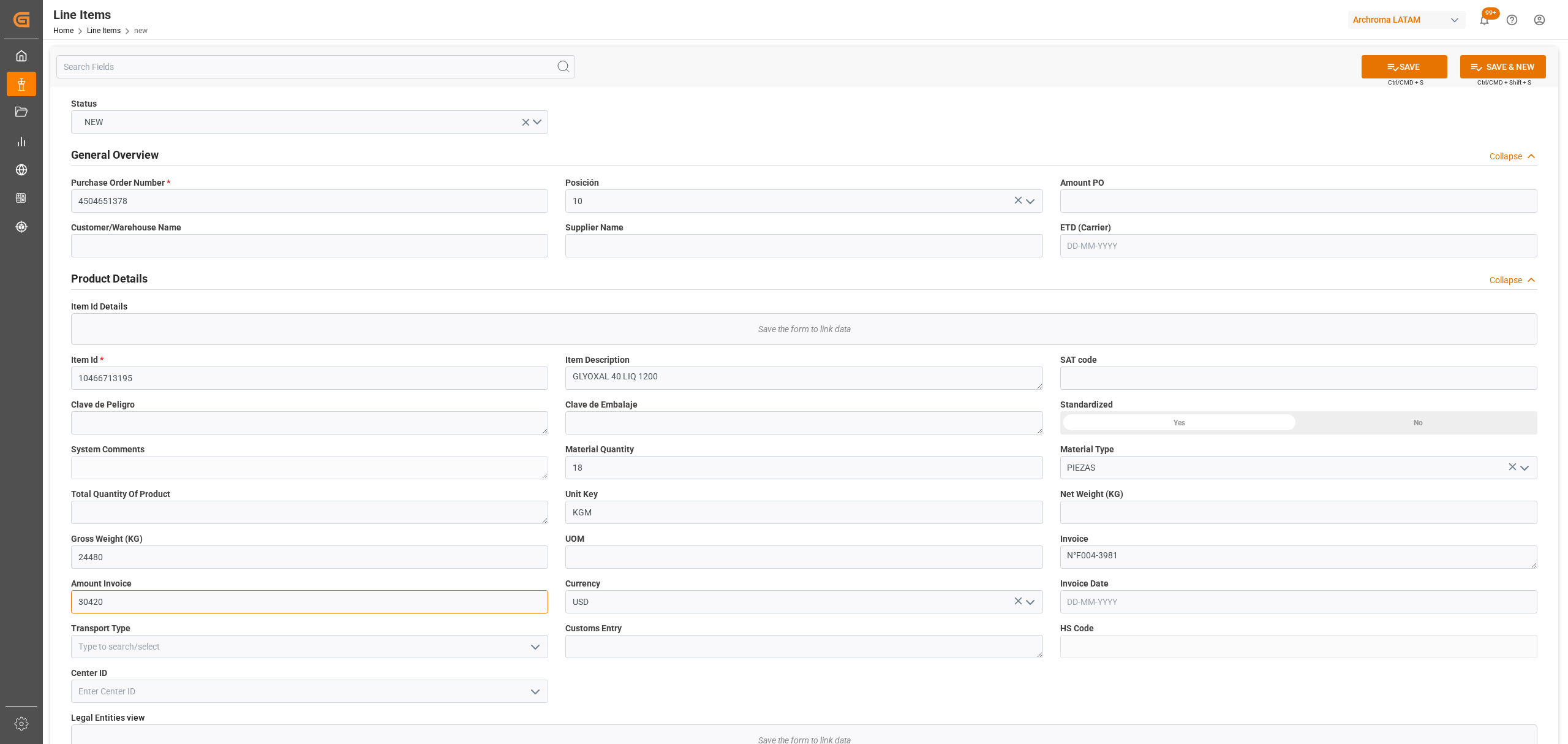
type input "30420"
drag, startPoint x: 539, startPoint y: 648, endPoint x: 524, endPoint y: 648, distance: 15.0
click at [539, 650] on icon "open menu" at bounding box center [536, 648] width 15 height 15
click at [178, 669] on div "SEAFREIGHT" at bounding box center [309, 674] width 476 height 27
type input "SEAFREIGHT"
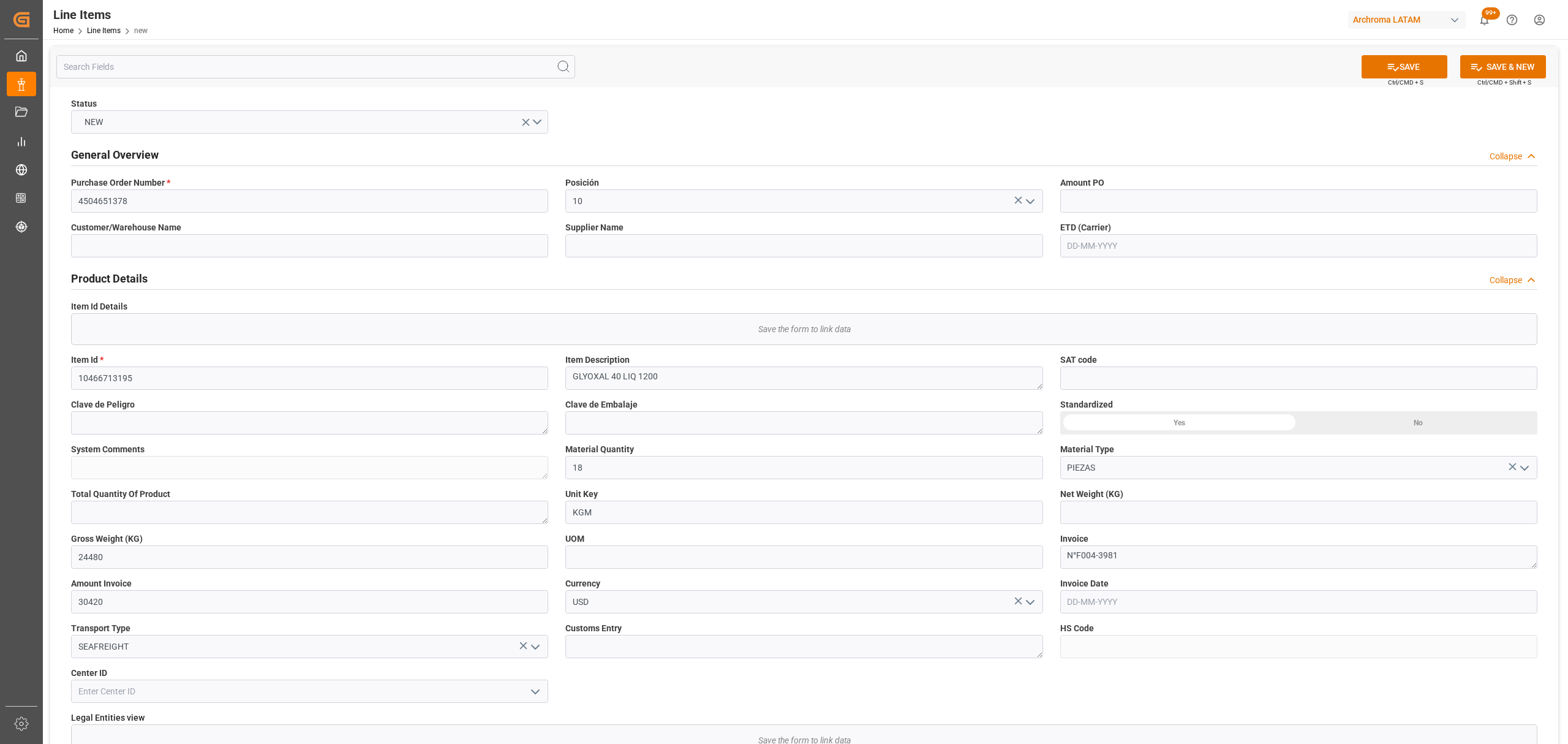
scroll to position [163, 0]
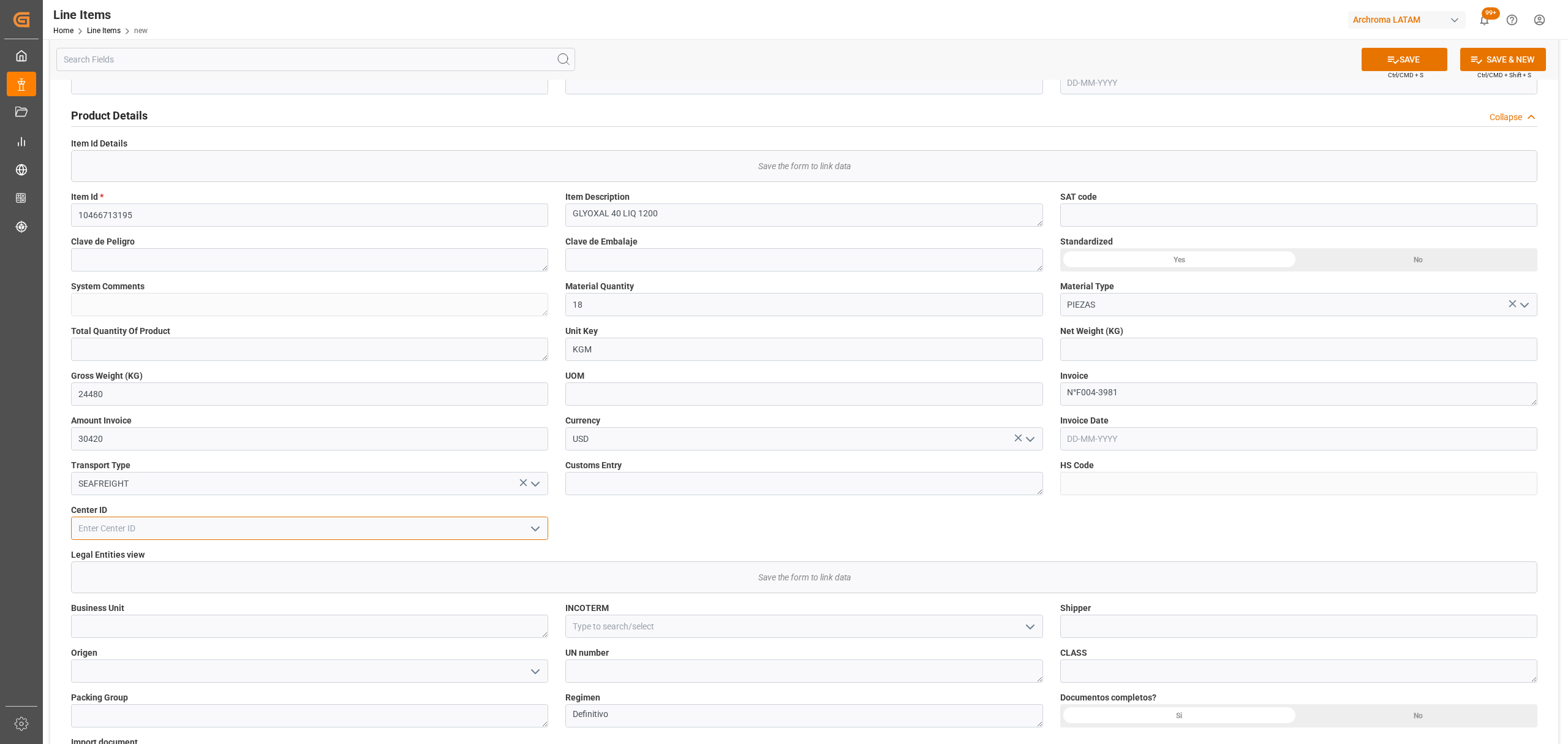
click at [522, 527] on input at bounding box center [309, 528] width 477 height 23
click at [542, 531] on icon "open menu" at bounding box center [536, 529] width 15 height 15
click at [172, 559] on div "2003" at bounding box center [309, 570] width 476 height 27
type input "2003"
click at [304, 636] on textarea at bounding box center [309, 626] width 477 height 23
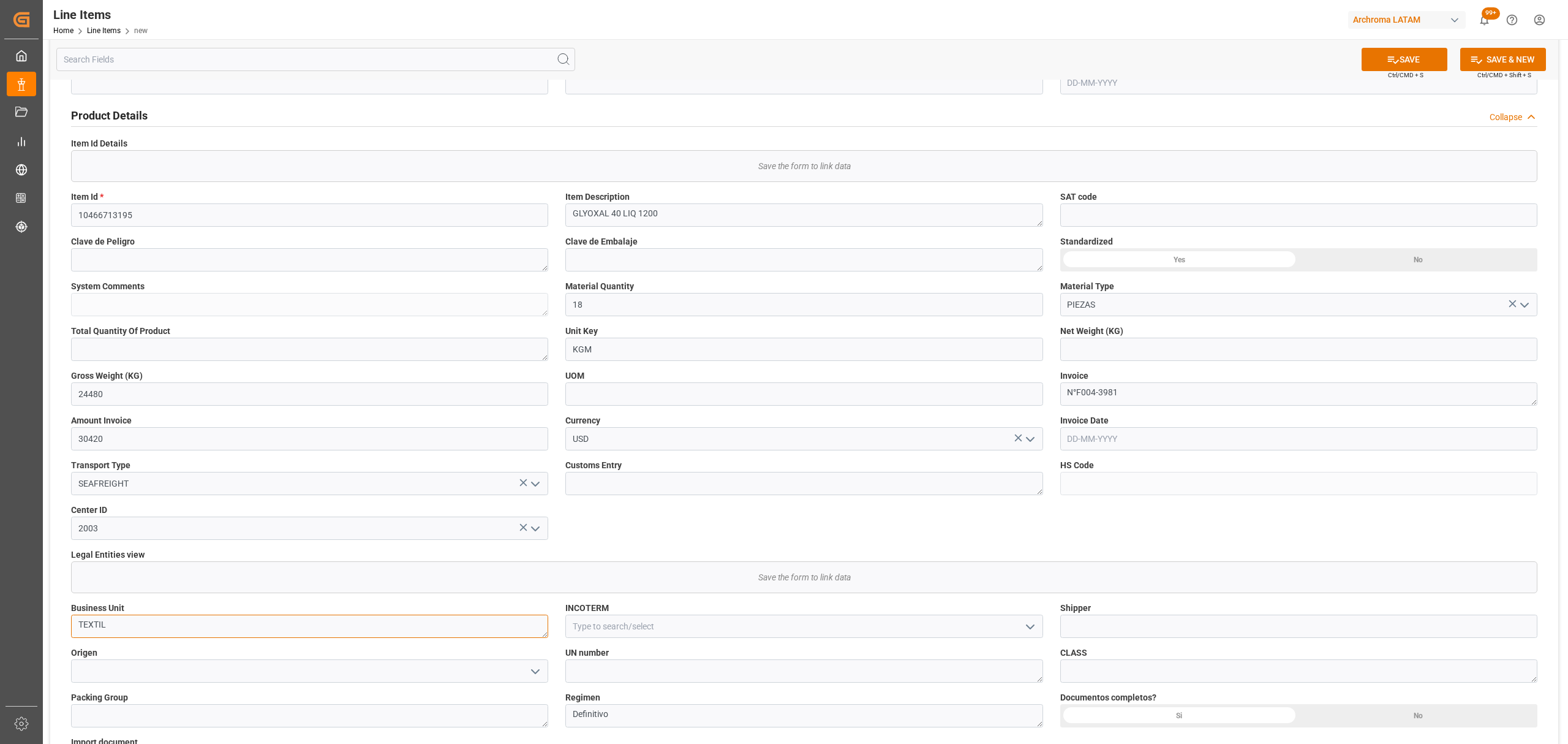
type textarea "TEXTIL"
click at [629, 633] on input at bounding box center [804, 626] width 477 height 23
click at [1028, 631] on icon "open menu" at bounding box center [1031, 627] width 15 height 15
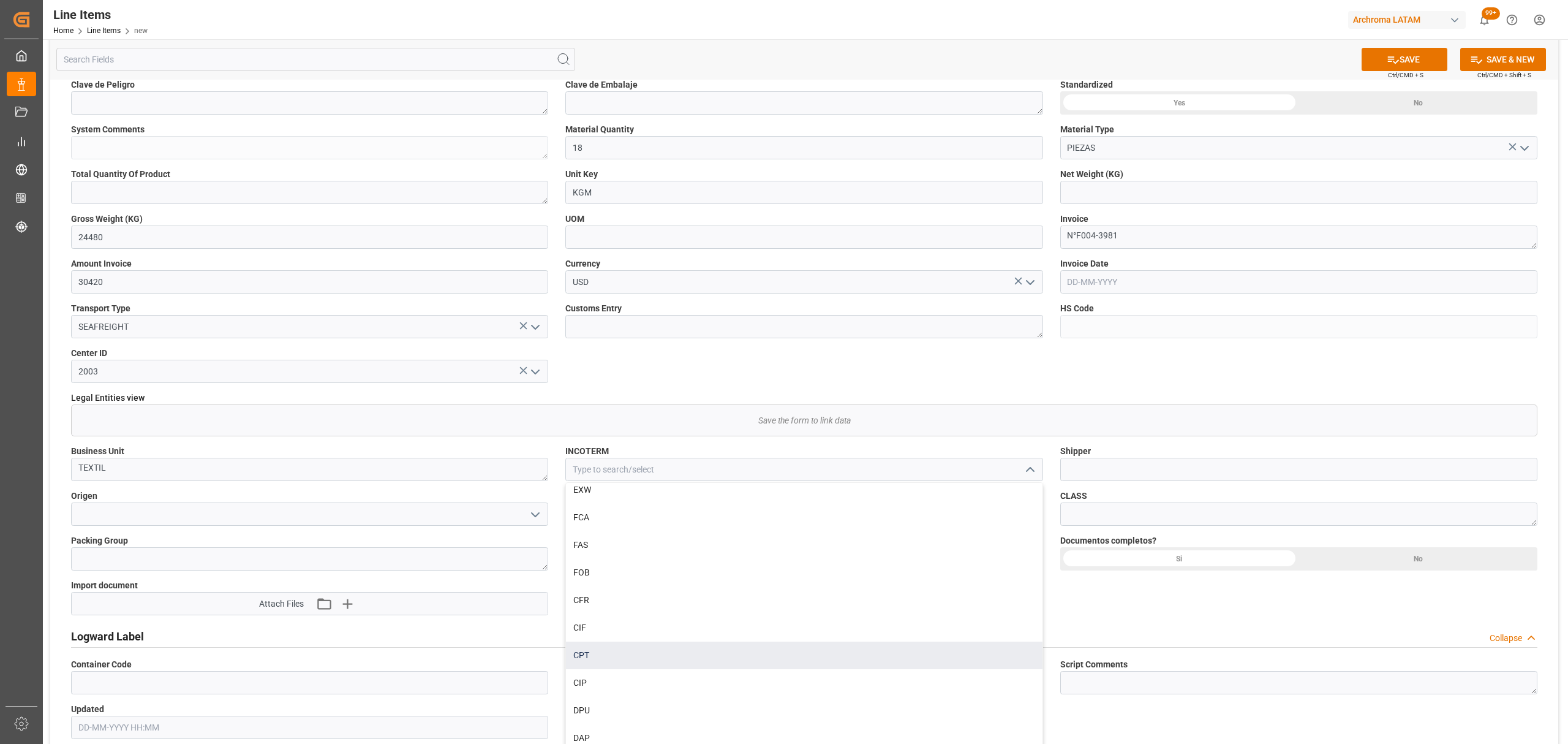
scroll to position [327, 0]
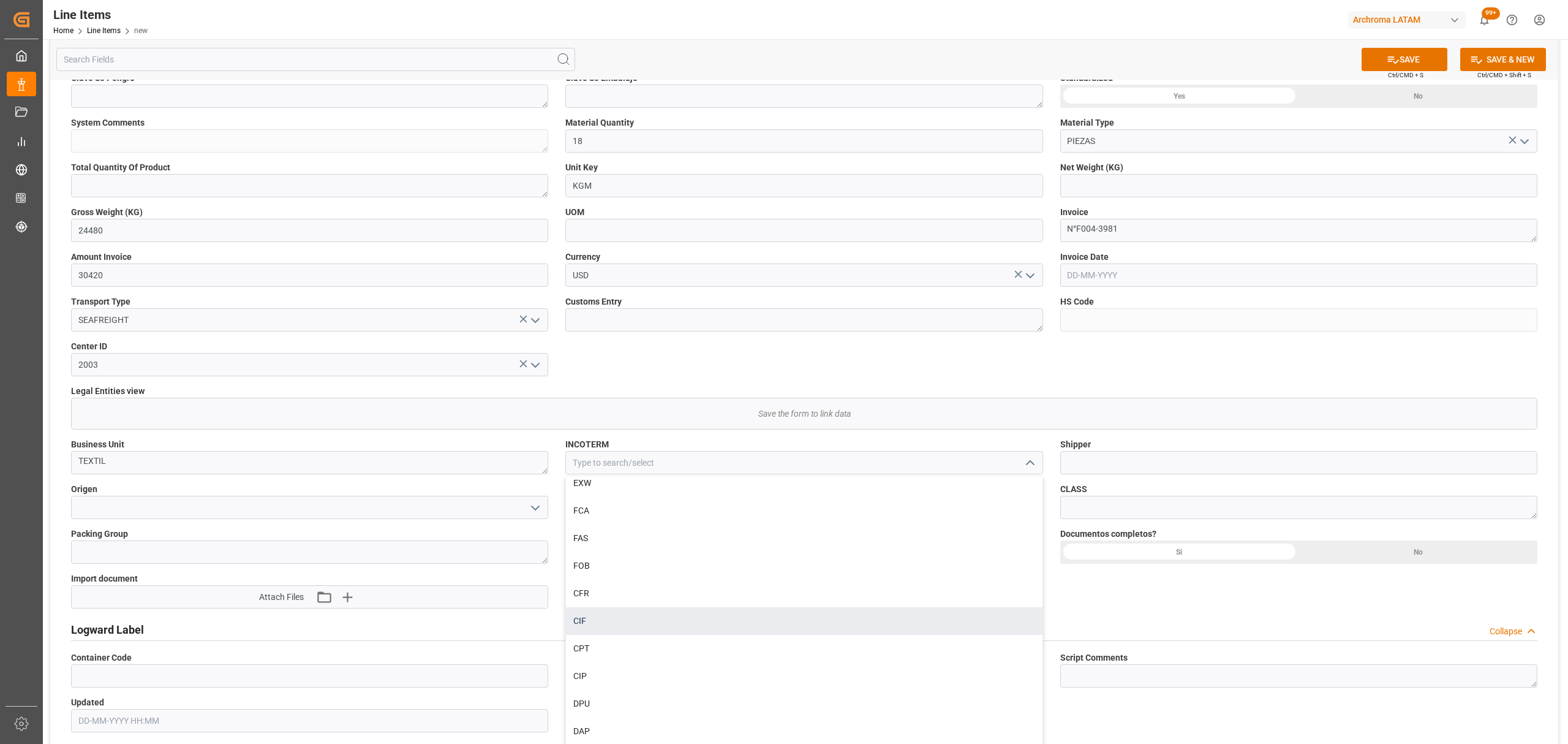
click at [664, 610] on div "CIF" at bounding box center [804, 621] width 476 height 27
type input "CIF"
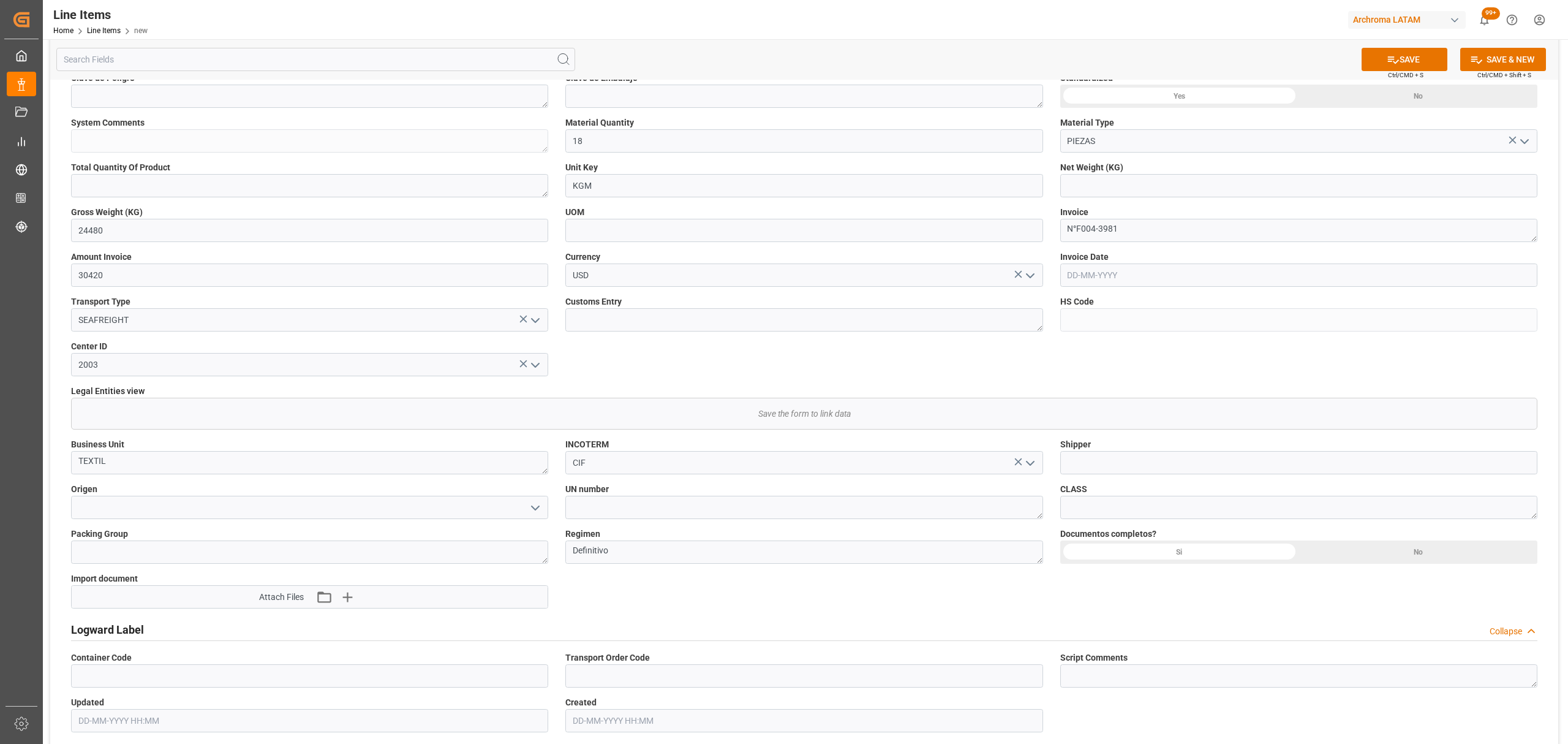
click at [1245, 561] on div "Si" at bounding box center [1180, 552] width 239 height 23
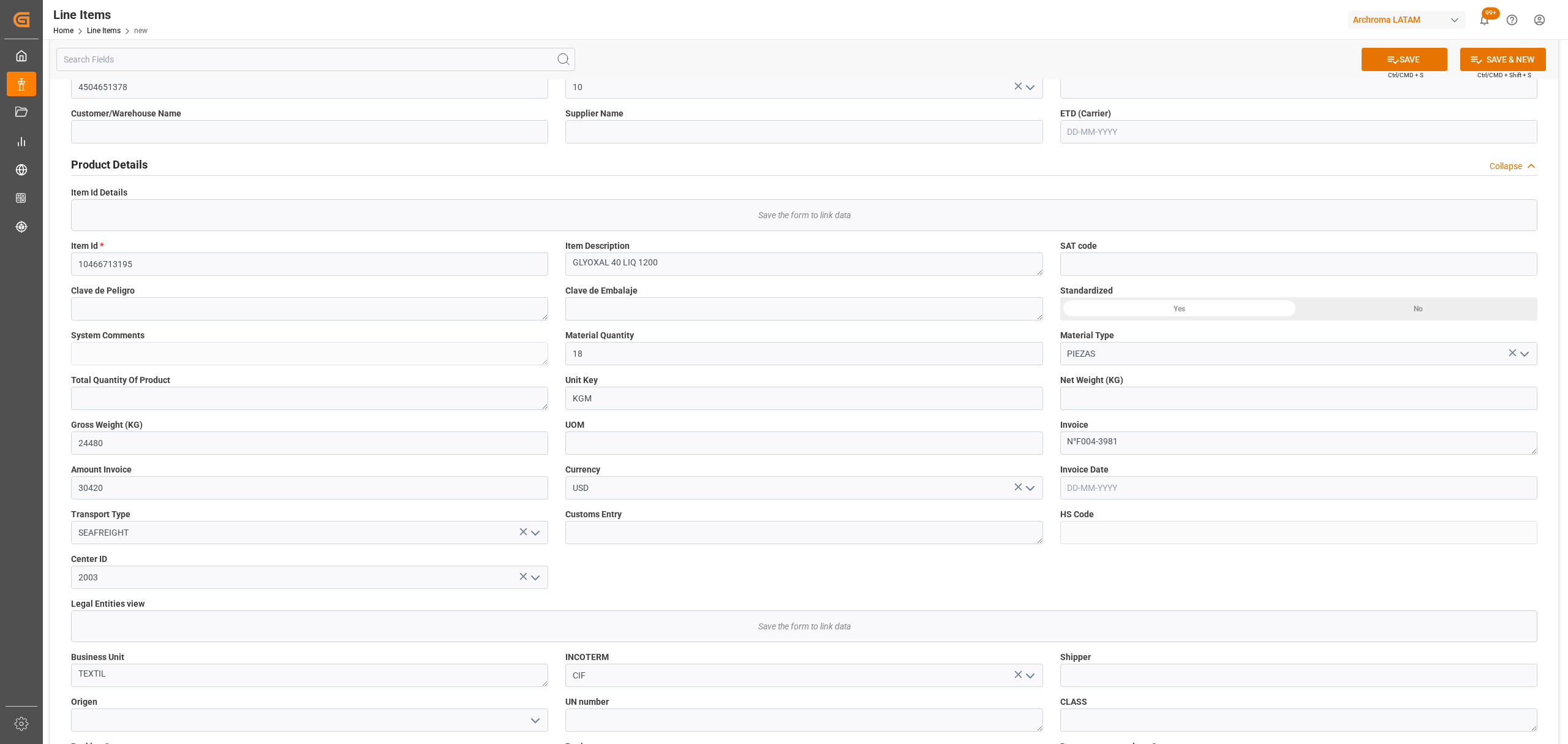
scroll to position [81, 0]
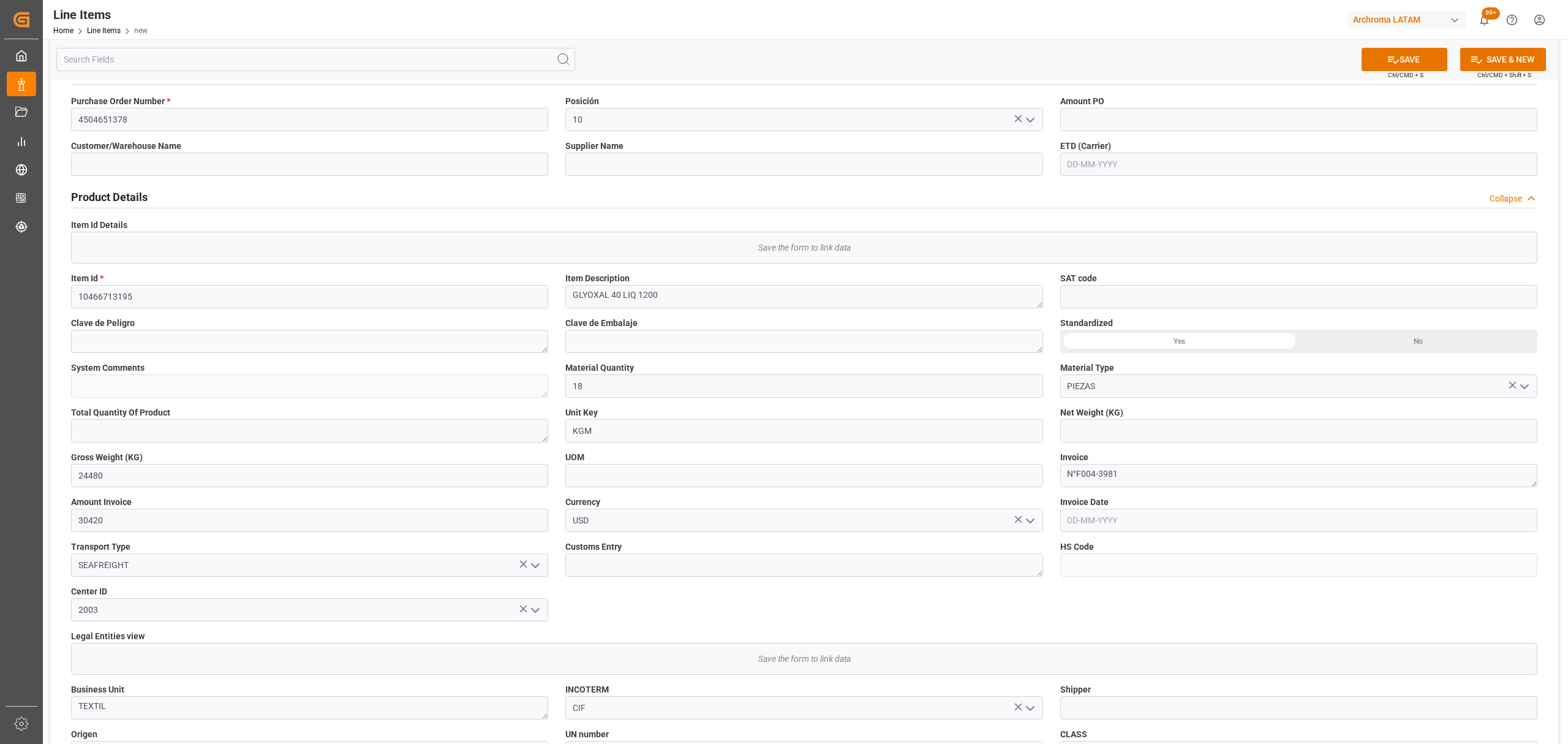
click at [1108, 513] on input "text" at bounding box center [1299, 520] width 477 height 23
click at [1064, 594] on div "September 2025 Mo Tu We Th Fr Sa Su 1 2 3 4 5 6 7 8 9 10 11 12 13 14 15 16 17 1…" at bounding box center [1148, 623] width 175 height 167
click at [1106, 594] on div "2" at bounding box center [1100, 596] width 16 height 15
type input "02-09-2025"
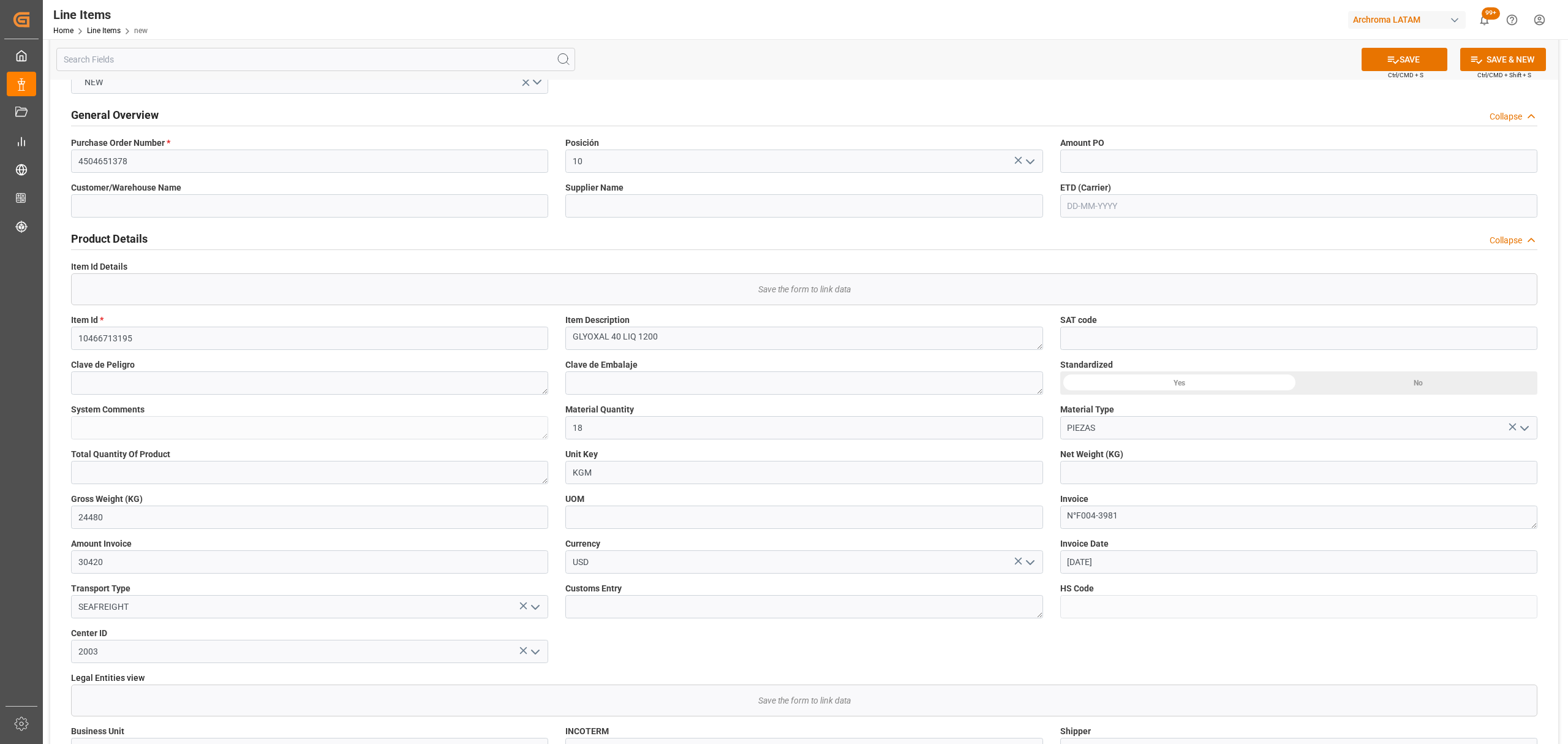
scroll to position [0, 0]
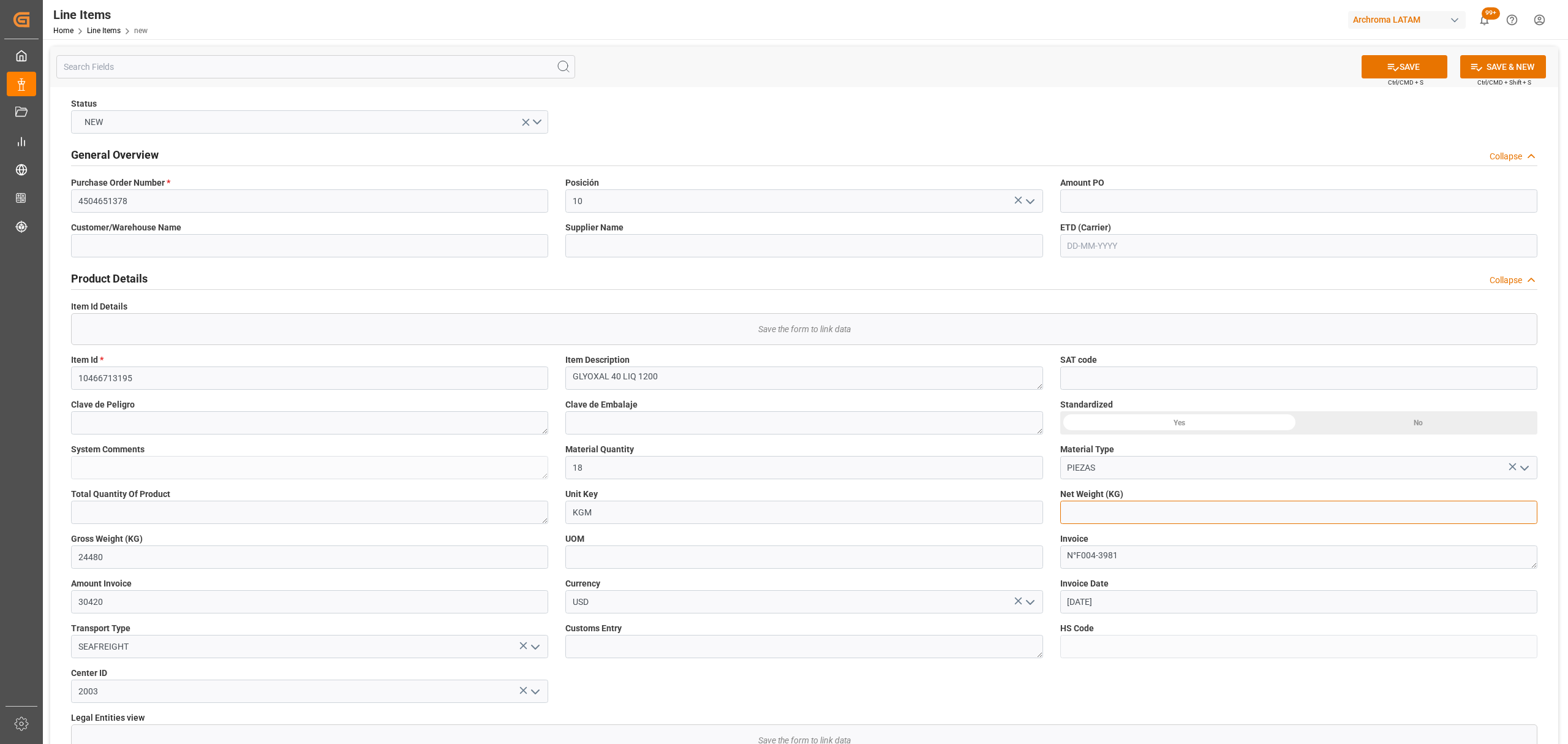
click at [1174, 510] on input "text" at bounding box center [1299, 512] width 477 height 23
type input "23400"
click at [1408, 59] on button "SAVE" at bounding box center [1405, 67] width 86 height 23
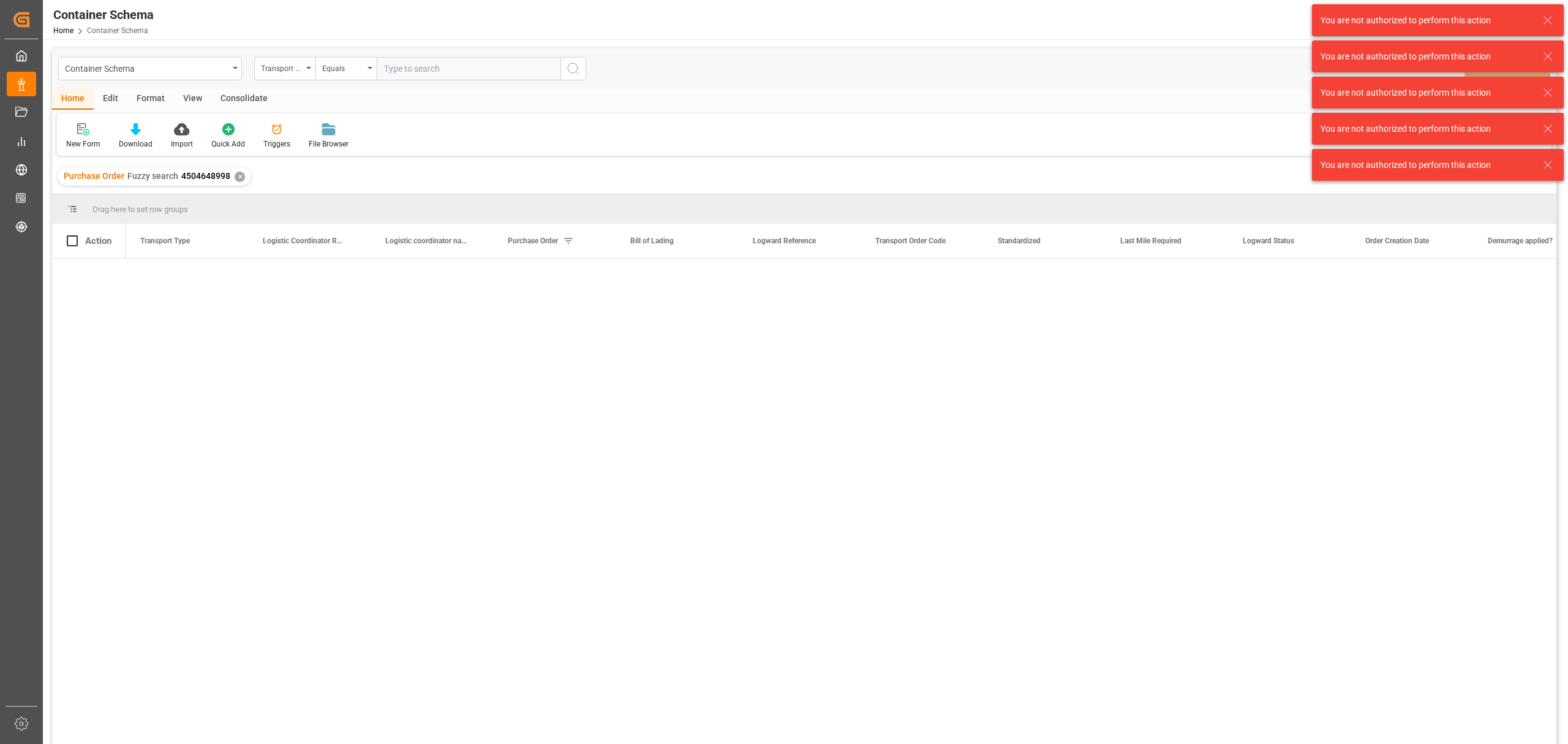
click at [1544, 21] on icon at bounding box center [1548, 21] width 15 height 15
click at [1543, 21] on icon at bounding box center [1548, 21] width 15 height 15
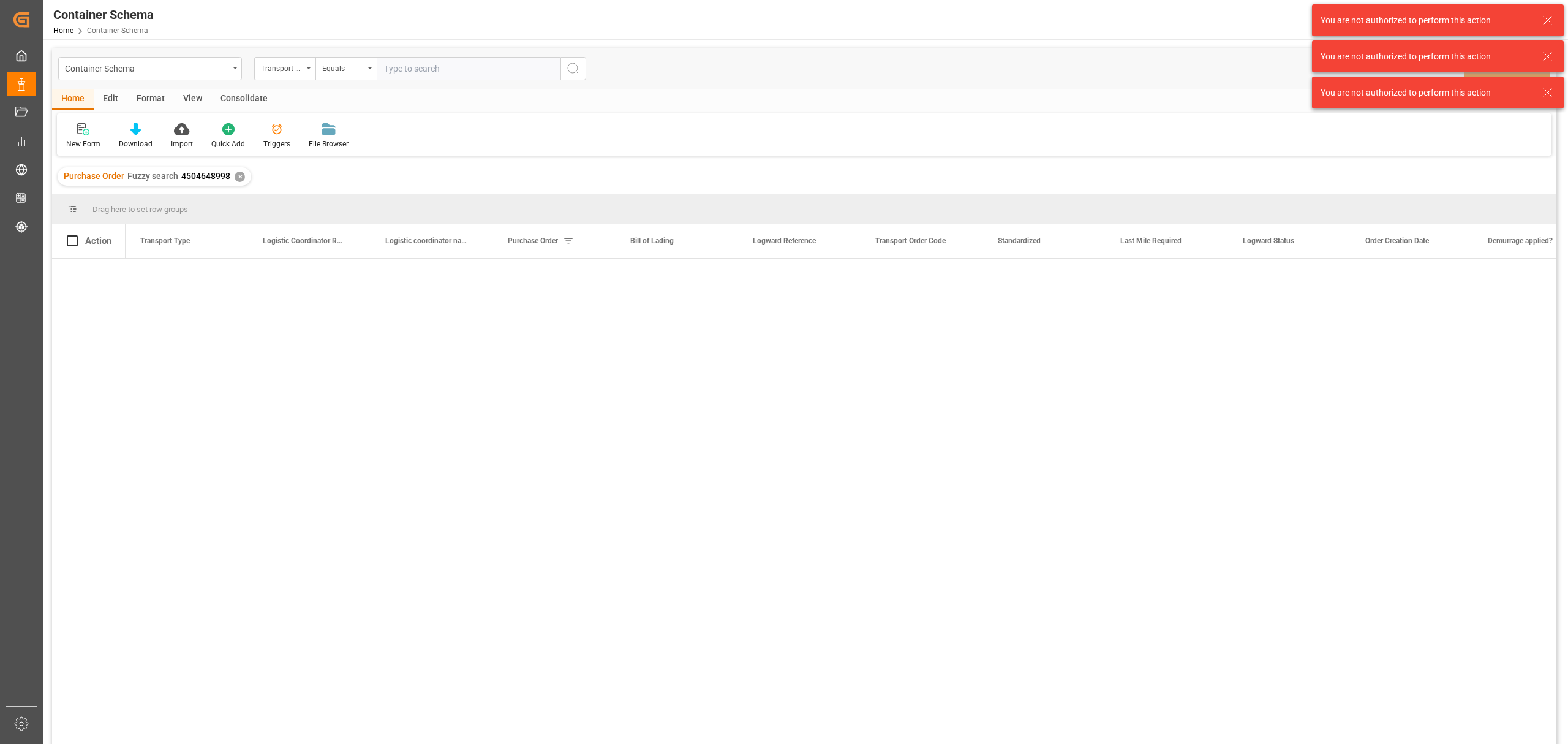
click at [1543, 22] on icon at bounding box center [1548, 21] width 15 height 15
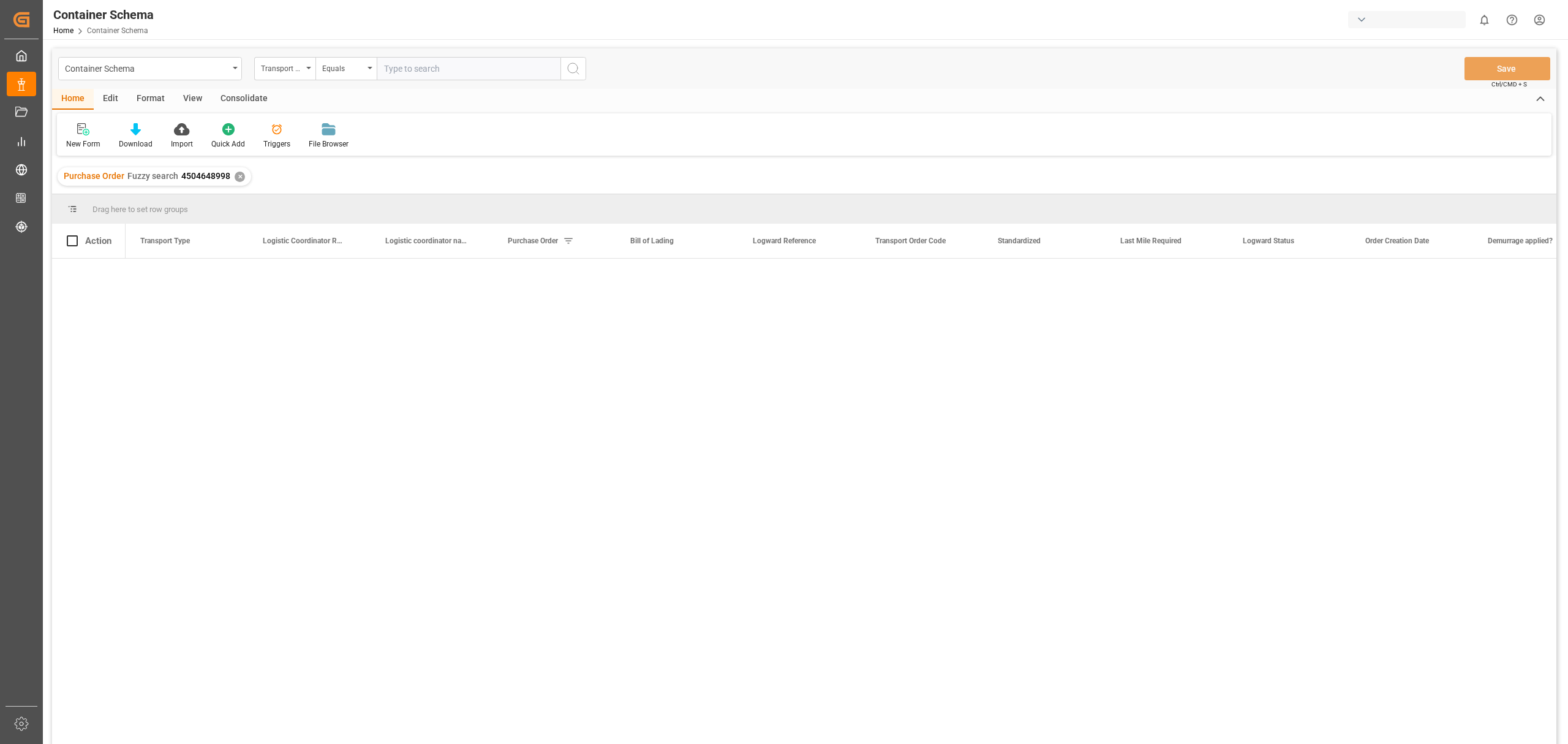
click at [1543, 22] on html "Created by potrace 1.15, written by Peter Selinger 2001-2017 Created by potrace…" at bounding box center [784, 372] width 1568 height 744
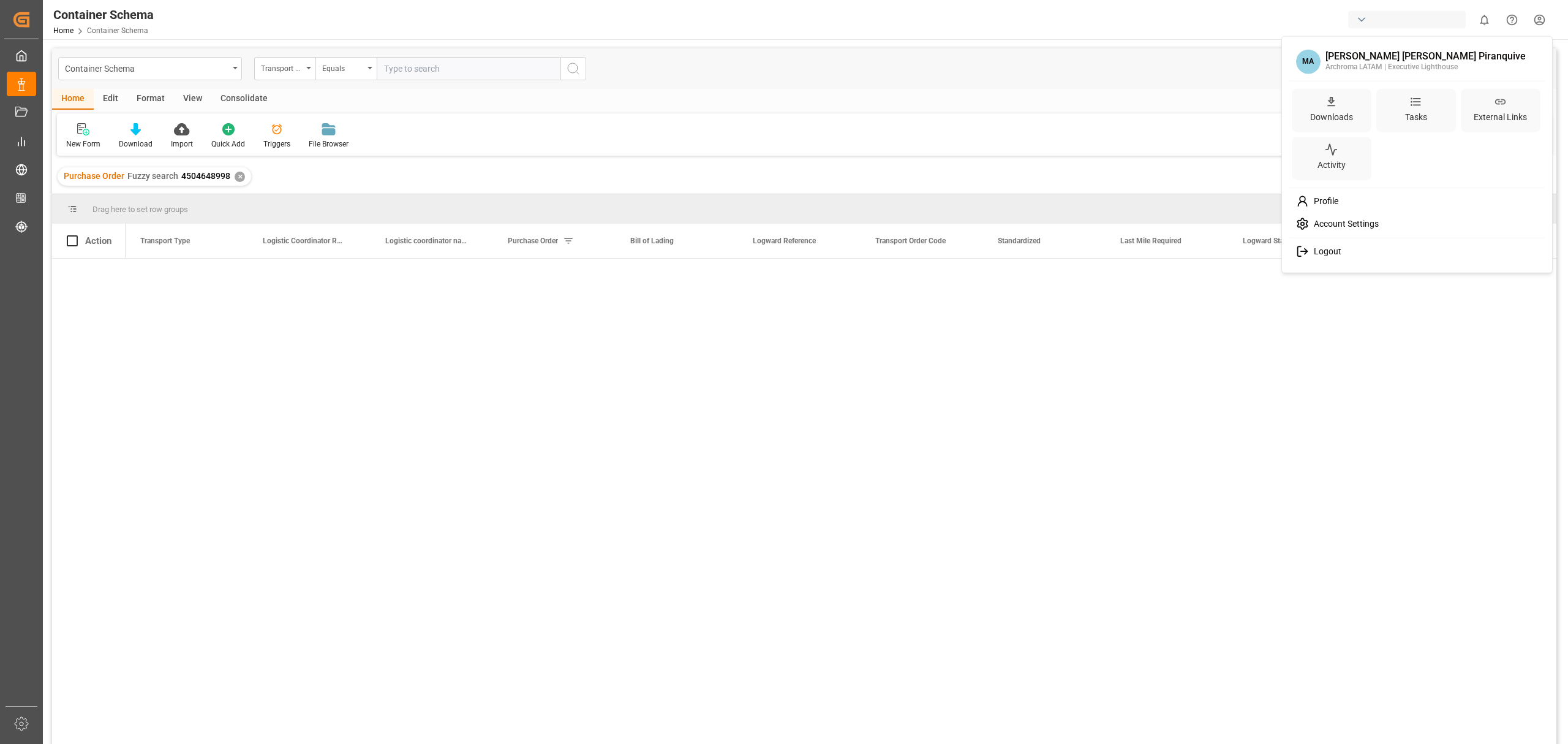
click at [1344, 247] on div "Logout" at bounding box center [1418, 252] width 251 height 22
